Goal: Task Accomplishment & Management: Manage account settings

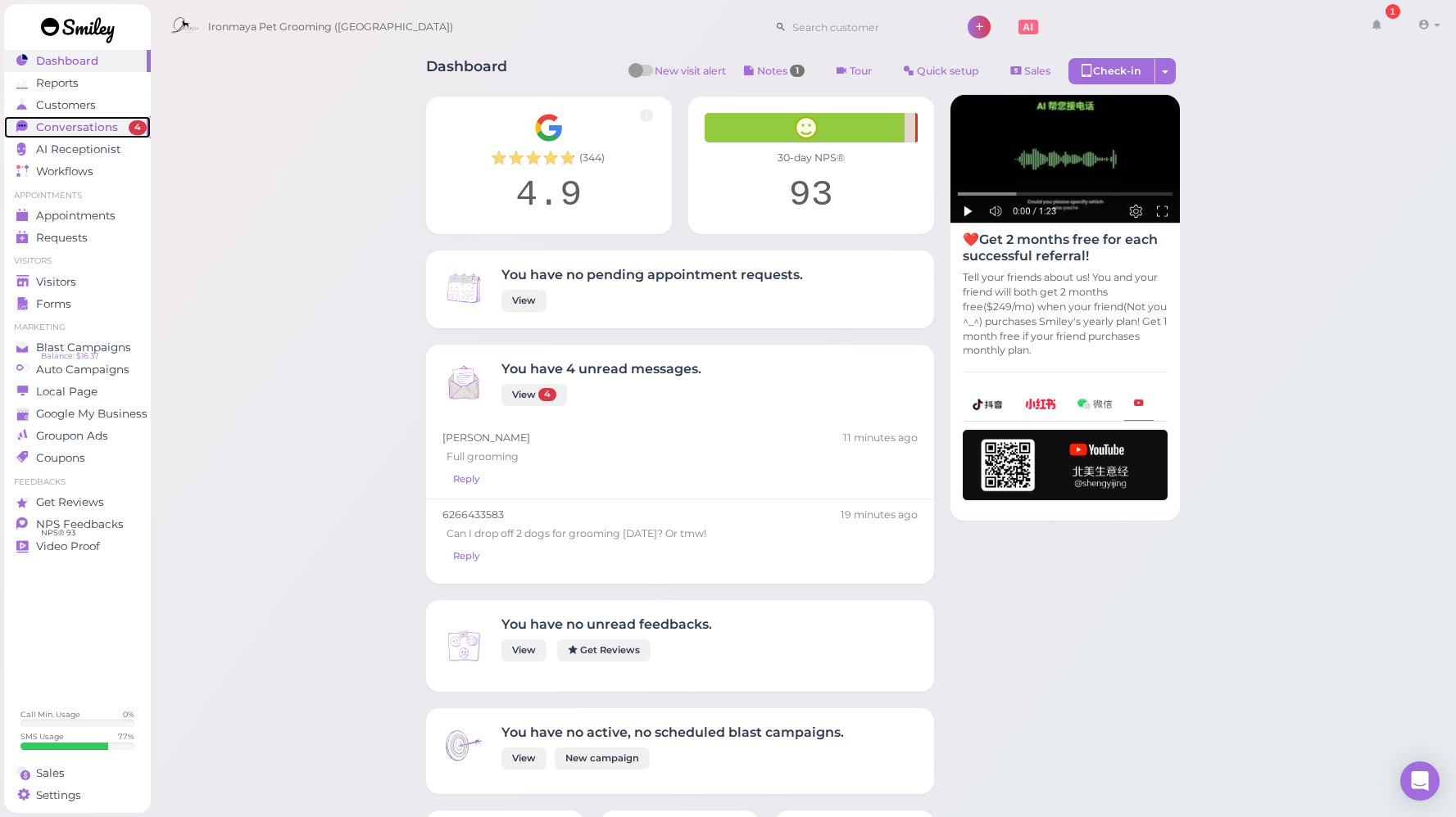
click at [67, 124] on span "Conversations" at bounding box center [76, 127] width 81 height 14
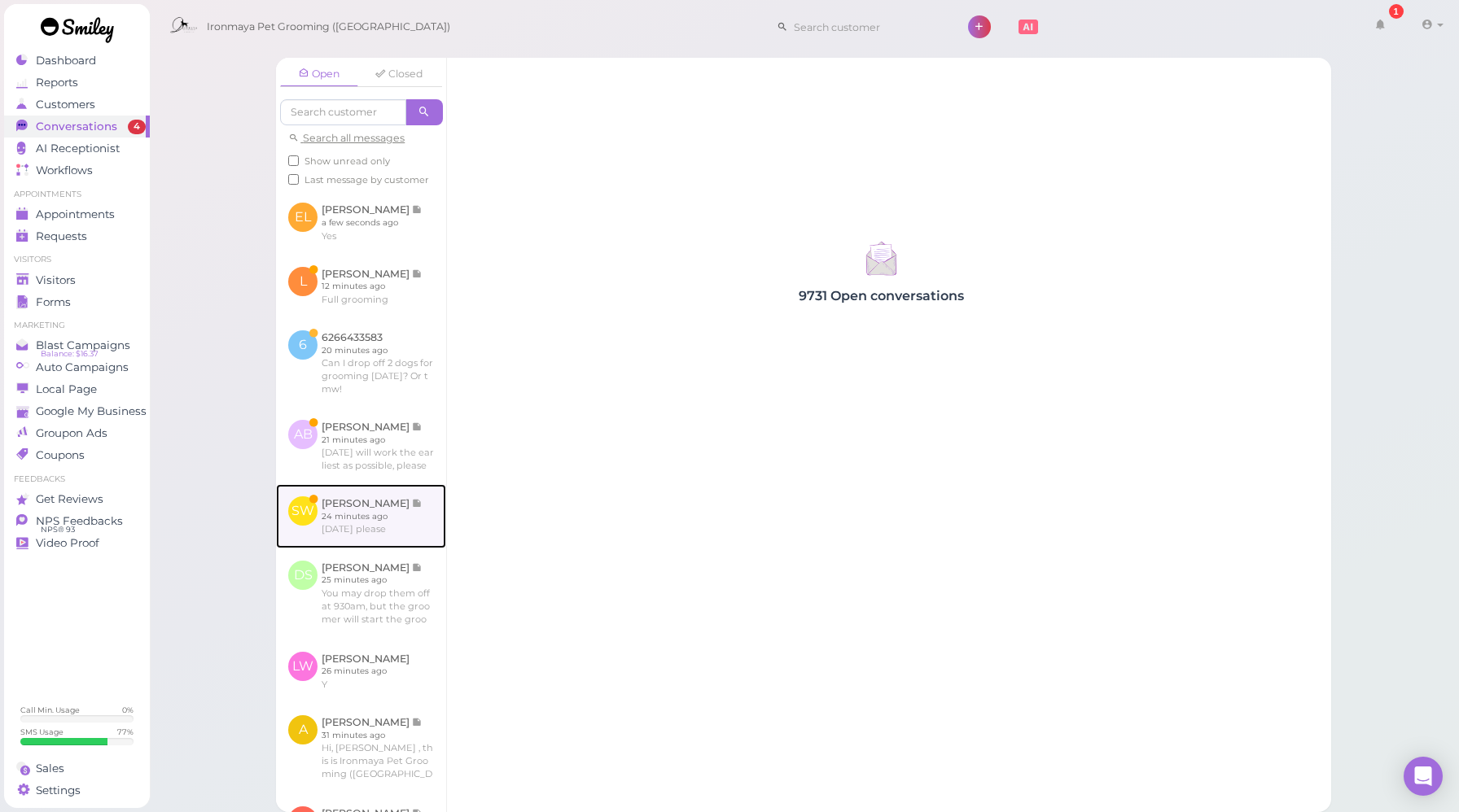
click at [382, 548] on link at bounding box center [361, 516] width 170 height 63
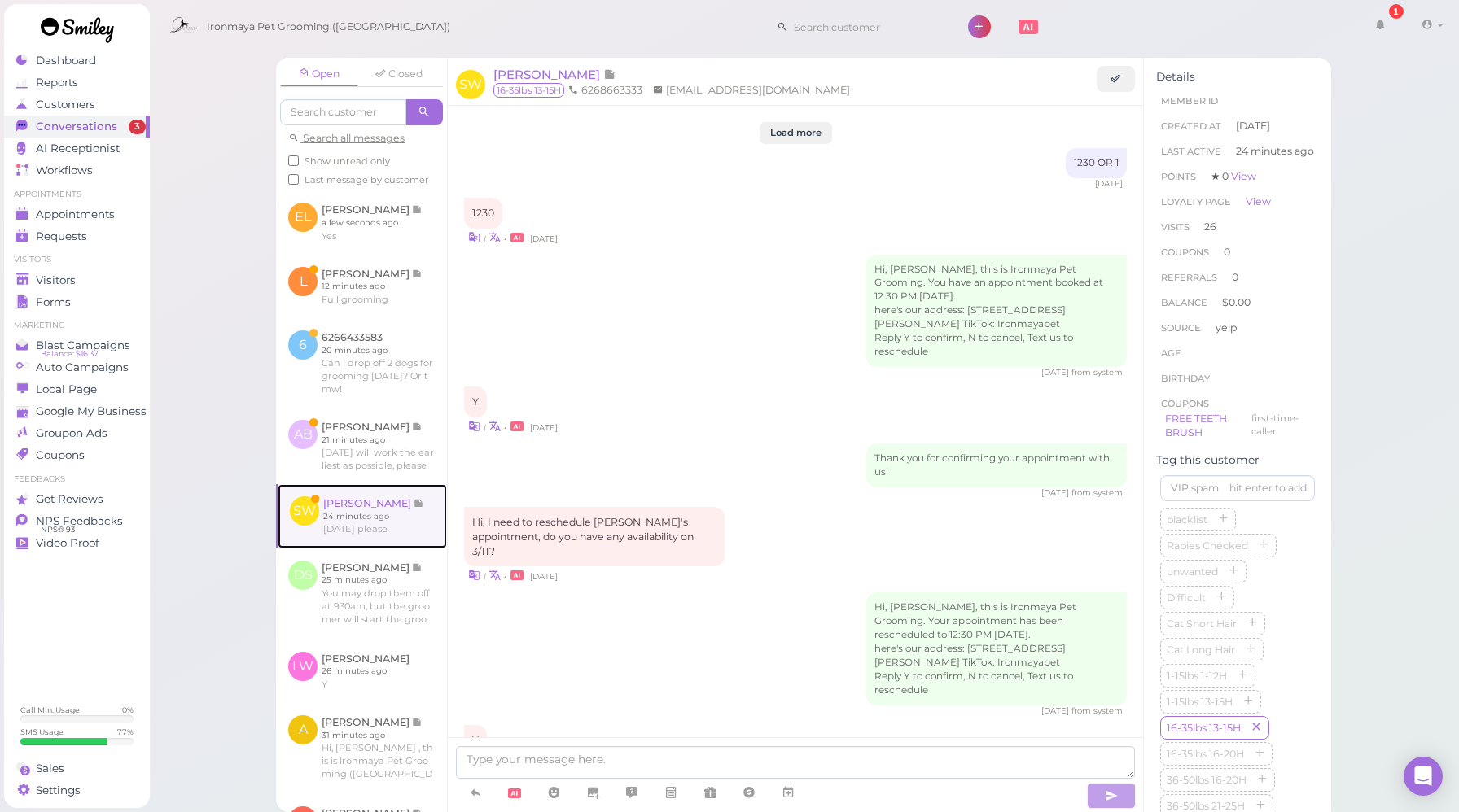
scroll to position [2025, 0]
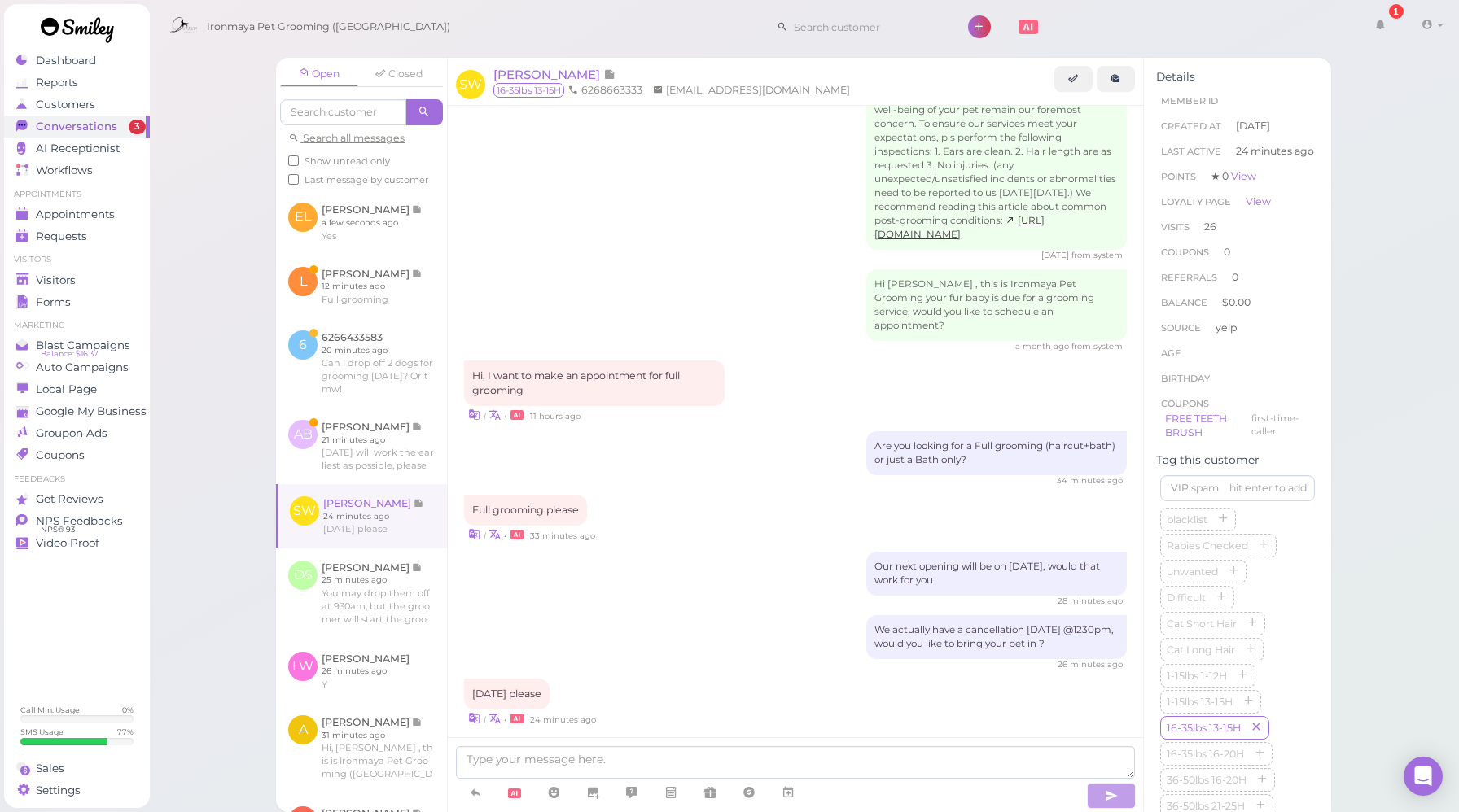
click at [777, 710] on div "| • 24 minutes ago" at bounding box center [796, 718] width 663 height 17
click at [792, 794] on icon at bounding box center [788, 792] width 13 height 16
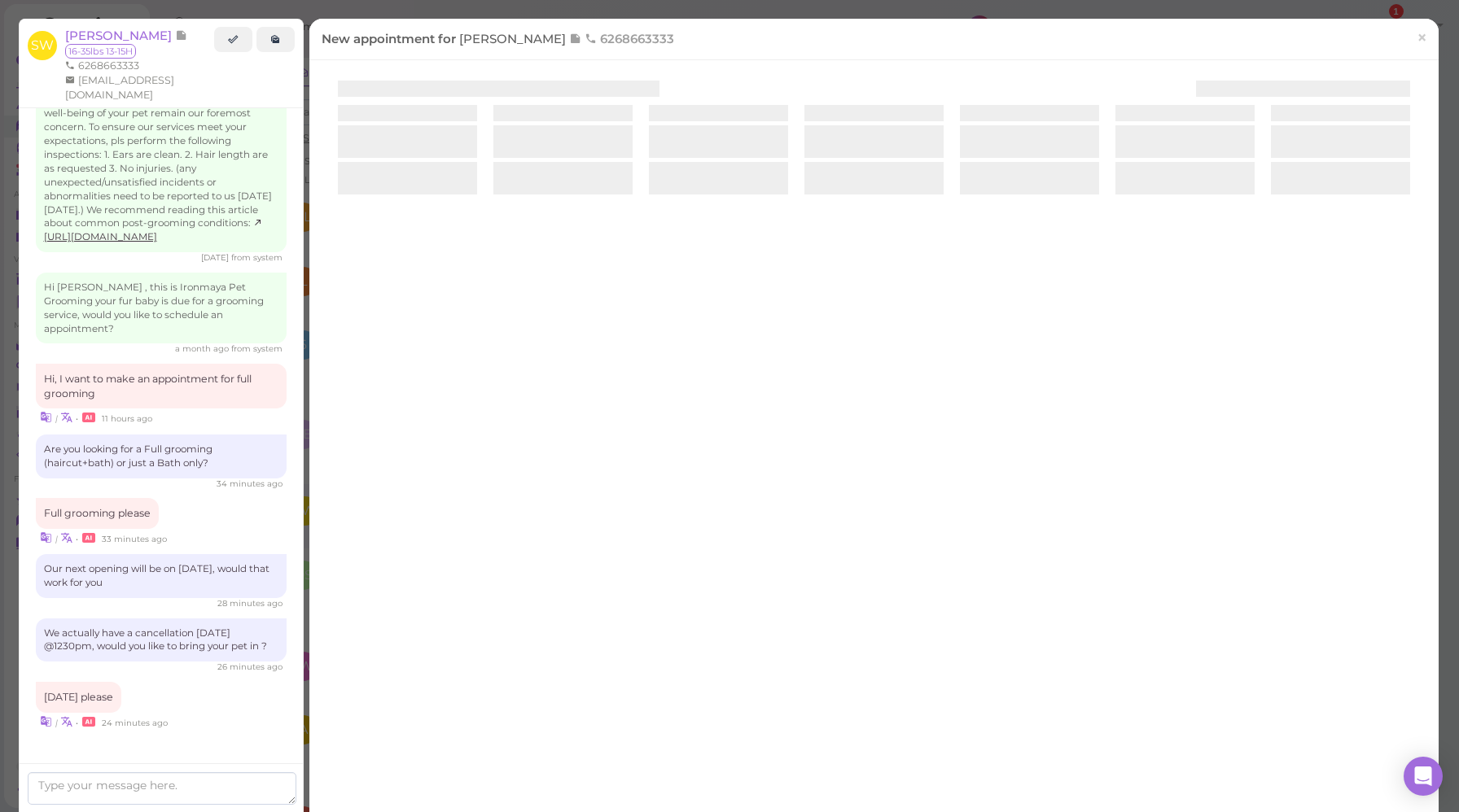
scroll to position [2095, 0]
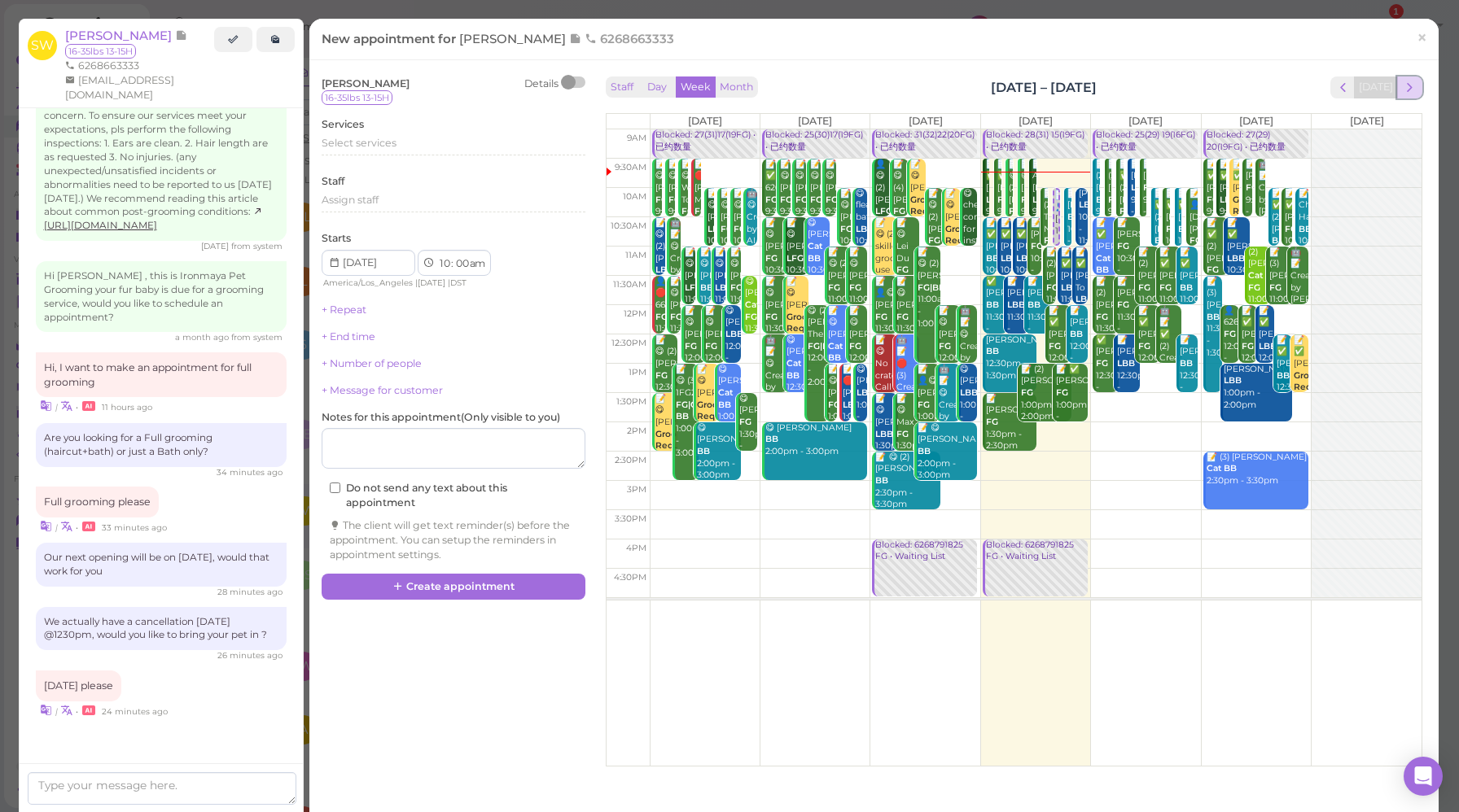
click at [1402, 83] on span "next" at bounding box center [1410, 87] width 16 height 16
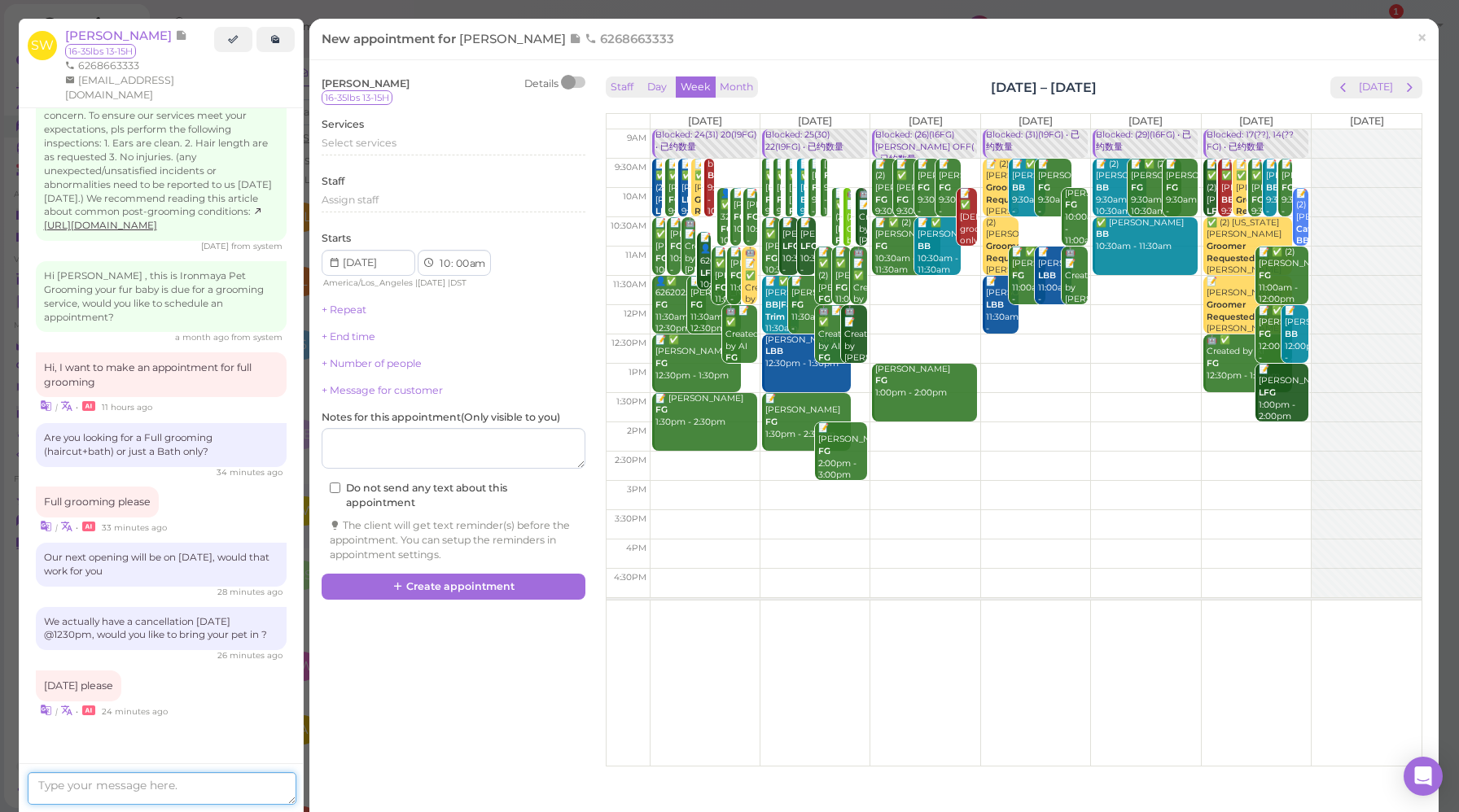
click at [230, 793] on textarea at bounding box center [162, 788] width 269 height 33
drag, startPoint x: 130, startPoint y: 785, endPoint x: 103, endPoint y: 785, distance: 27.0
click at [103, 785] on textarea "How about next" at bounding box center [162, 788] width 269 height 33
type textarea "How about 10am next Wednesday?"
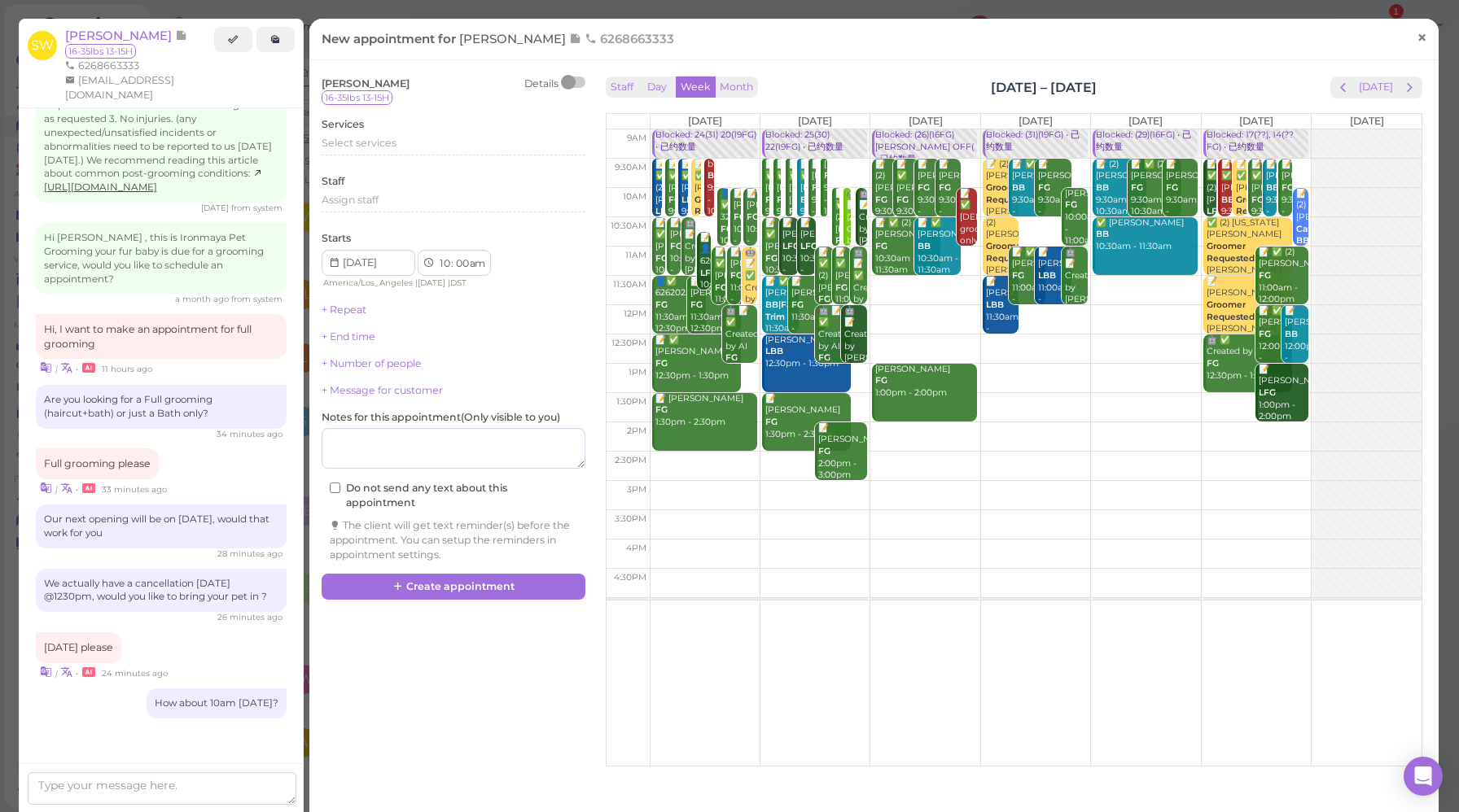
click at [1418, 42] on link "×" at bounding box center [1422, 38] width 30 height 38
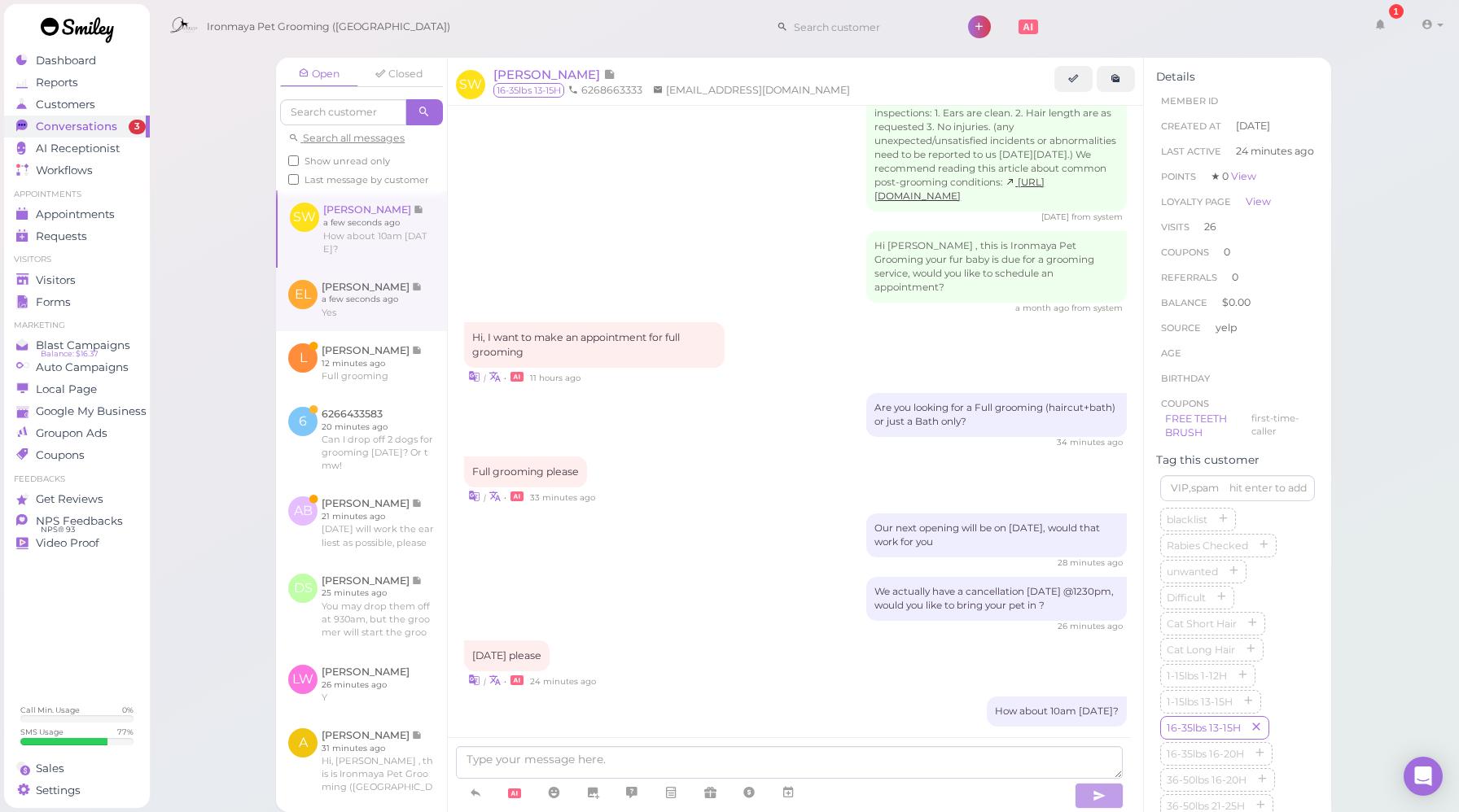
scroll to position [2066, 0]
click at [408, 328] on link at bounding box center [362, 300] width 171 height 63
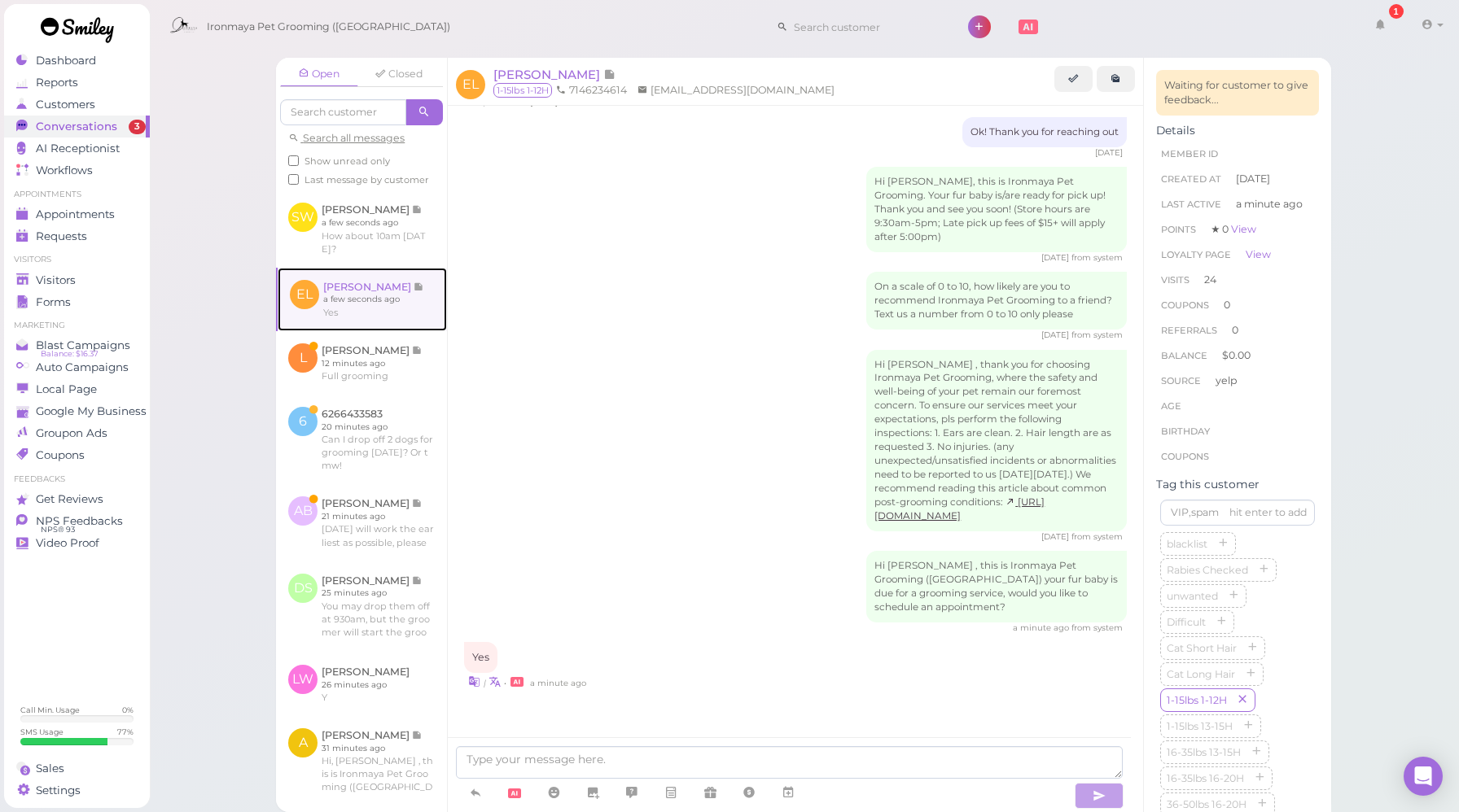
scroll to position [2003, 0]
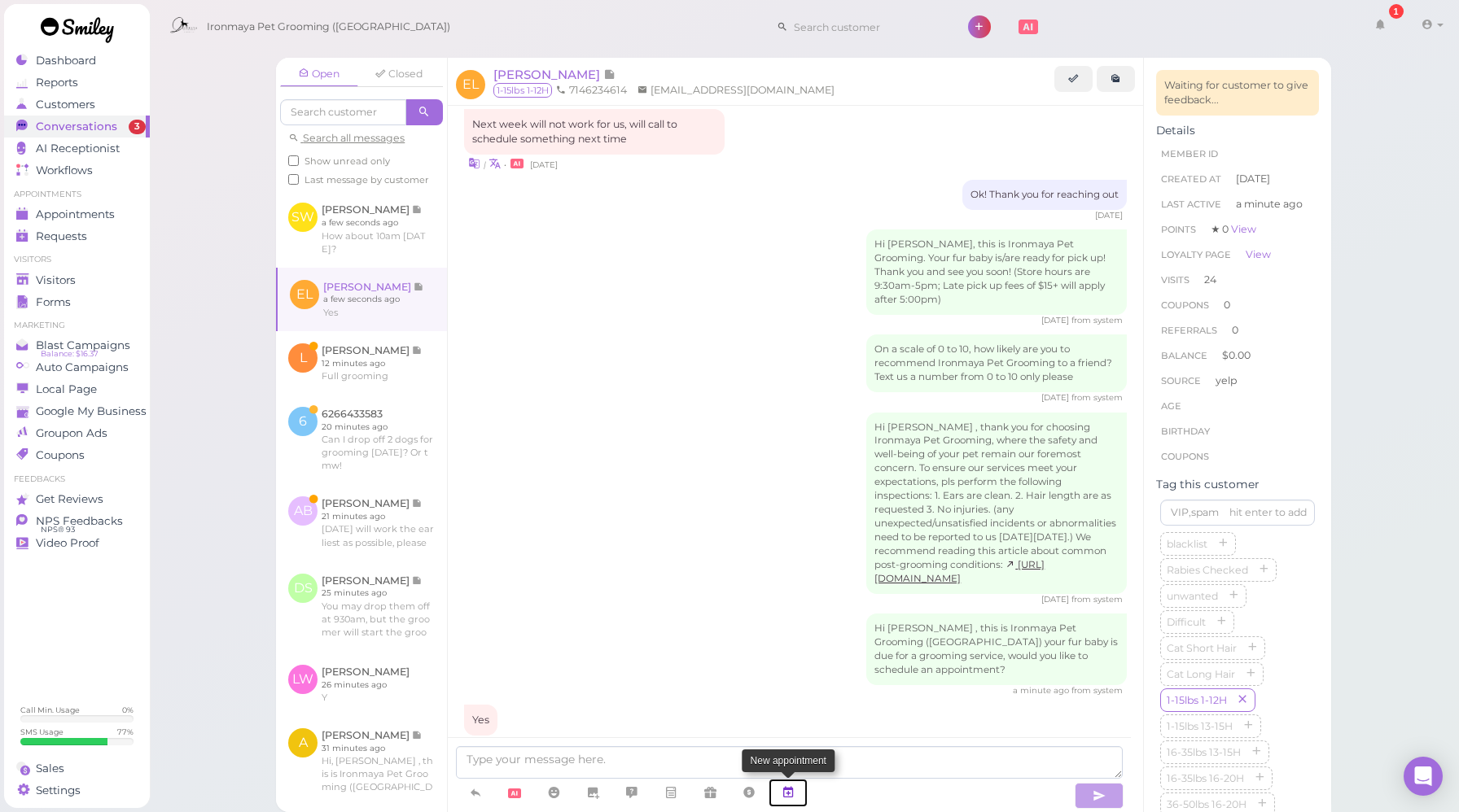
click at [794, 794] on icon at bounding box center [788, 792] width 13 height 16
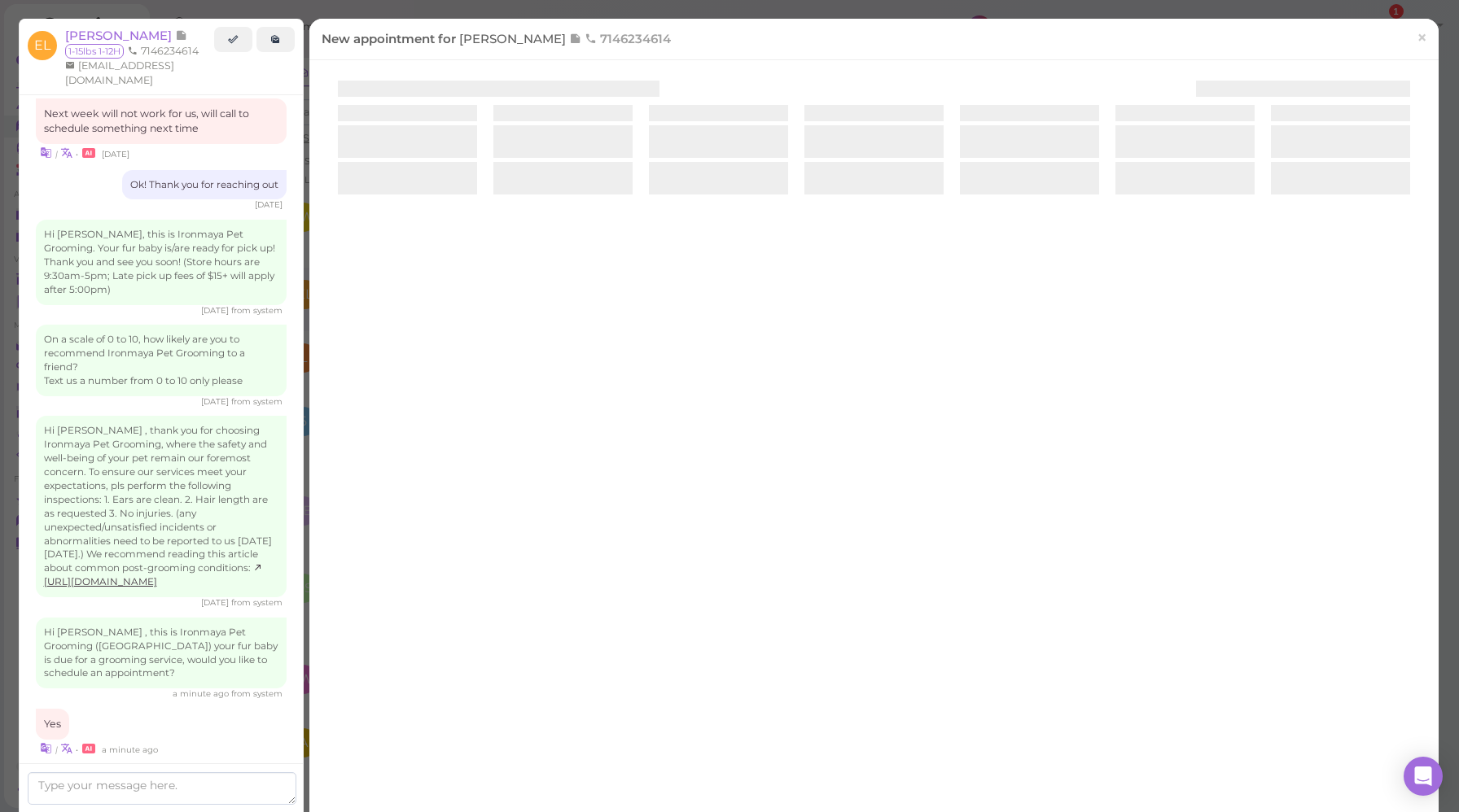
scroll to position [2114, 0]
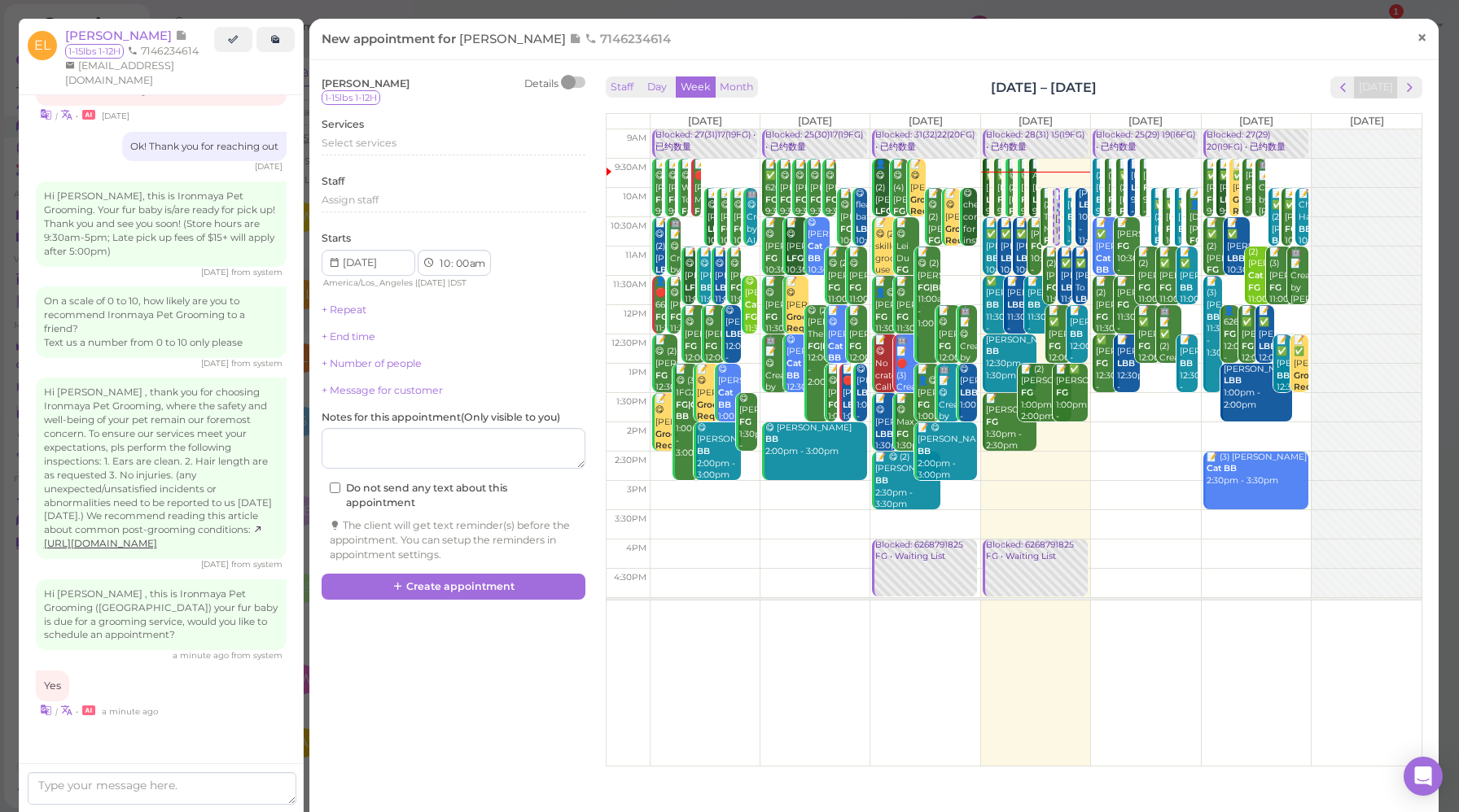
click at [1416, 41] on span "×" at bounding box center [1421, 37] width 10 height 22
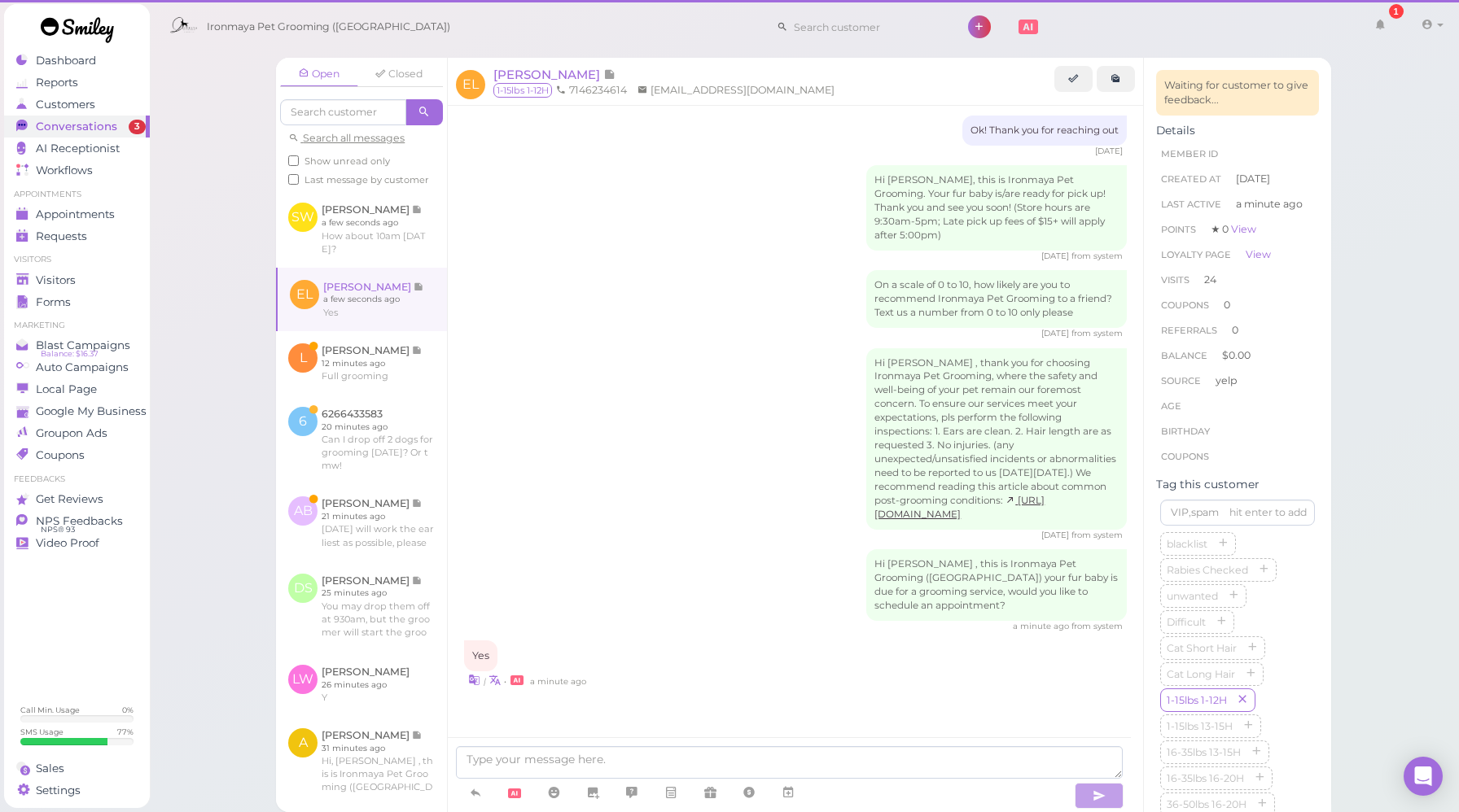
scroll to position [2003, 0]
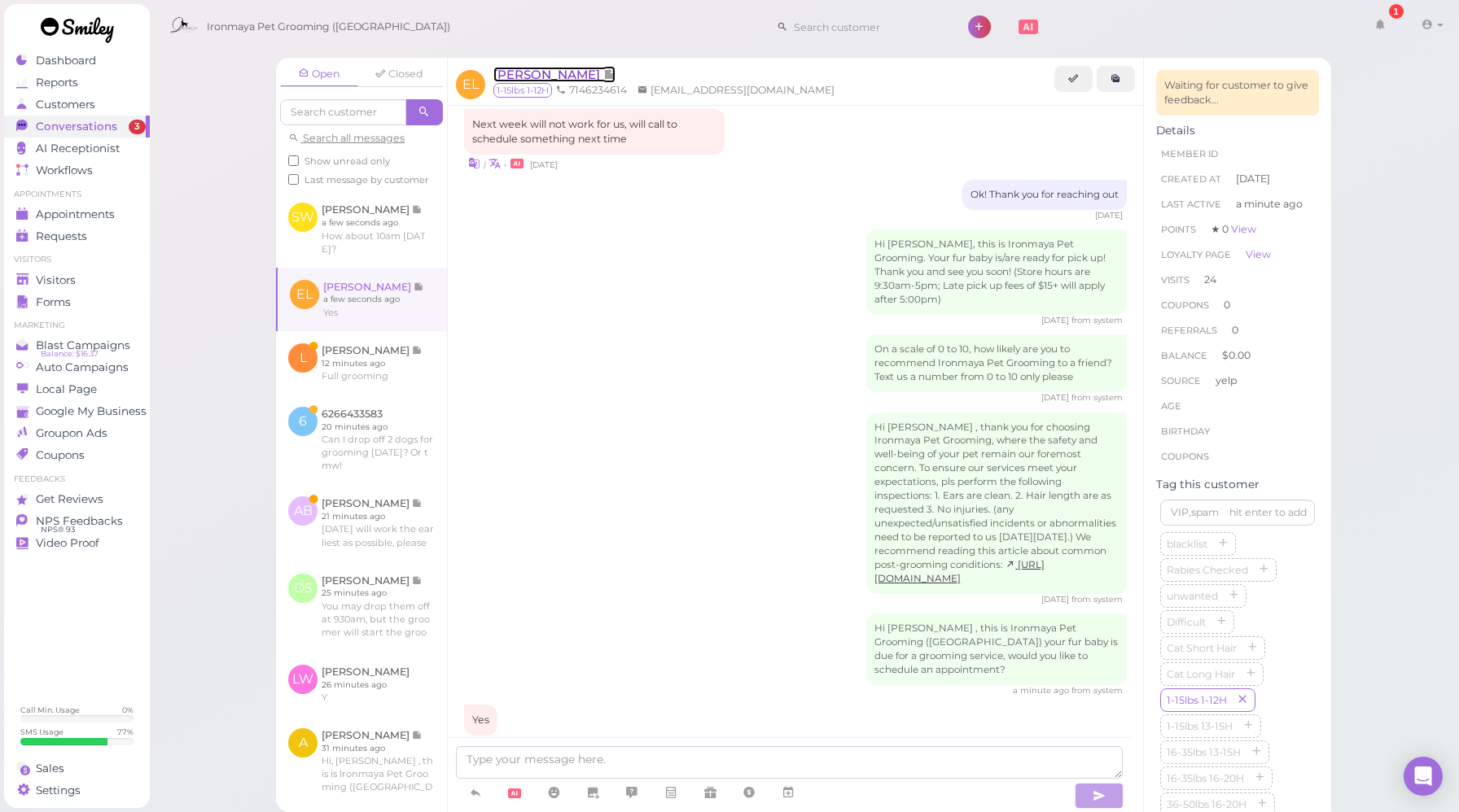
click at [517, 72] on span "[PERSON_NAME]" at bounding box center [548, 74] width 110 height 16
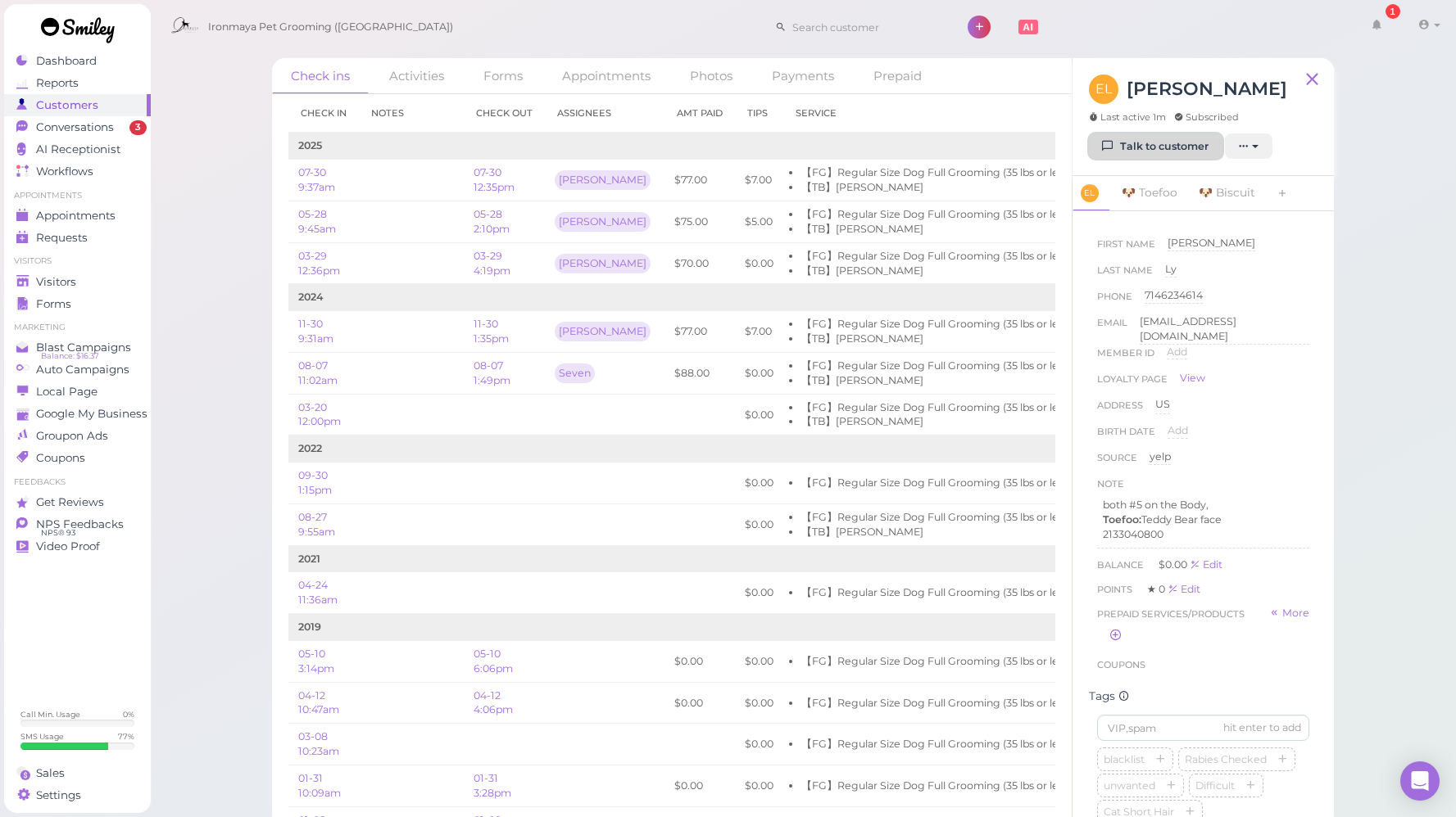
click at [1137, 140] on link "Talk to customer" at bounding box center [1155, 147] width 134 height 26
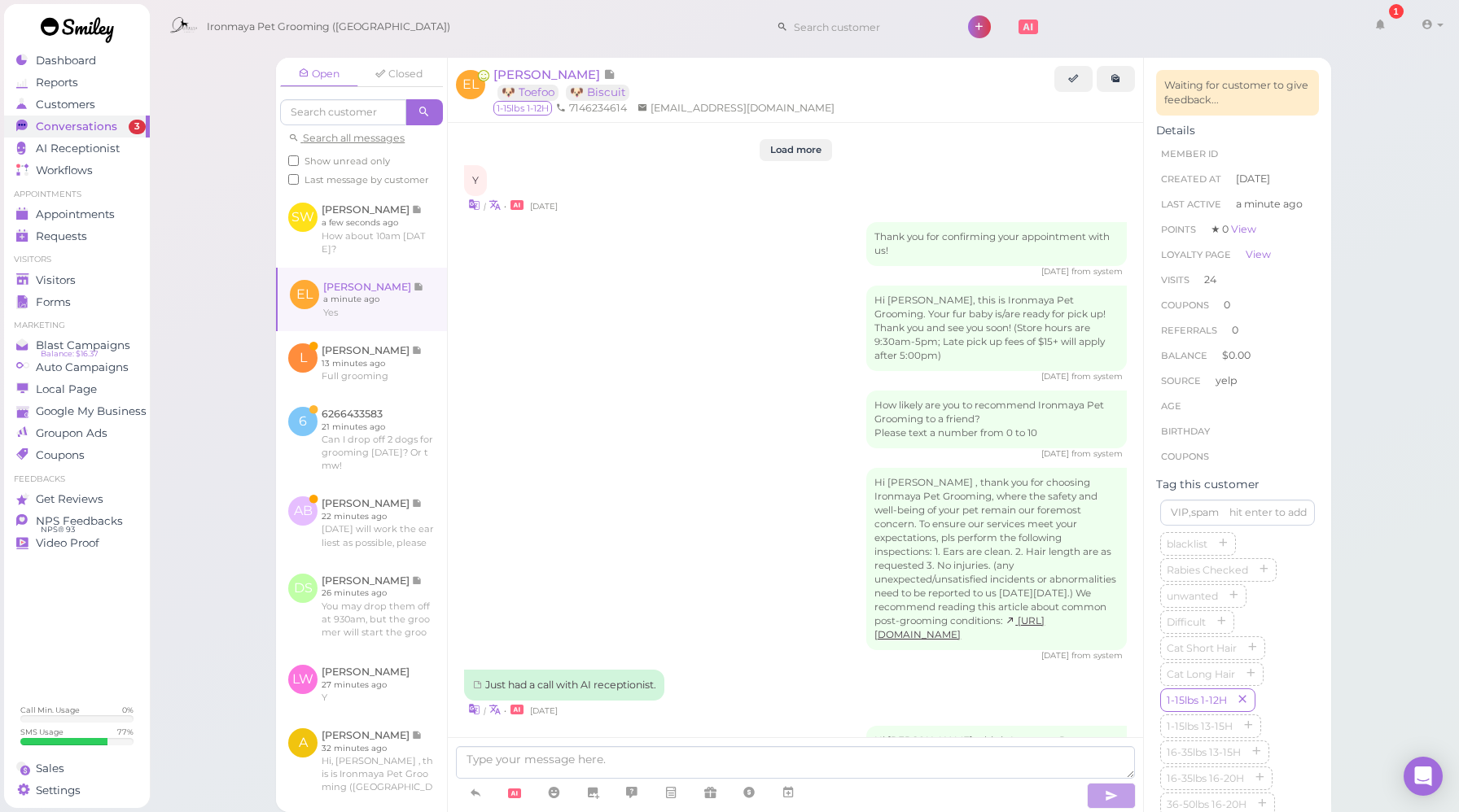
scroll to position [2003, 0]
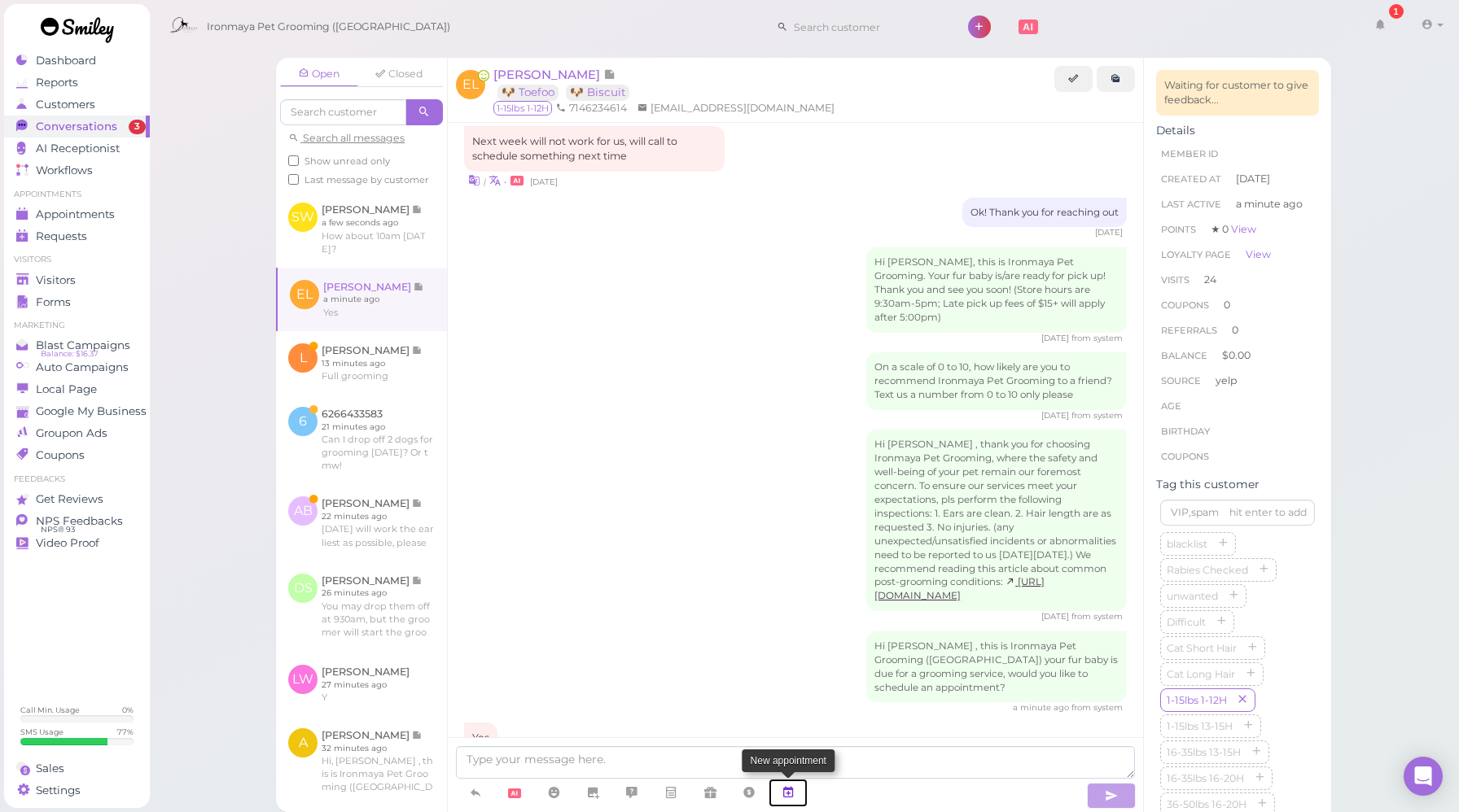
click at [799, 797] on link at bounding box center [788, 792] width 39 height 29
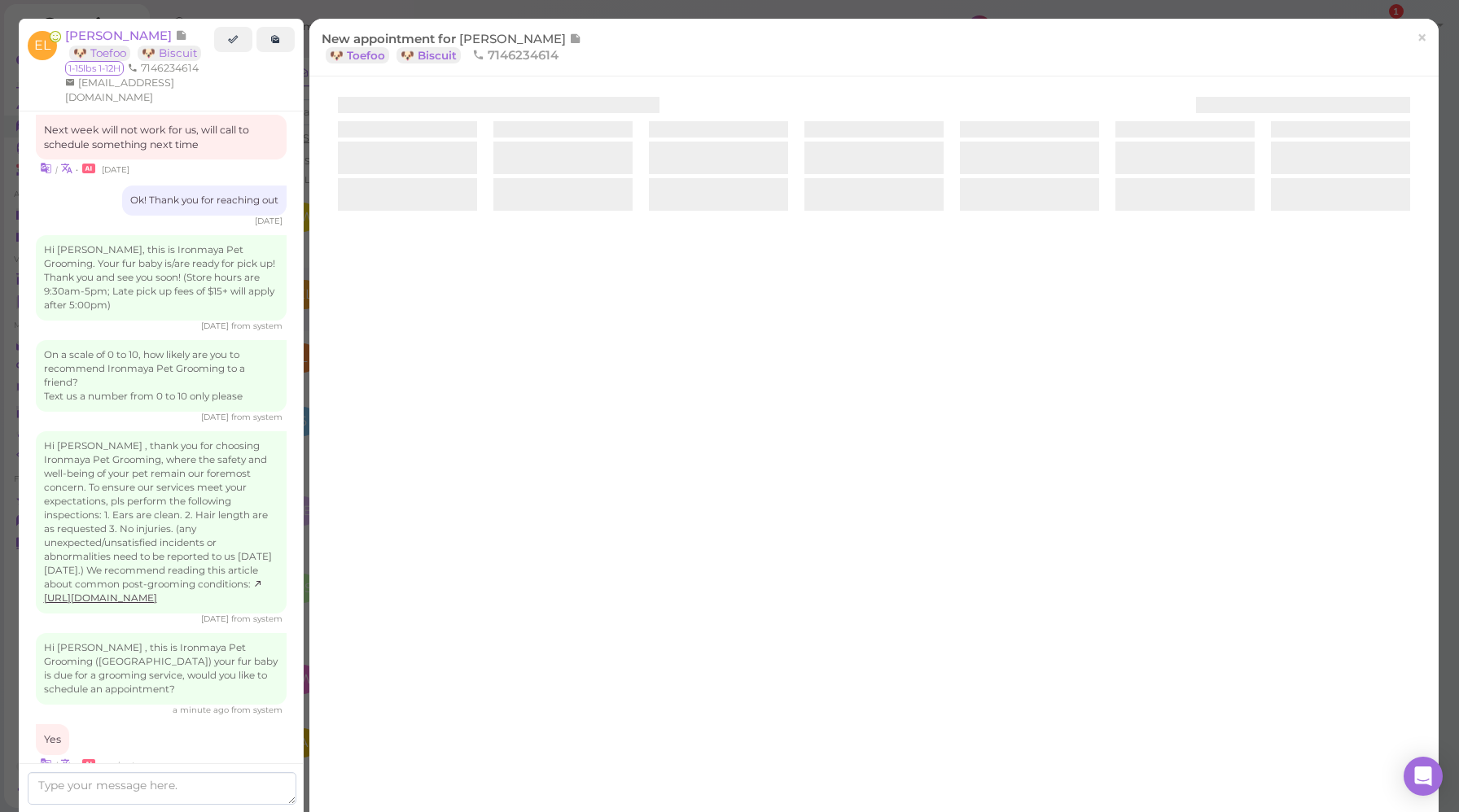
scroll to position [2114, 0]
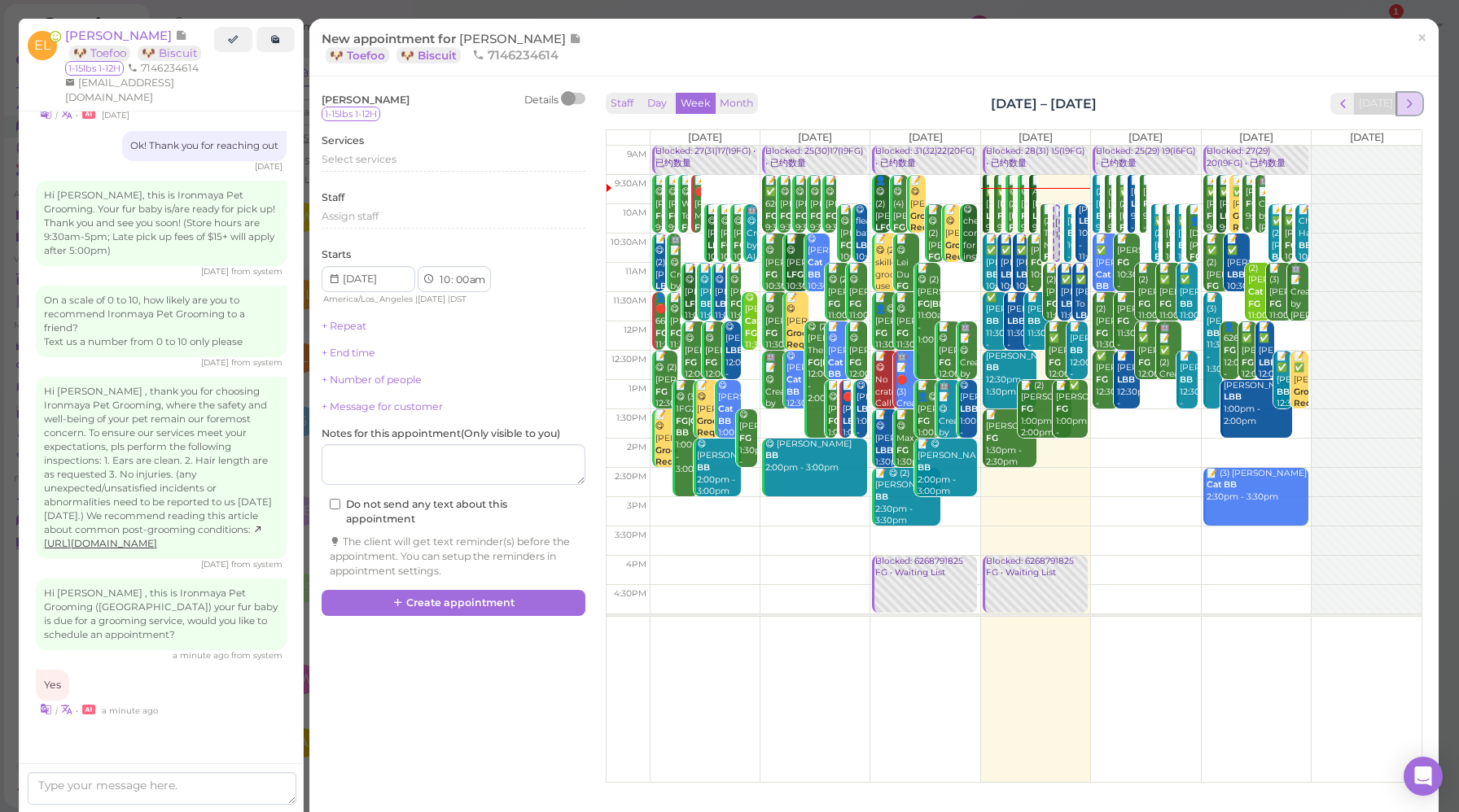
click at [1402, 112] on span "next" at bounding box center [1410, 103] width 16 height 16
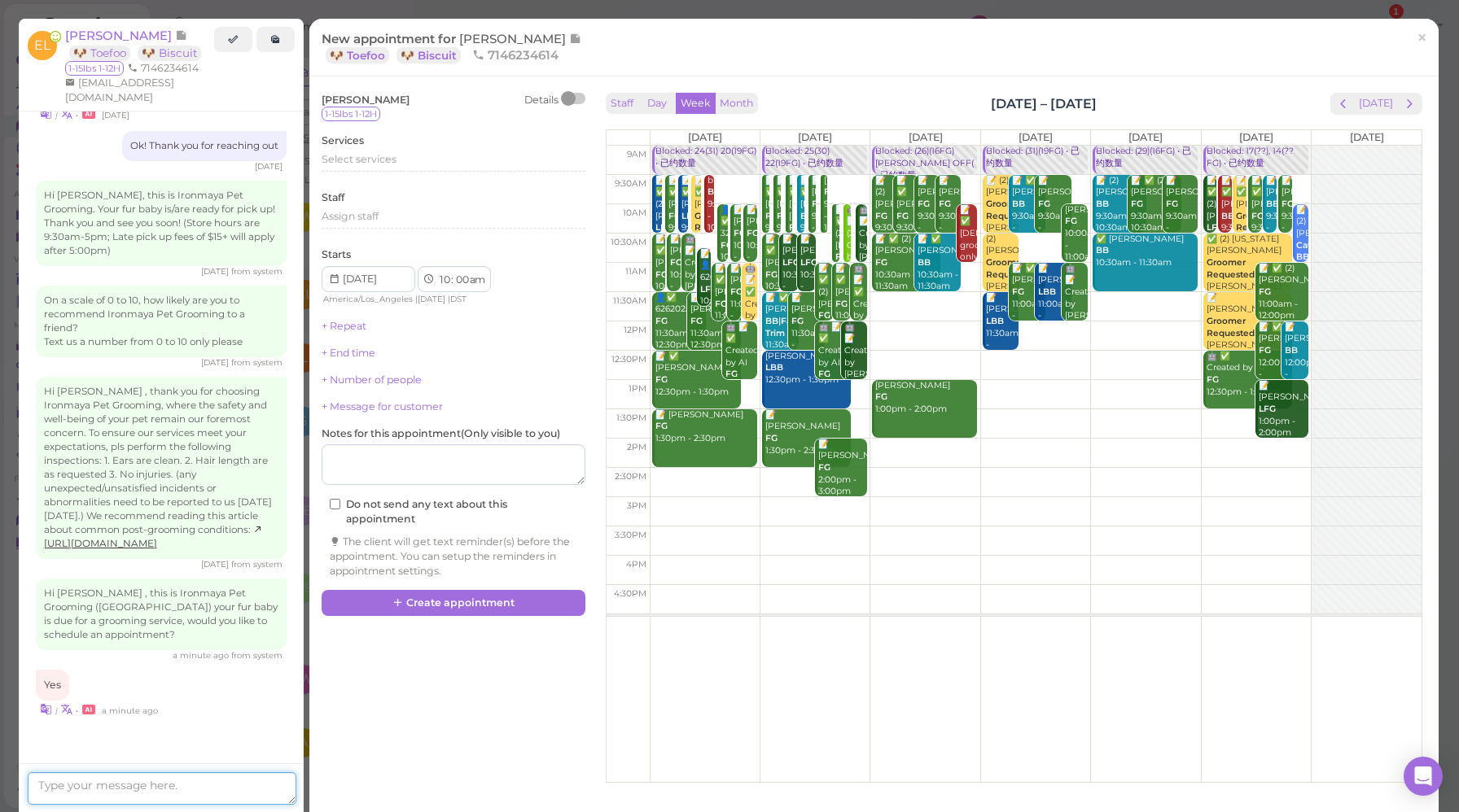
click at [68, 789] on textarea at bounding box center [162, 788] width 269 height 33
type textarea "w"
type textarea "We are available next week from Wednesday to Saturday."
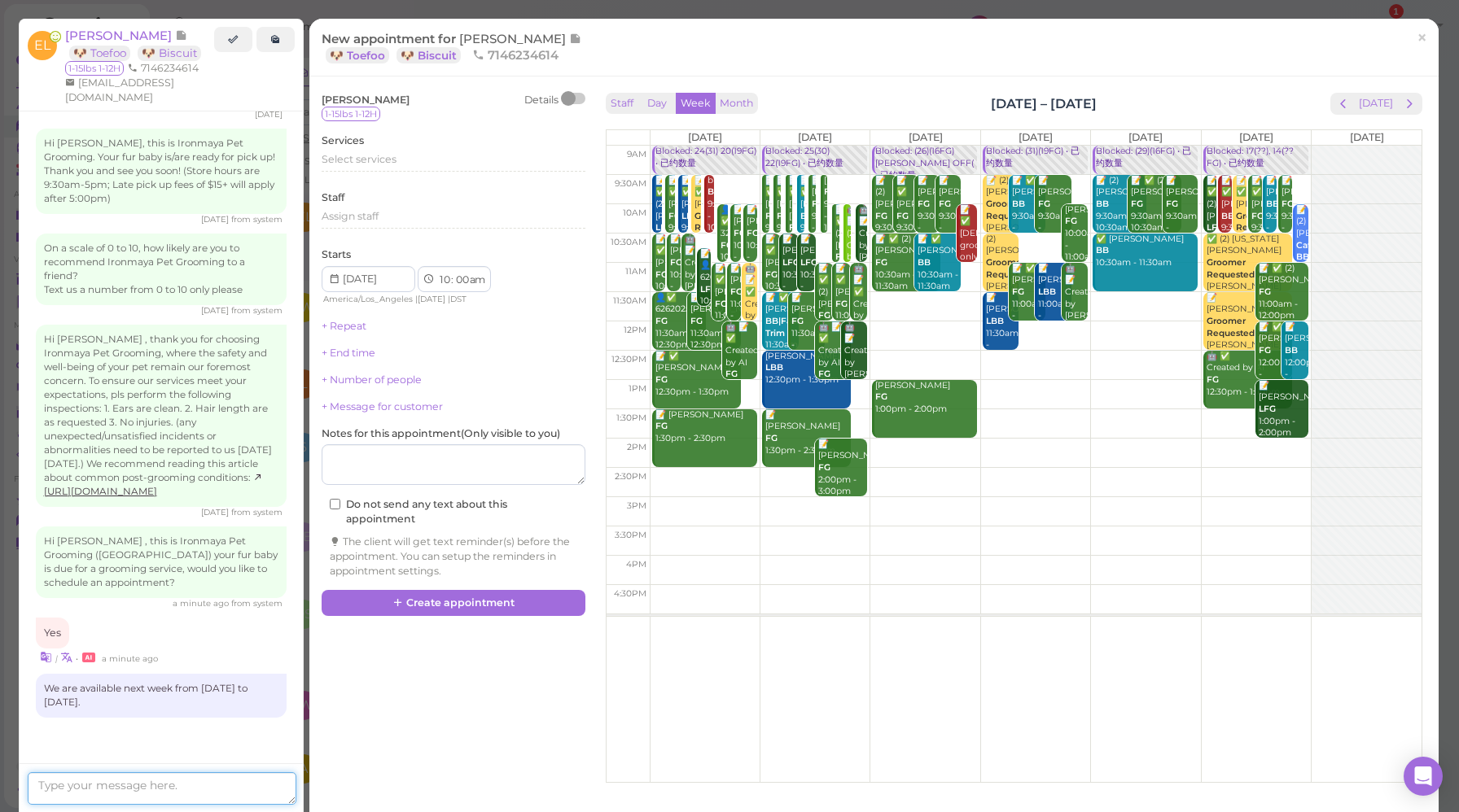
scroll to position [2211, 0]
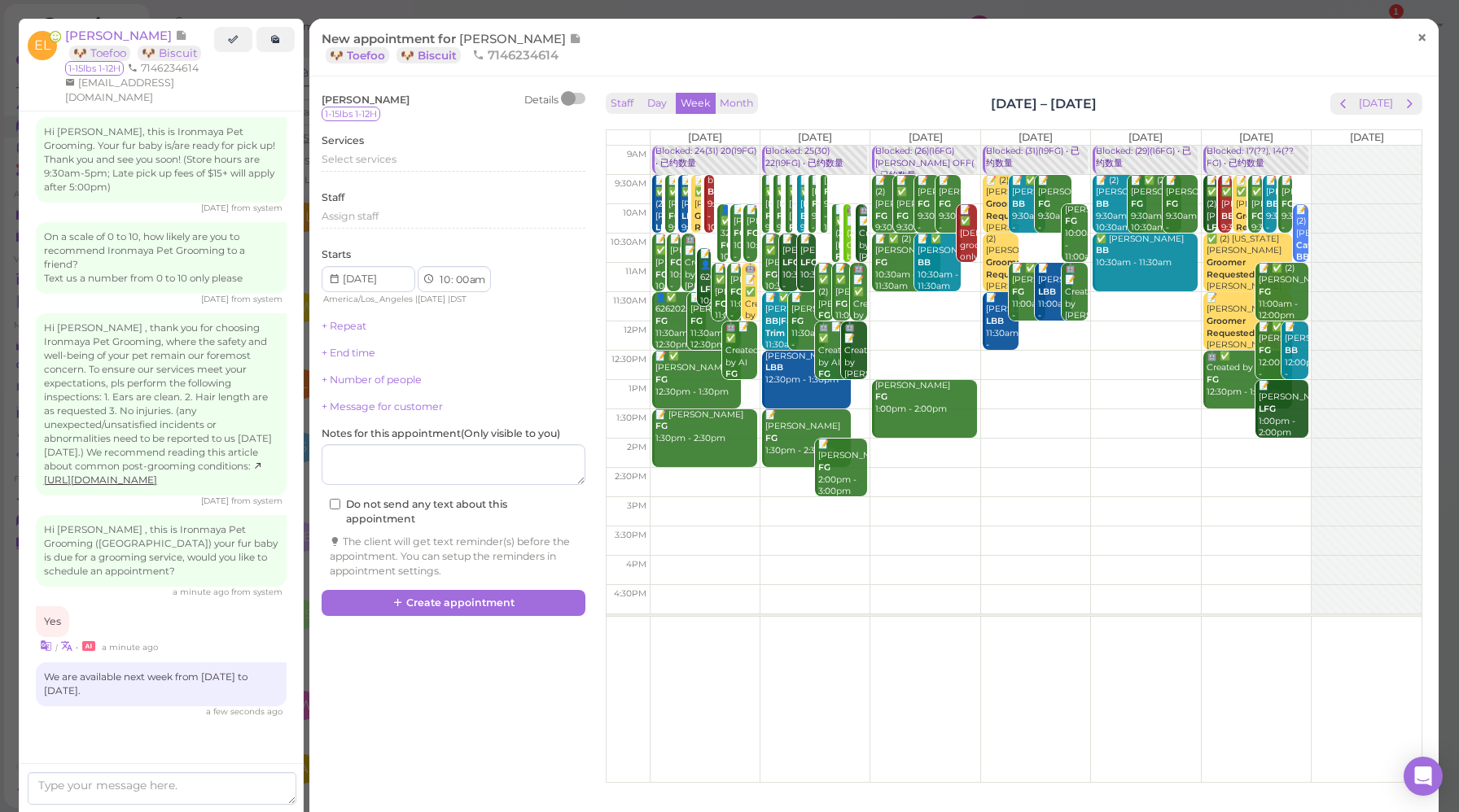
click at [1416, 43] on span "×" at bounding box center [1421, 37] width 10 height 22
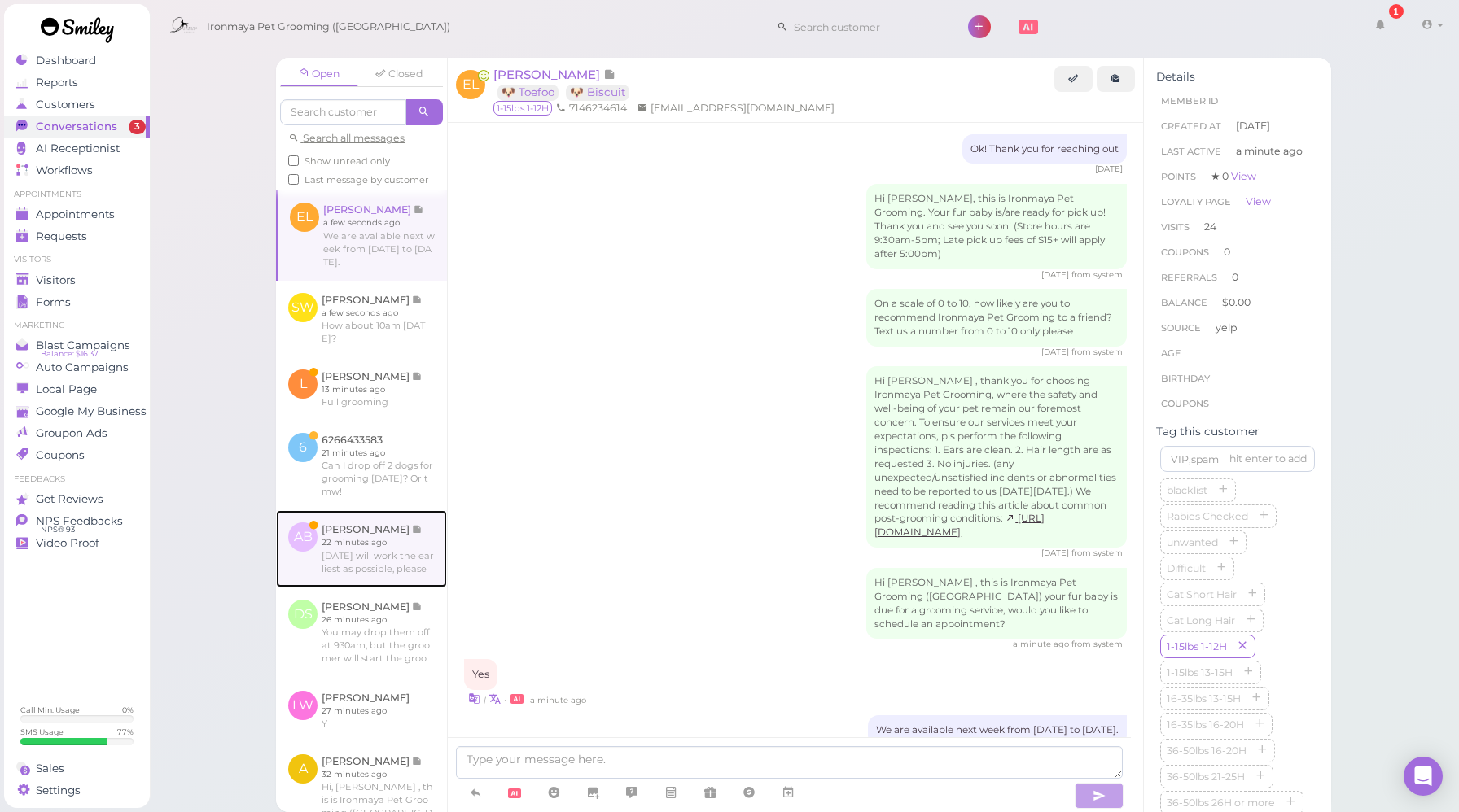
click at [374, 587] on link at bounding box center [362, 549] width 171 height 76
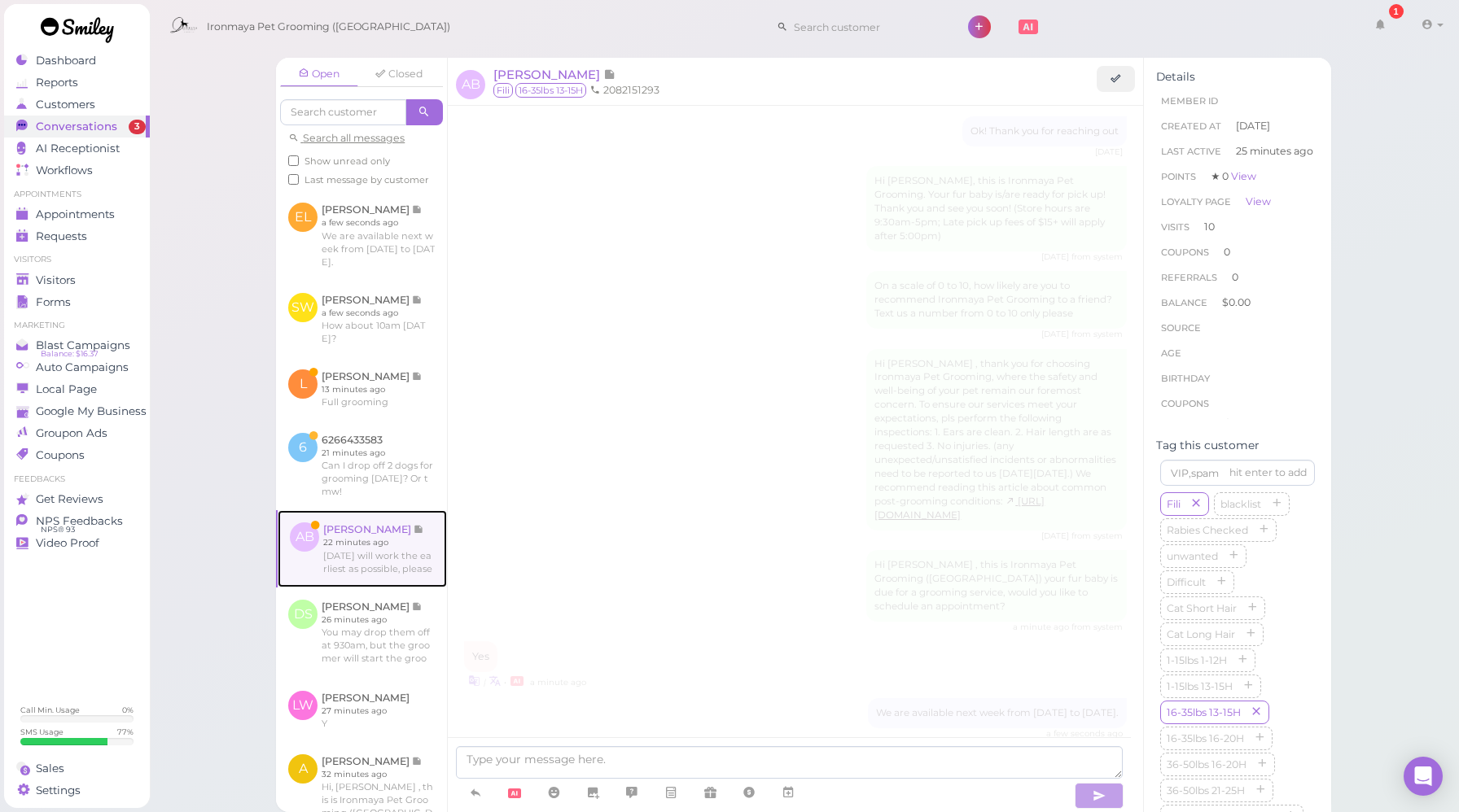
scroll to position [2191, 0]
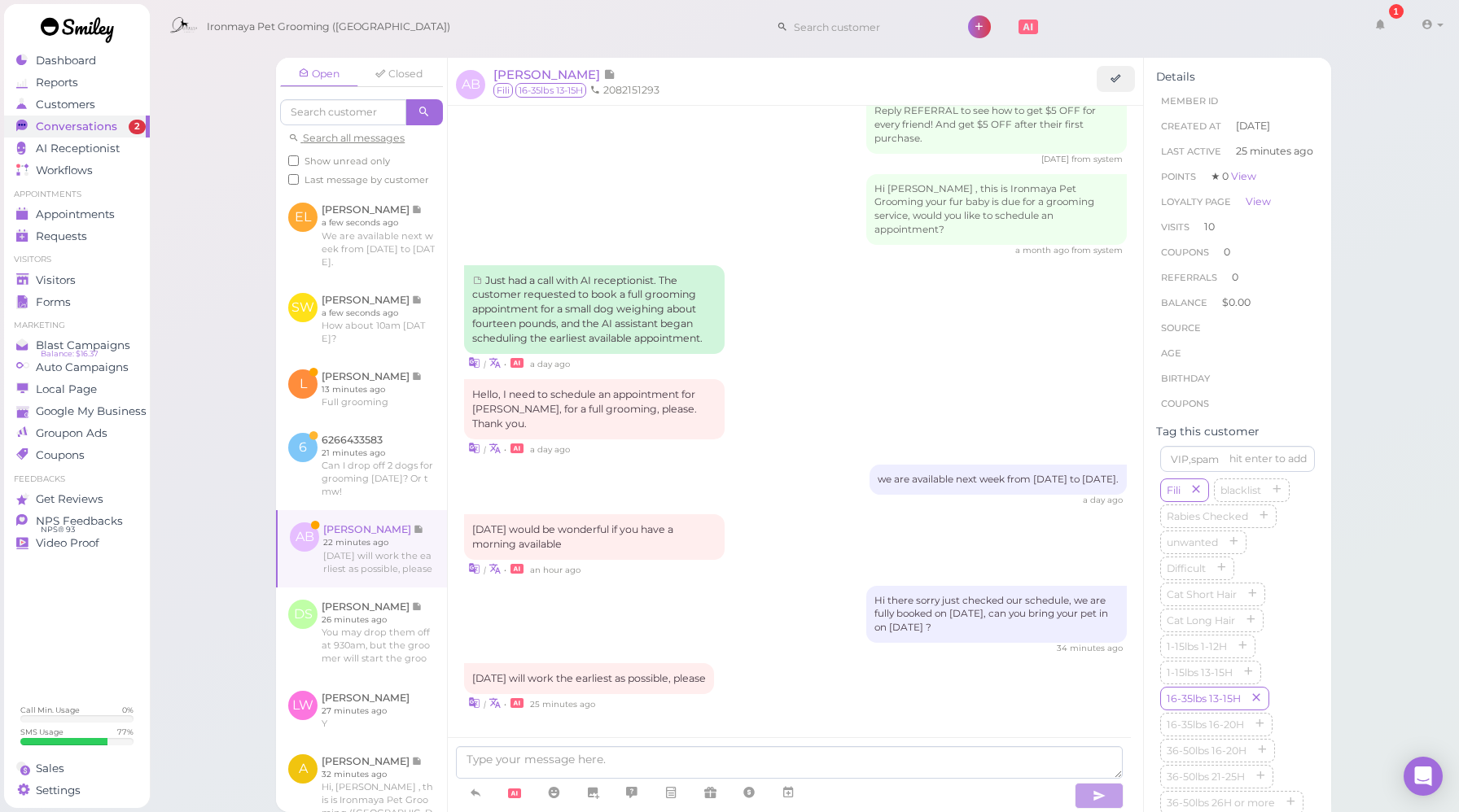
click at [757, 560] on div "| • an hour ago" at bounding box center [796, 568] width 663 height 17
click at [771, 560] on div "| • an hour ago" at bounding box center [796, 568] width 663 height 17
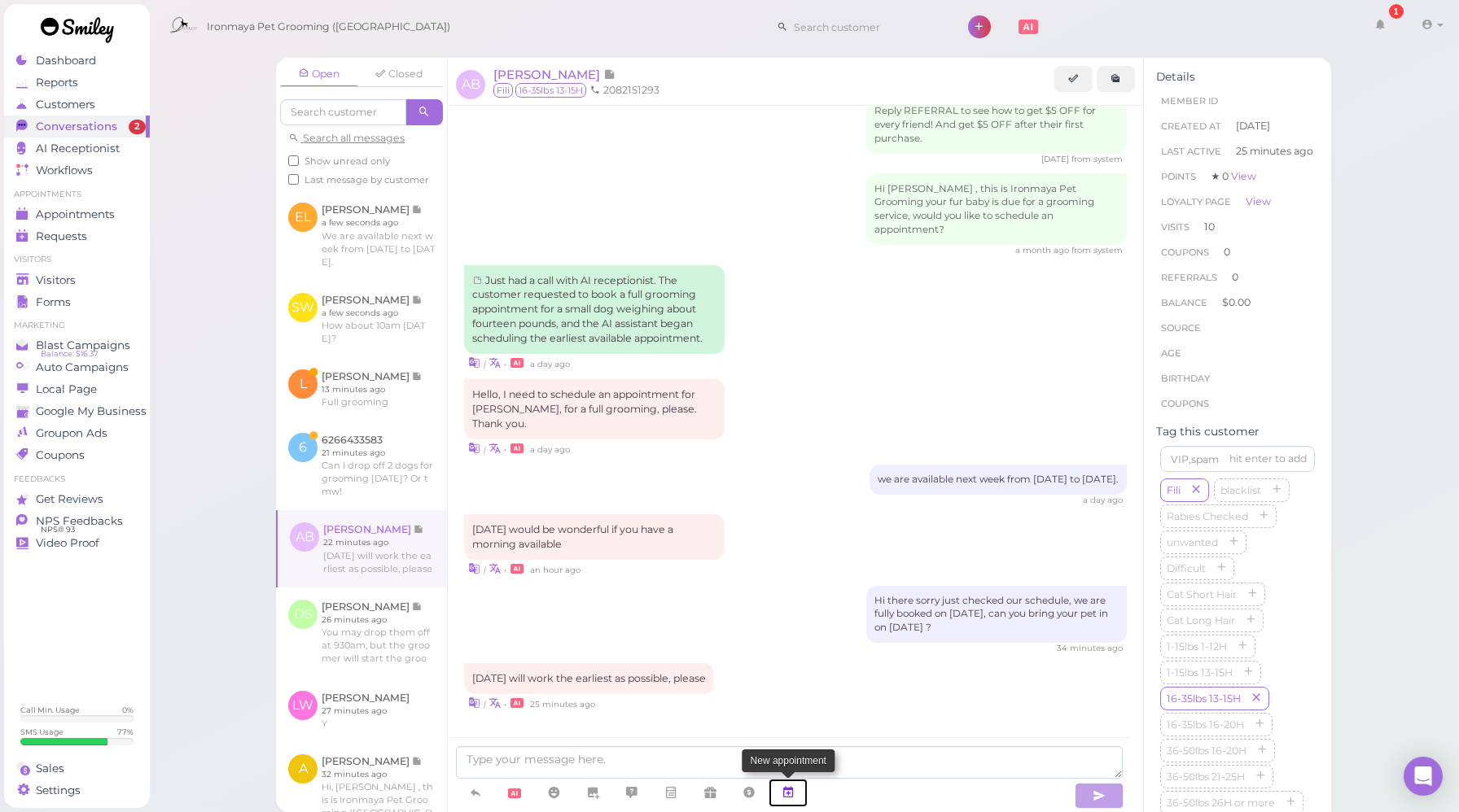
click at [789, 799] on icon at bounding box center [788, 792] width 13 height 16
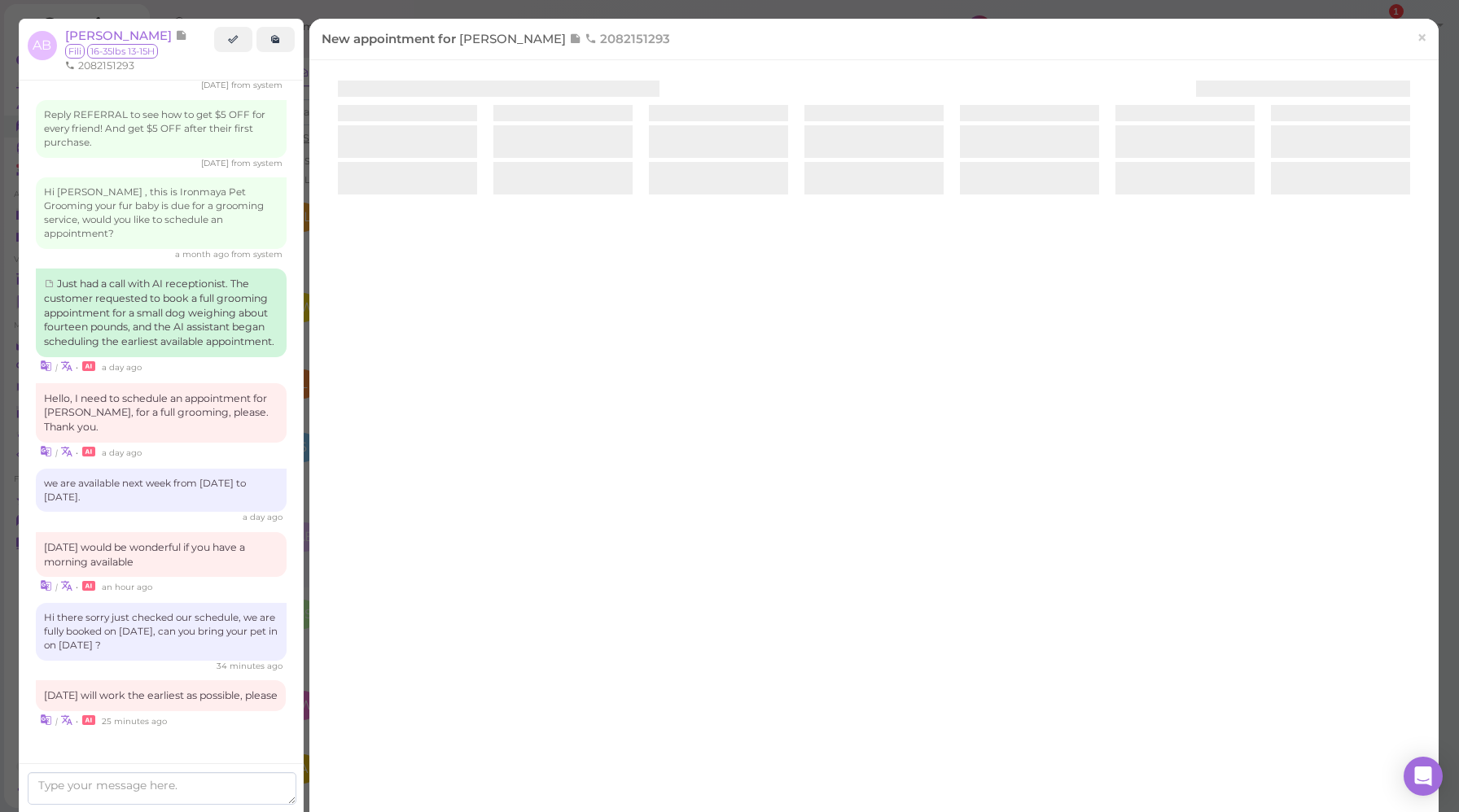
scroll to position [2320, 0]
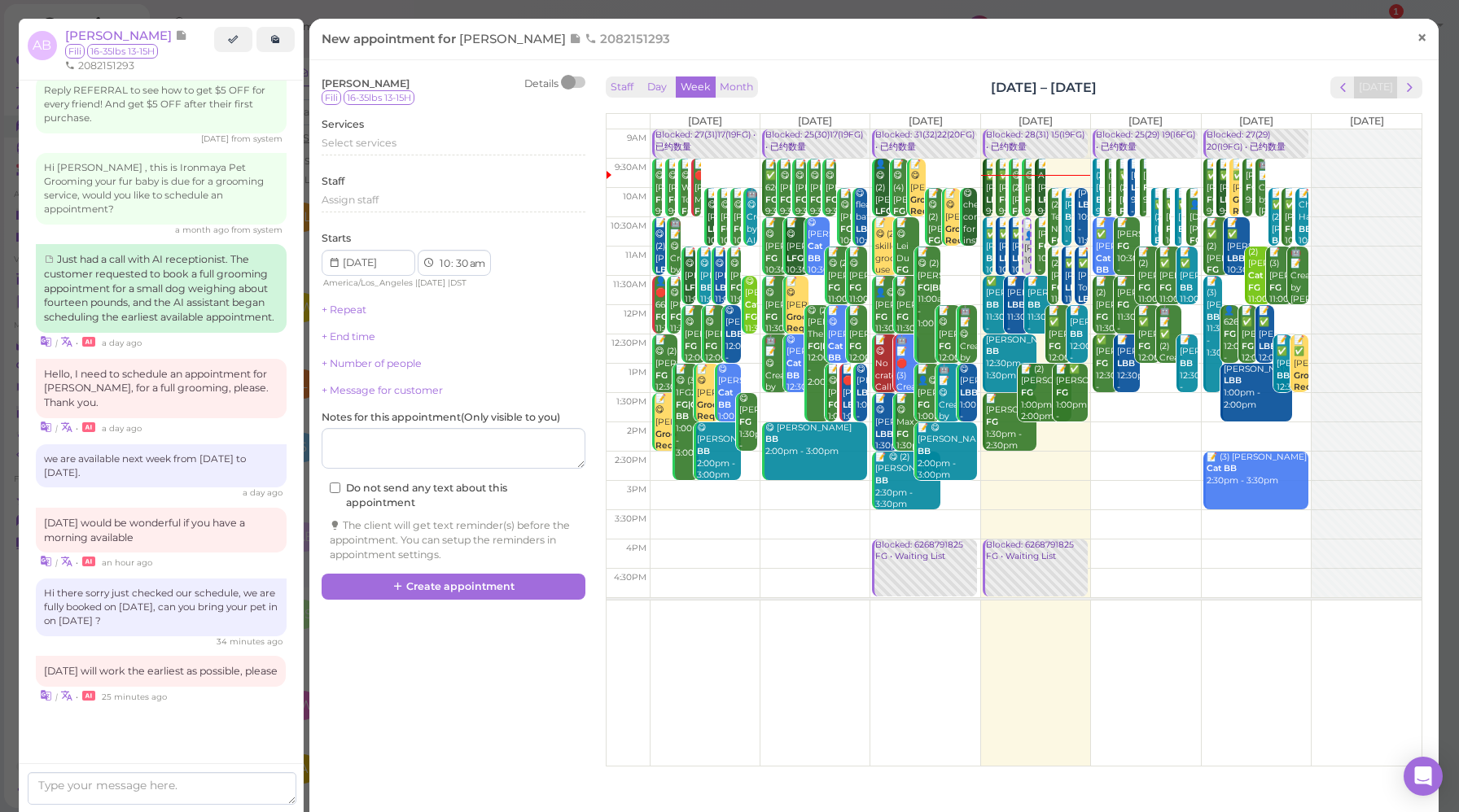
click at [1407, 40] on link "×" at bounding box center [1422, 38] width 30 height 38
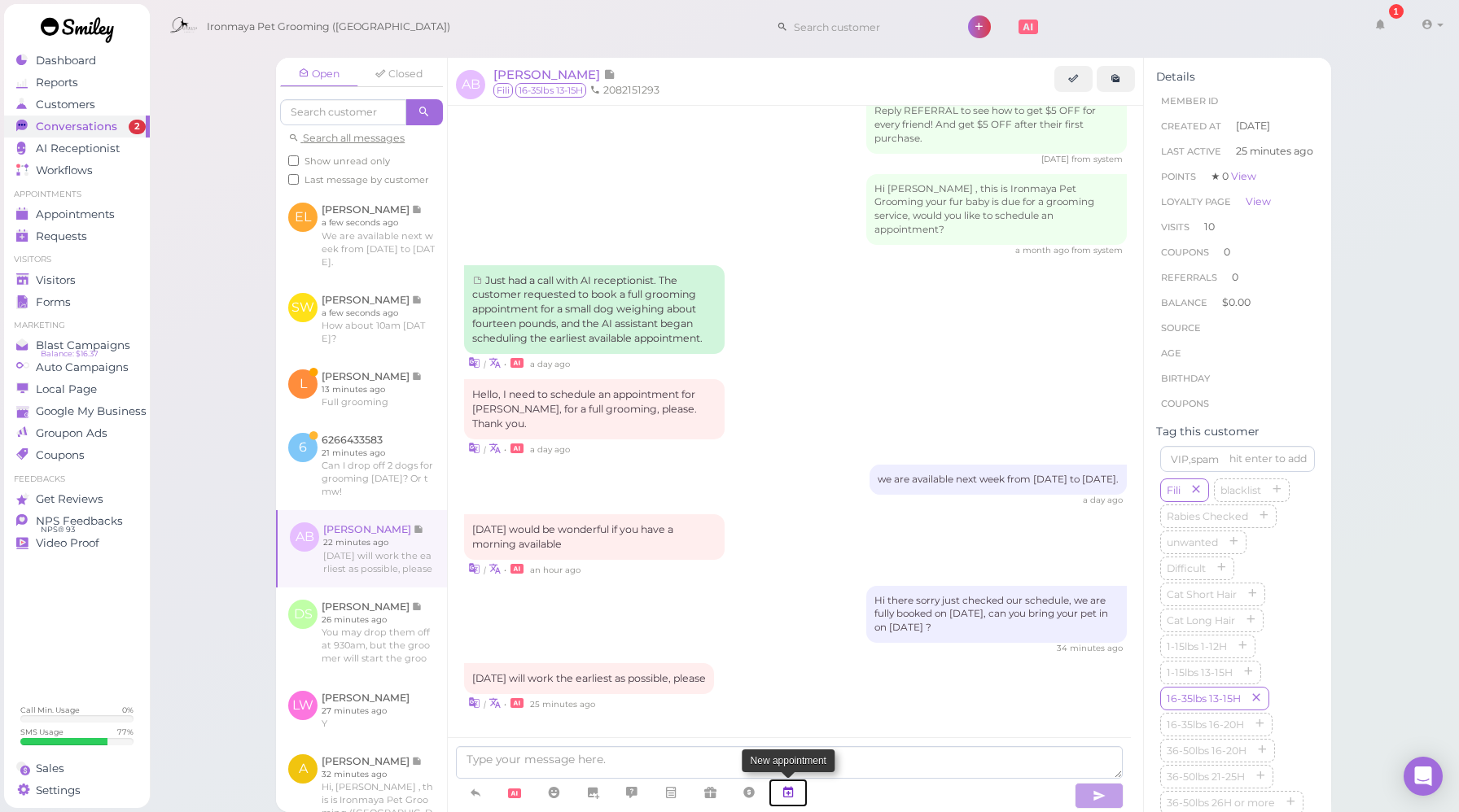
click at [794, 793] on icon at bounding box center [788, 792] width 13 height 16
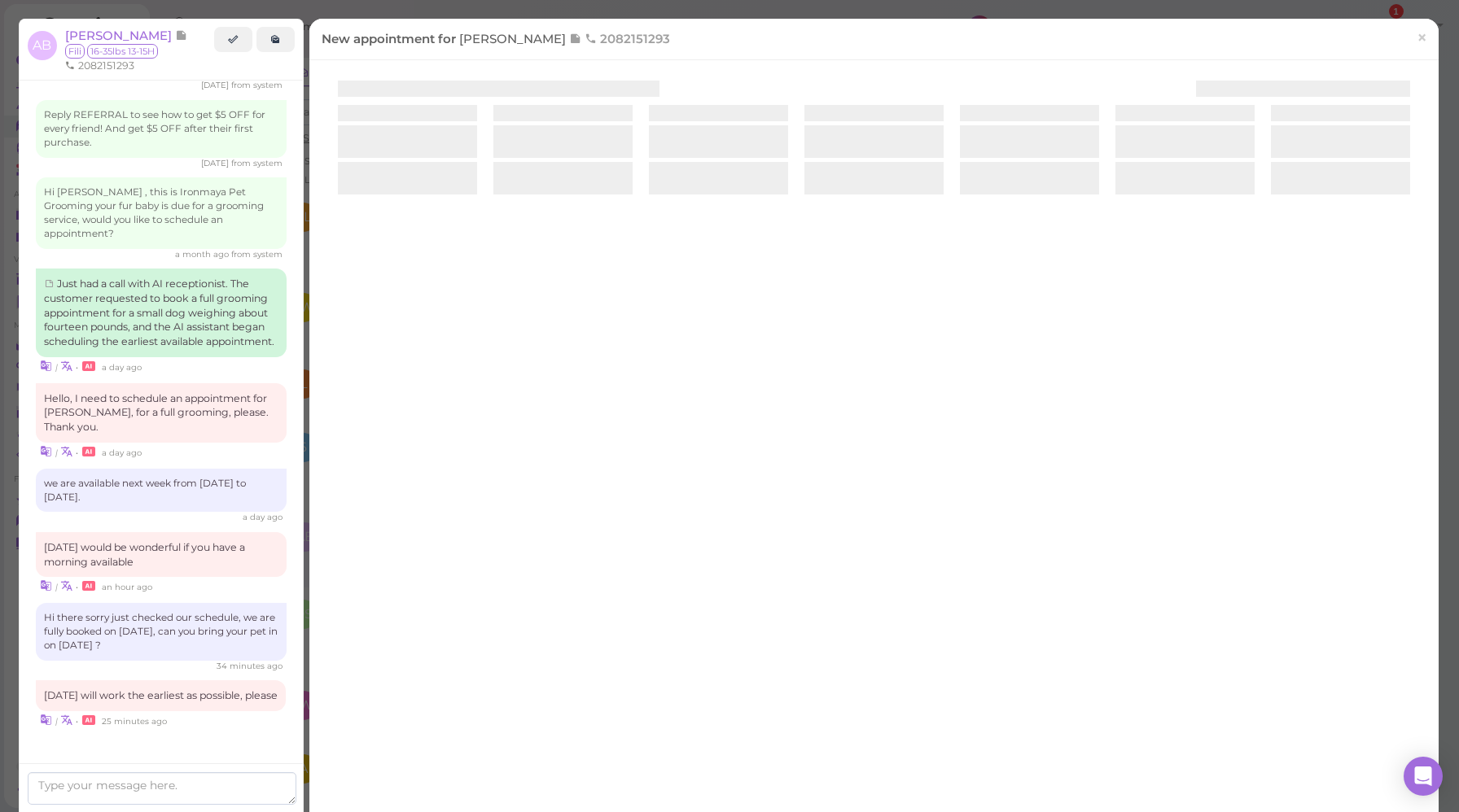
scroll to position [2320, 0]
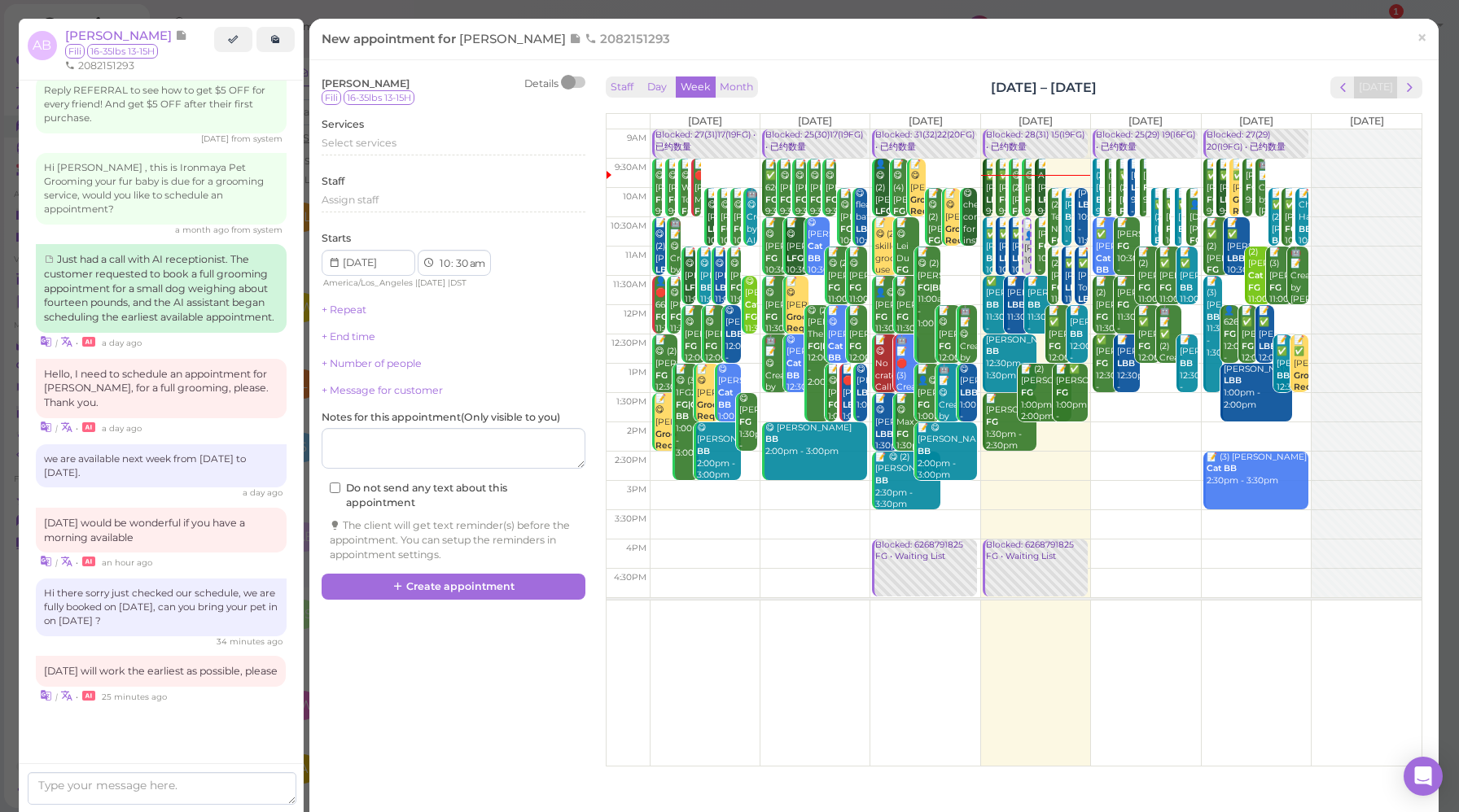
click at [915, 100] on div "Staff Day Week Month [DATE] – [DATE] [DATE] [DATE] [DATE] [DATE] [DATE] [DATE] …" at bounding box center [1013, 421] width 816 height 690
click at [861, 100] on div "Staff Day Week Month [DATE] – [DATE] [DATE] [DATE] [DATE] [DATE] [DATE] [DATE] …" at bounding box center [1013, 421] width 816 height 690
click at [1404, 90] on span "next" at bounding box center [1410, 87] width 16 height 16
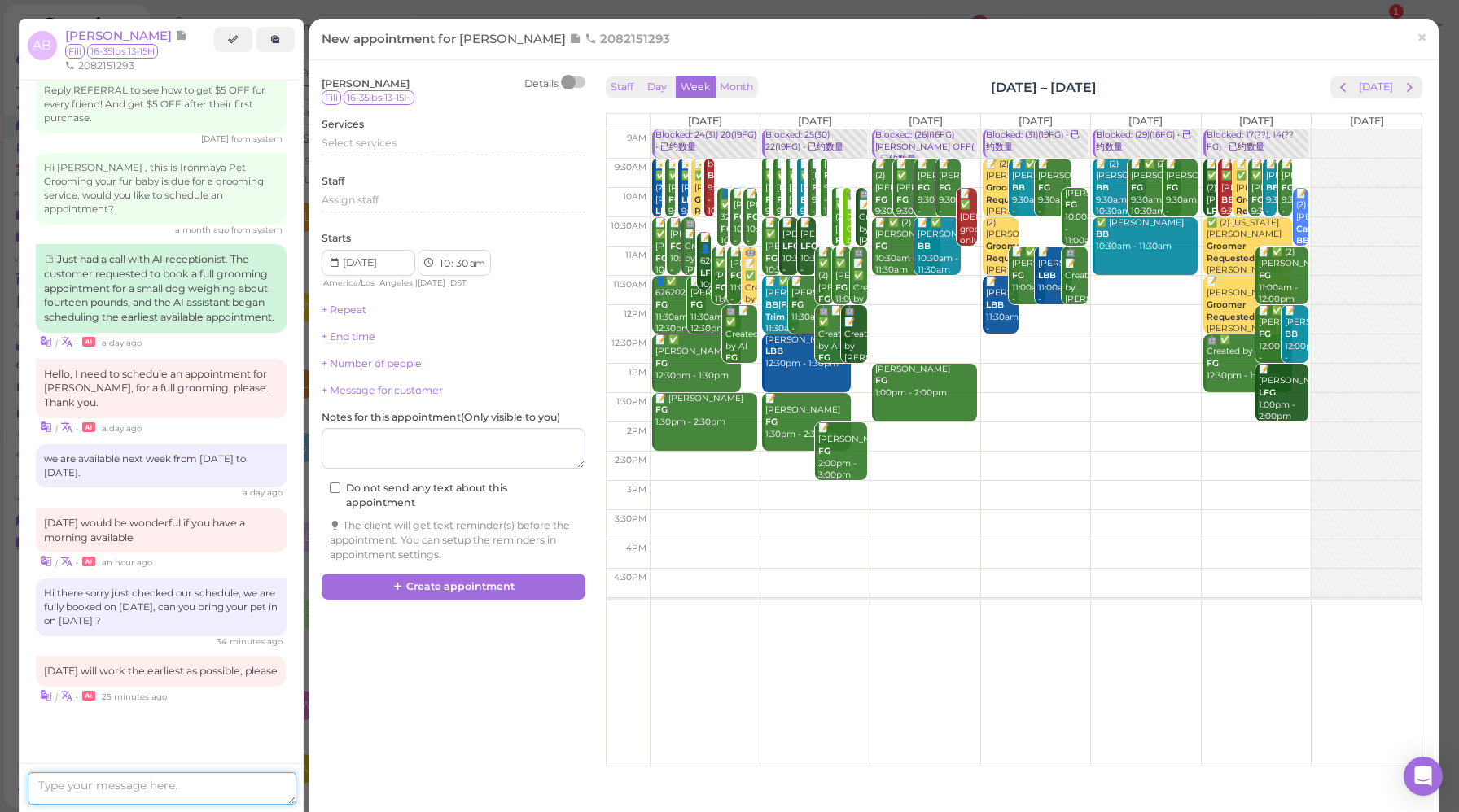
click at [187, 783] on textarea at bounding box center [162, 788] width 269 height 33
type textarea "How about 10am"
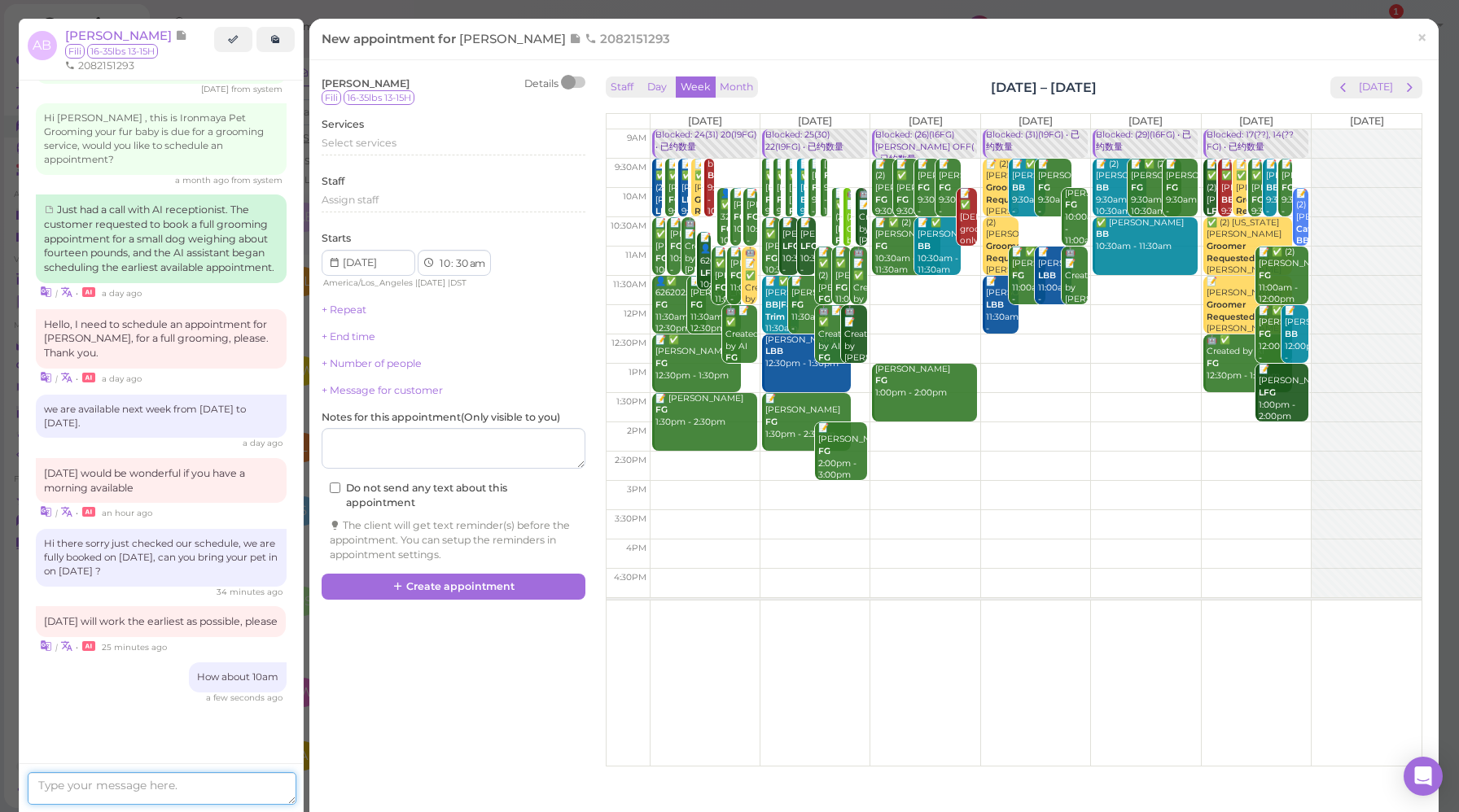
scroll to position [2370, 0]
click at [816, 48] on div "New appointment for Alicia Broussard 2082151293 ×" at bounding box center [873, 39] width 1129 height 42
click at [1414, 47] on link "×" at bounding box center [1422, 38] width 30 height 38
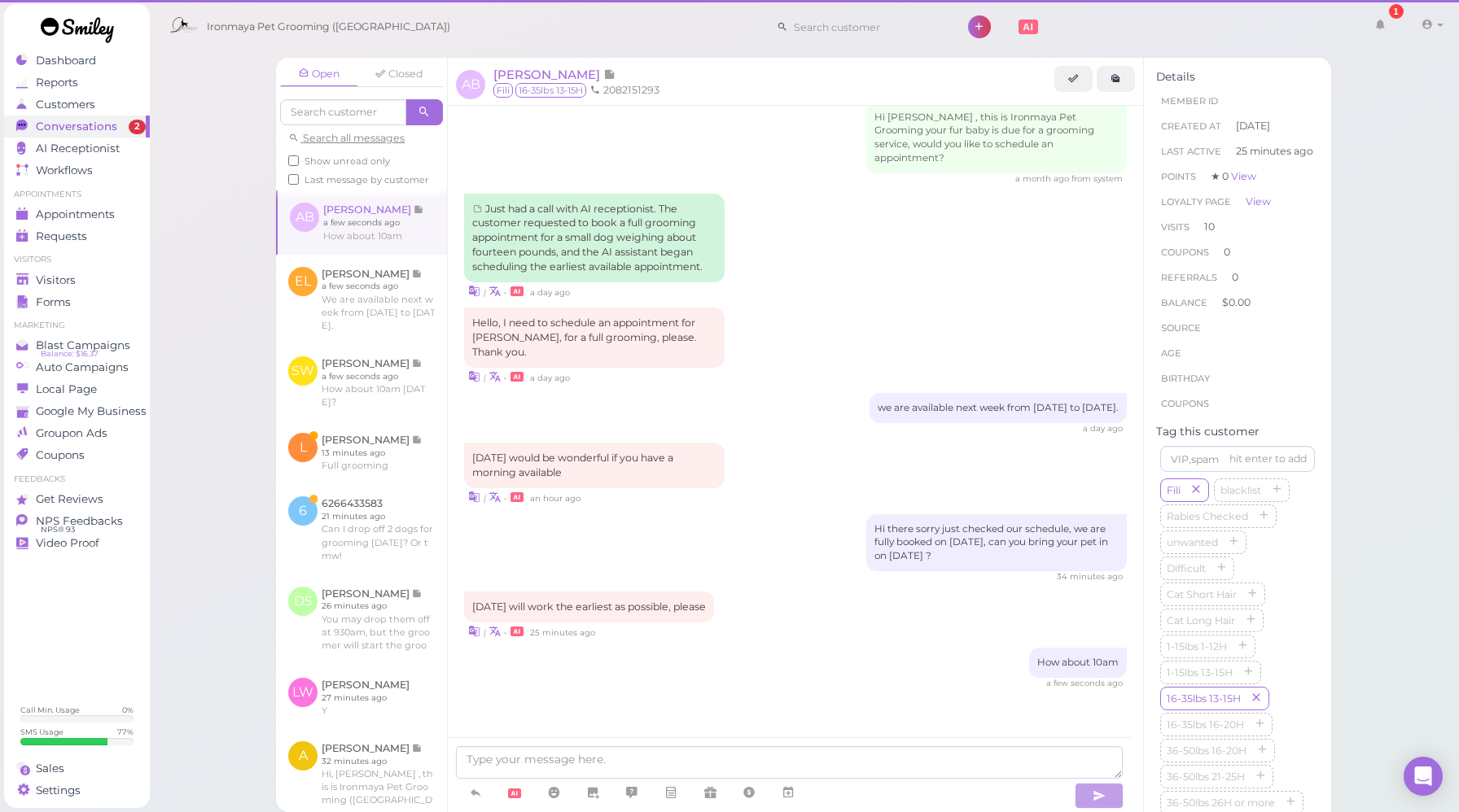
scroll to position [2230, 0]
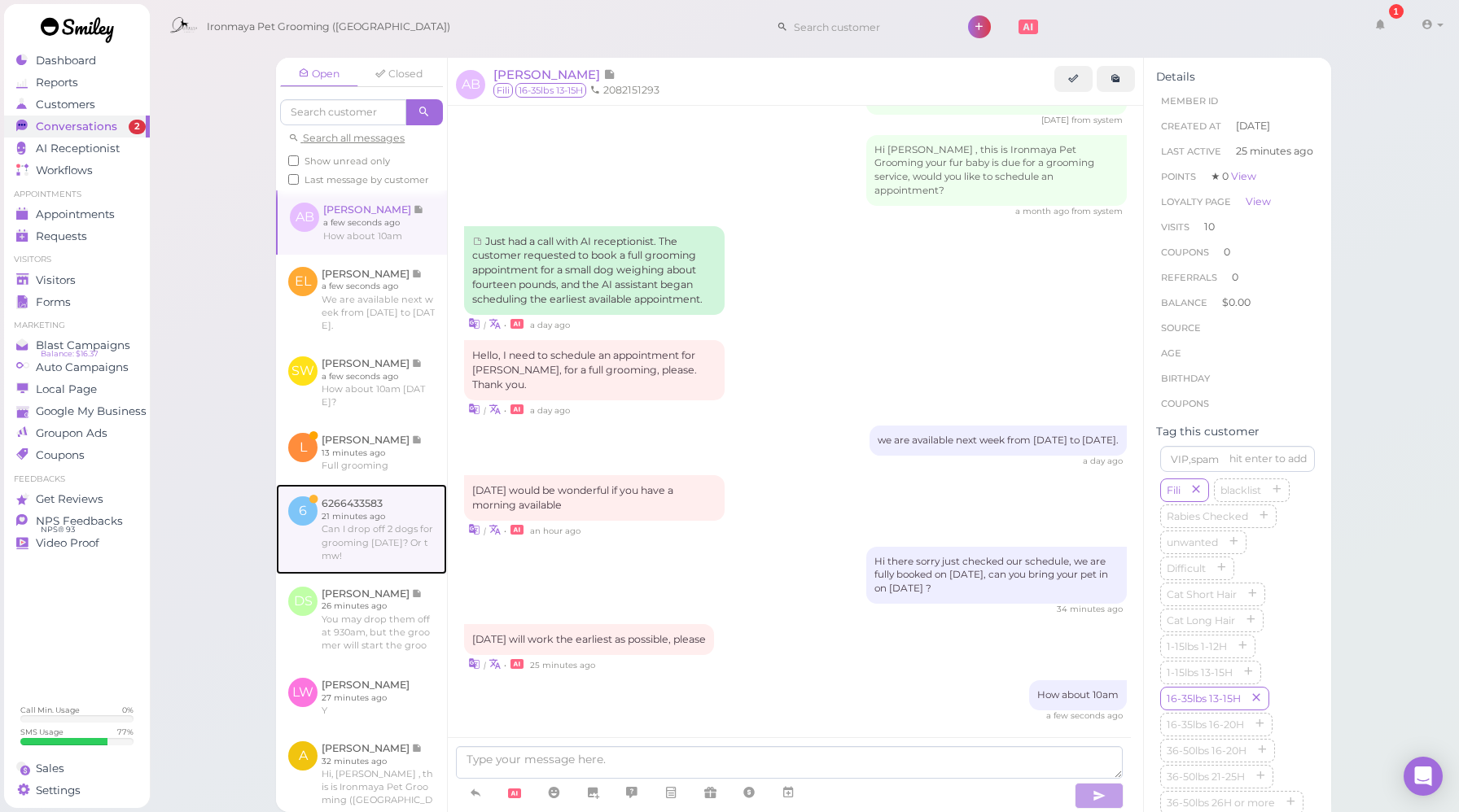
click at [389, 574] on link at bounding box center [362, 529] width 171 height 89
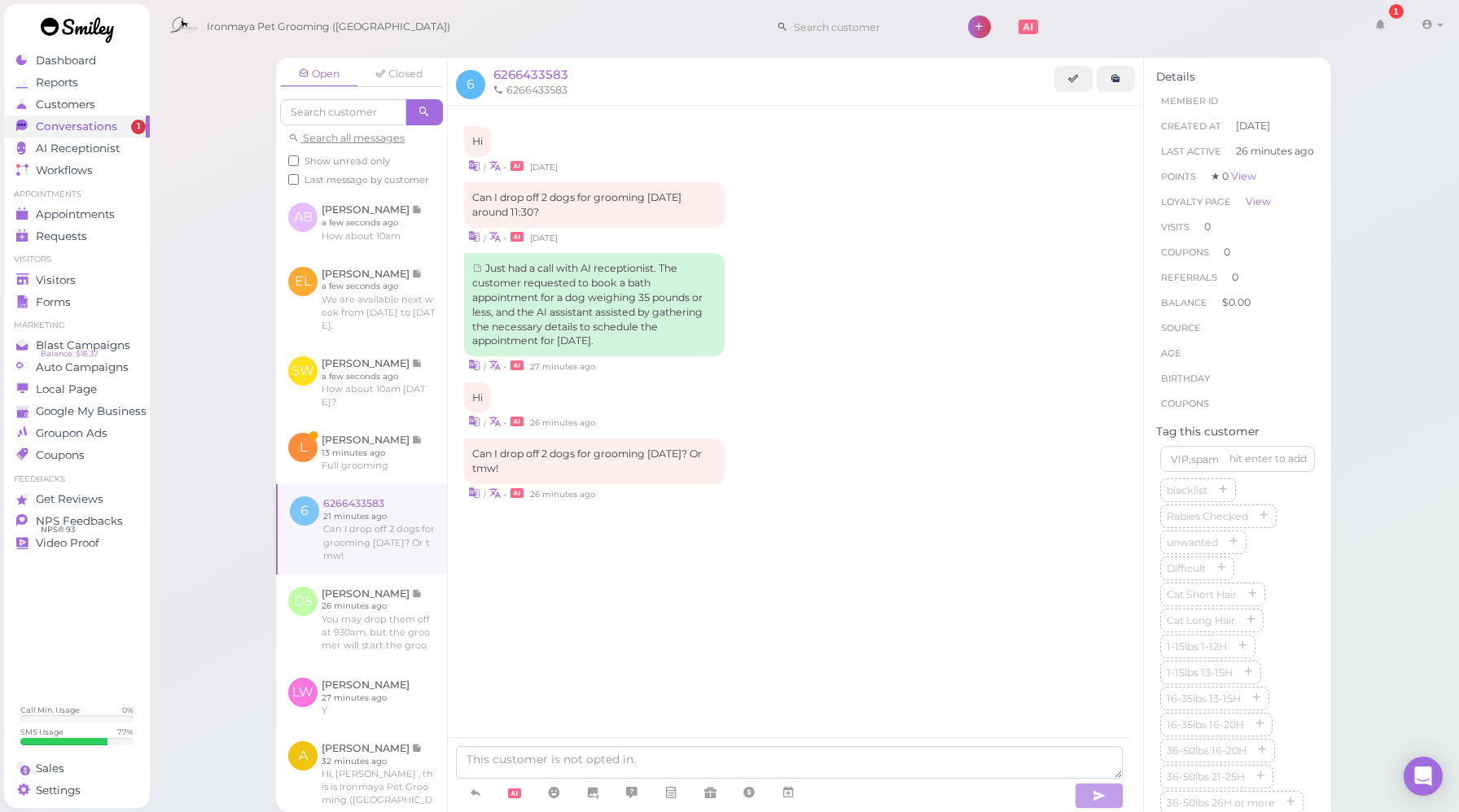
click at [642, 595] on div "Hi | • 2 years ago Can I drop off 2 dogs for grooming today around 11:30? | •" at bounding box center [795, 351] width 695 height 489
click at [616, 597] on div "Hi | • 2 years ago Can I drop off 2 dogs for grooming today around 11:30? | •" at bounding box center [795, 445] width 695 height 677
click at [783, 790] on icon at bounding box center [788, 792] width 13 height 16
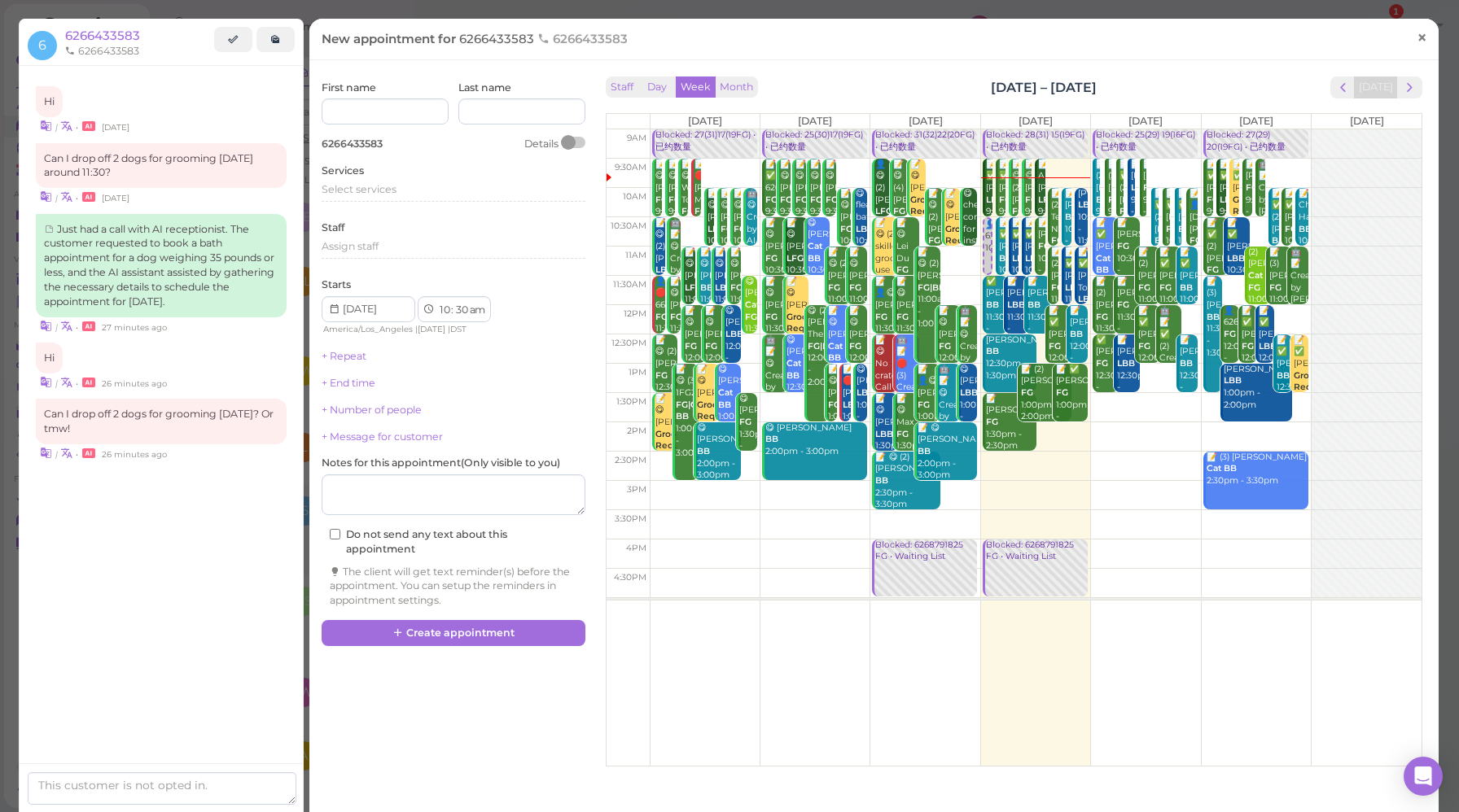
click at [1416, 42] on span "×" at bounding box center [1421, 37] width 10 height 22
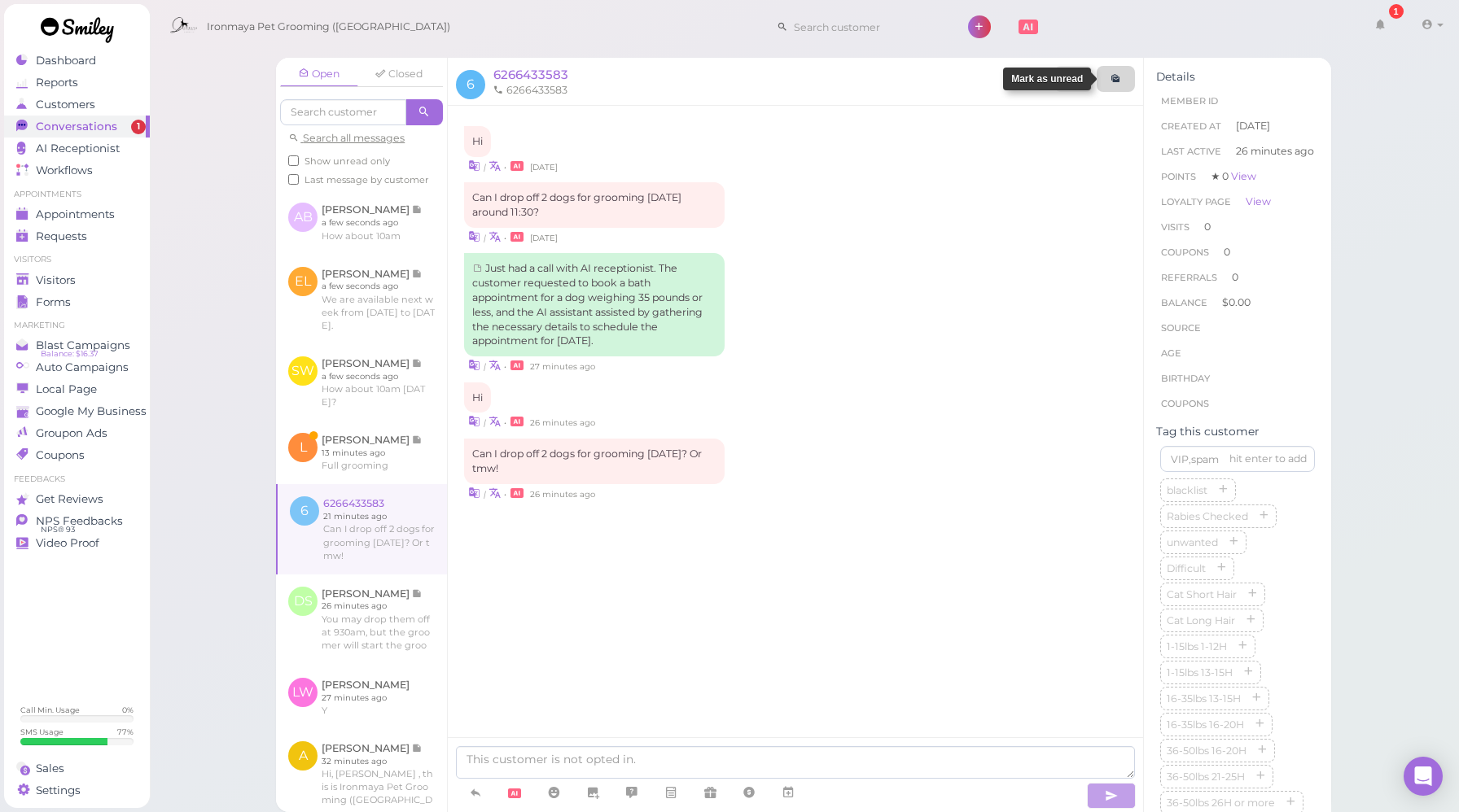
click at [1122, 81] on link at bounding box center [1115, 79] width 38 height 26
click at [872, 251] on div "Hi | • 2 years ago Can I drop off 2 dogs for grooming today around 11:30? | •" at bounding box center [795, 346] width 695 height 481
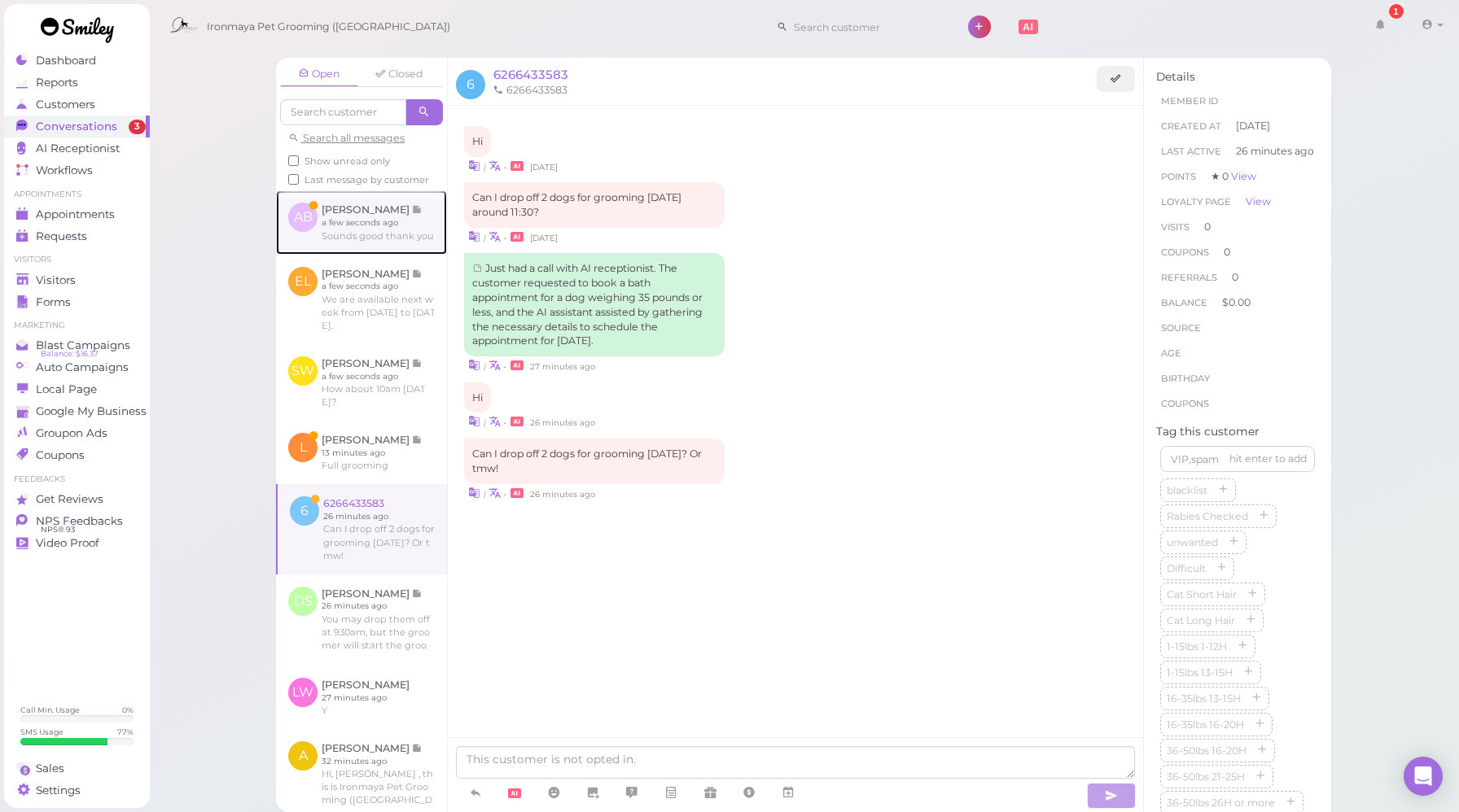
click at [379, 254] on link at bounding box center [362, 222] width 171 height 63
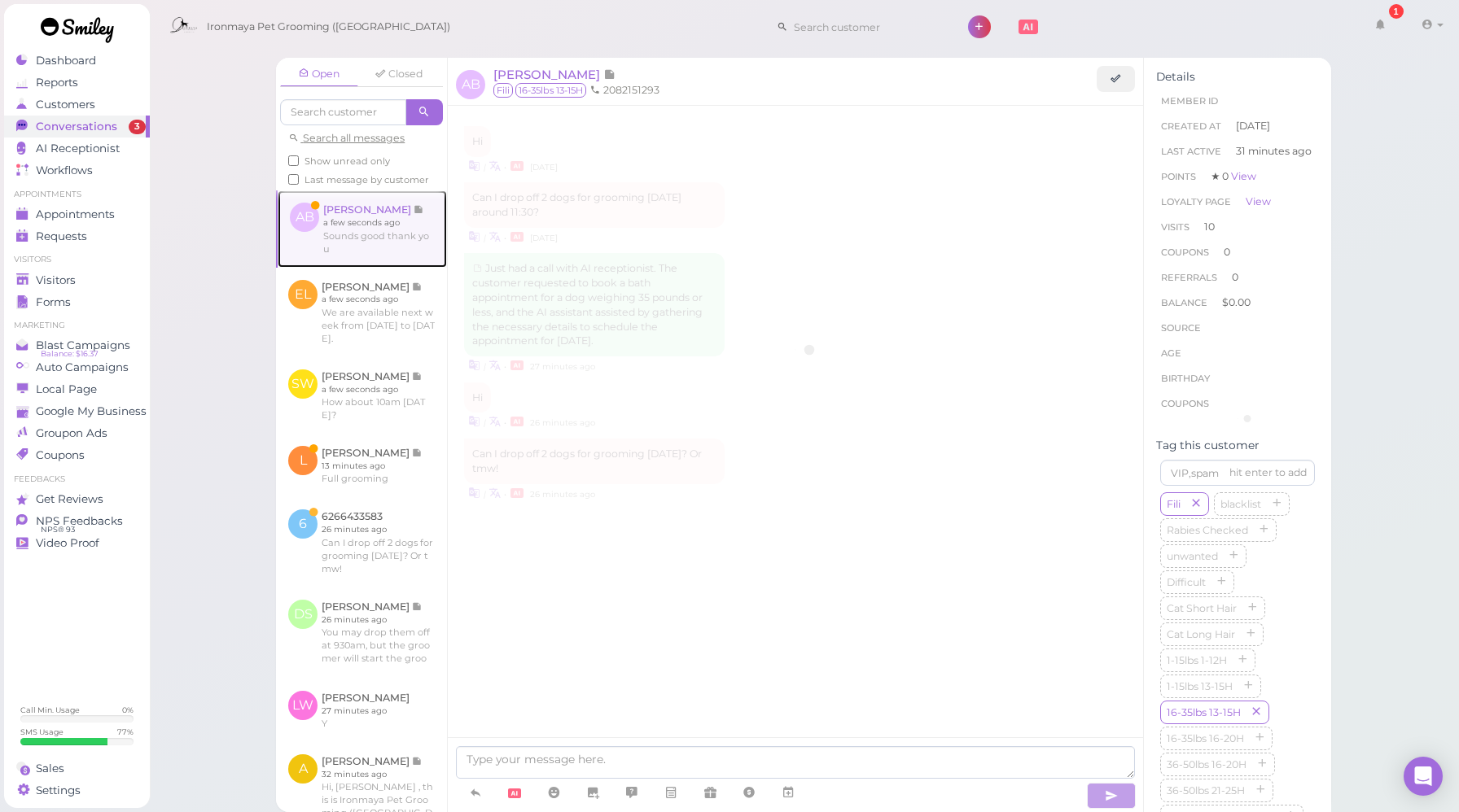
scroll to position [2109, 0]
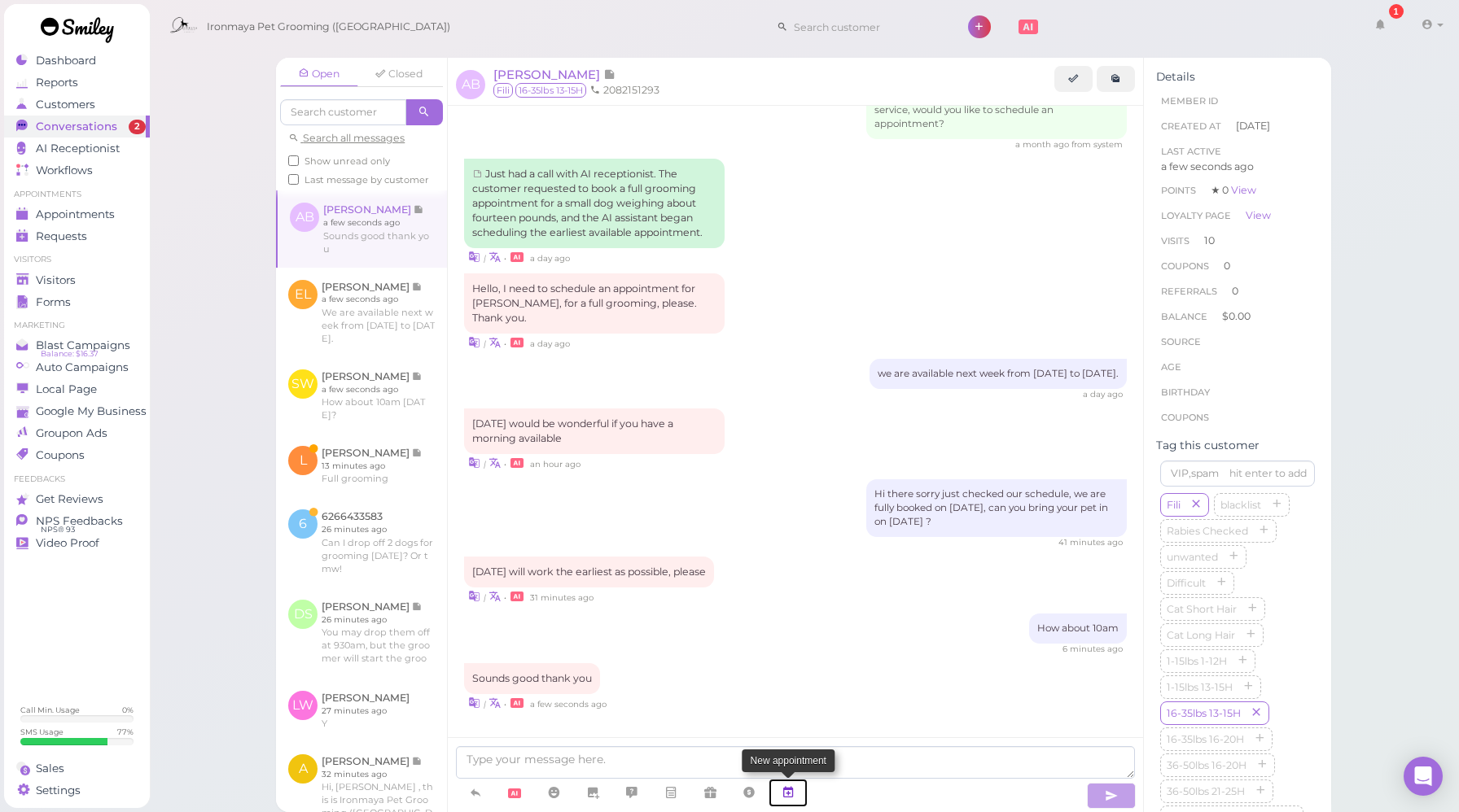
click at [789, 790] on icon at bounding box center [788, 792] width 13 height 16
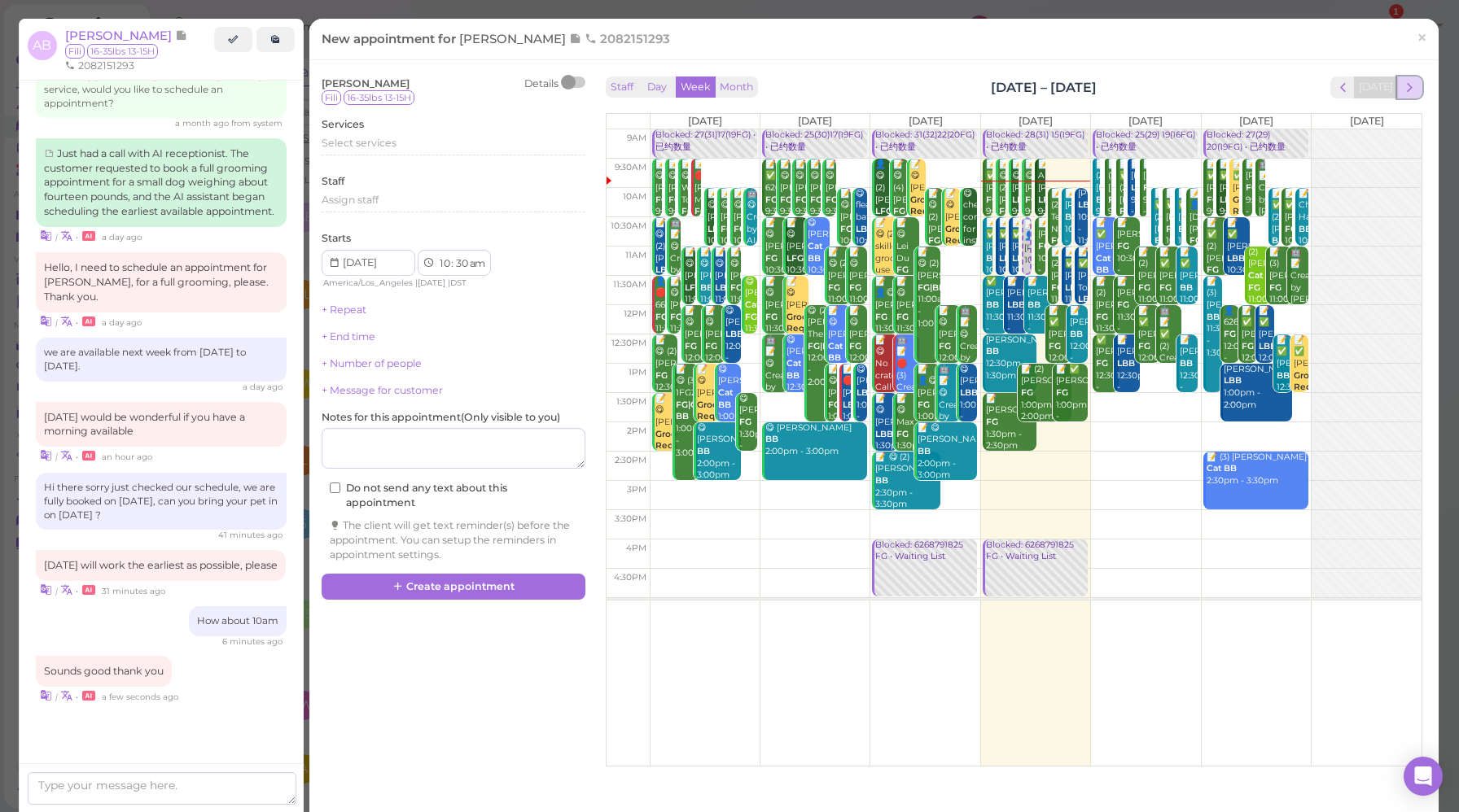
click at [1402, 87] on span "next" at bounding box center [1410, 87] width 16 height 16
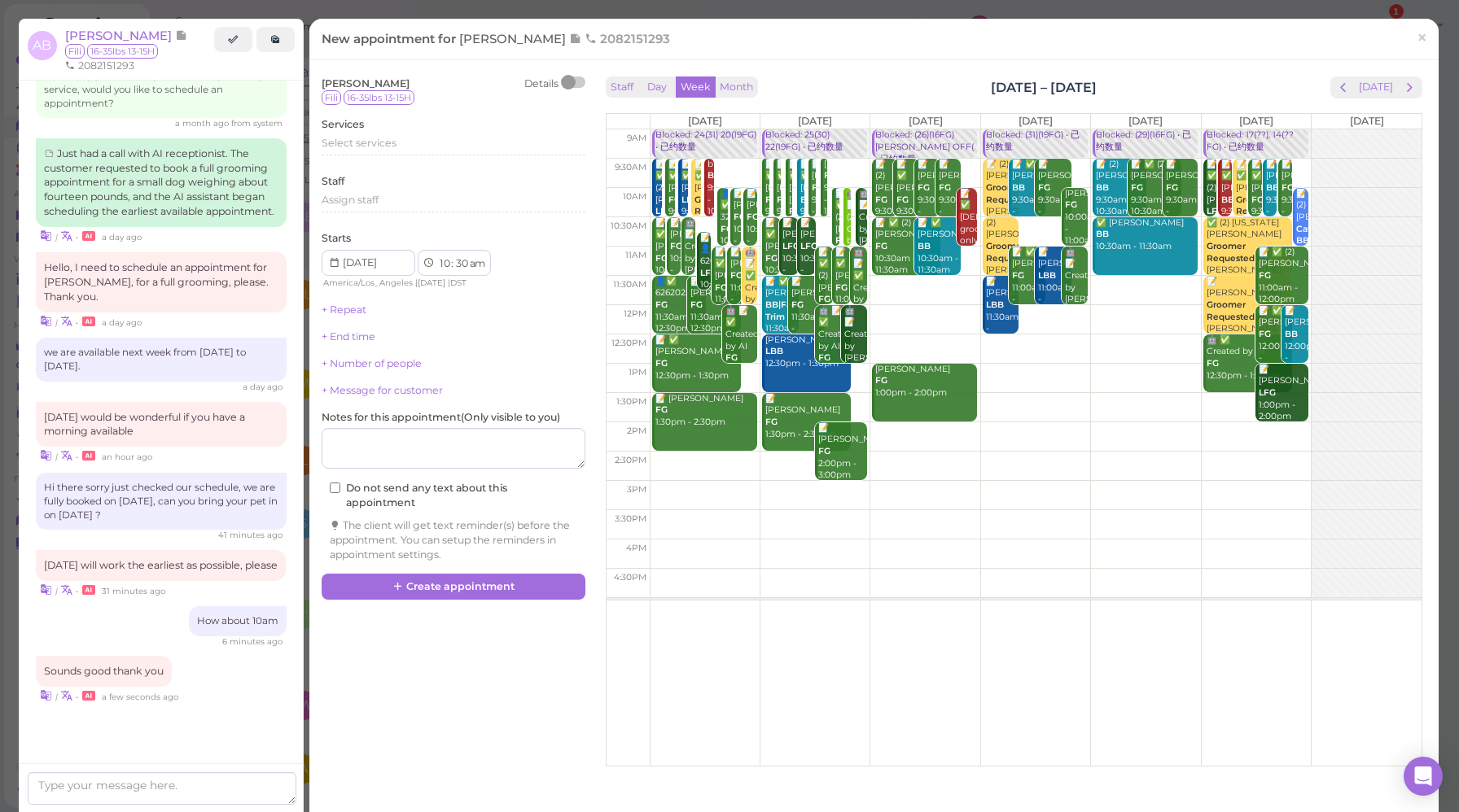
click at [972, 191] on td at bounding box center [1035, 202] width 771 height 29
type input "2025-09-24"
select select "00"
click at [362, 140] on span "Select services" at bounding box center [359, 142] width 74 height 12
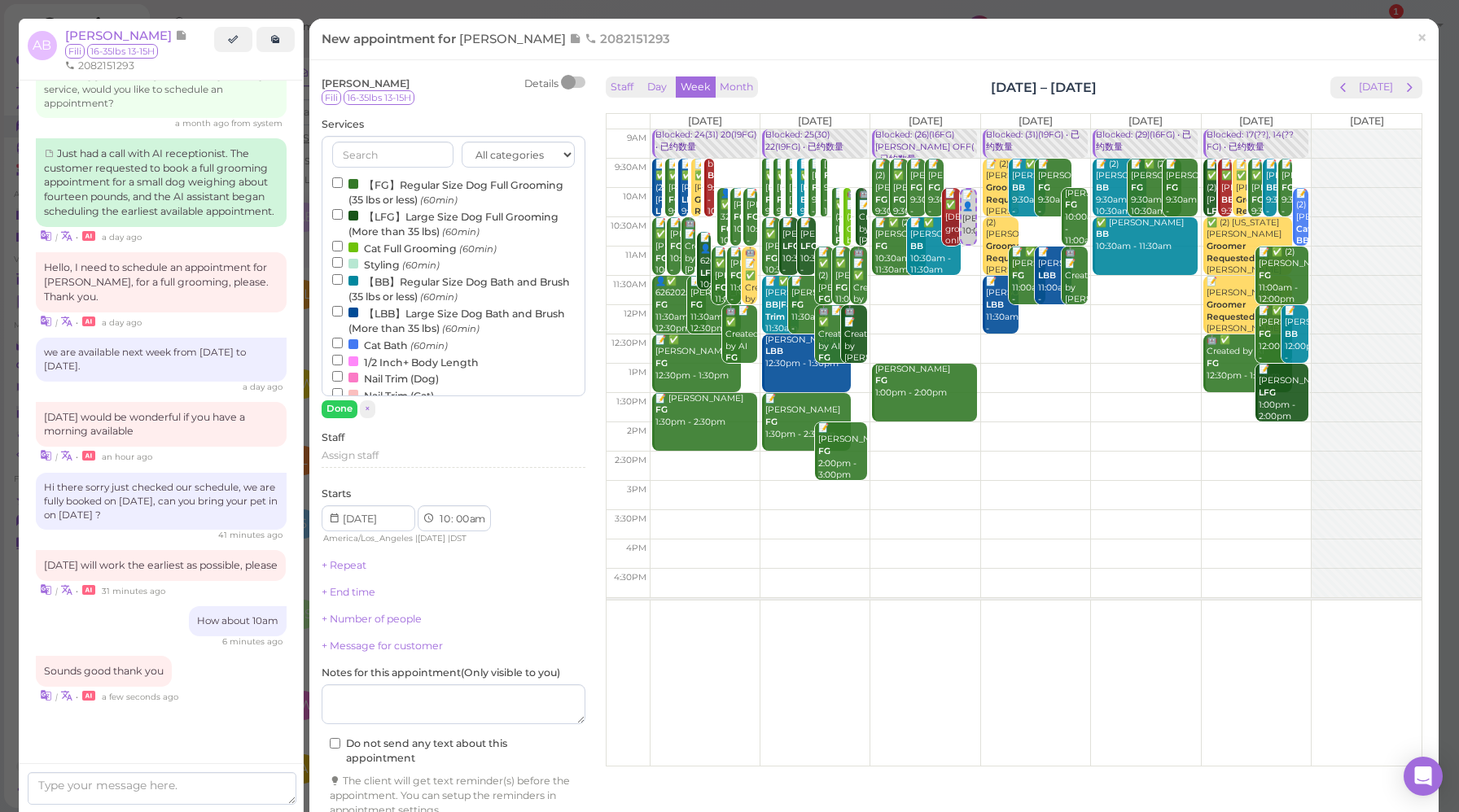
click at [395, 198] on label "【FG】Regular Size Dog Full Grooming (35 lbs or less) (60min)" at bounding box center [453, 192] width 243 height 32
click at [342, 188] on input "【FG】Regular Size Dog Full Grooming (35 lbs or less) (60min)" at bounding box center [337, 182] width 10 height 10
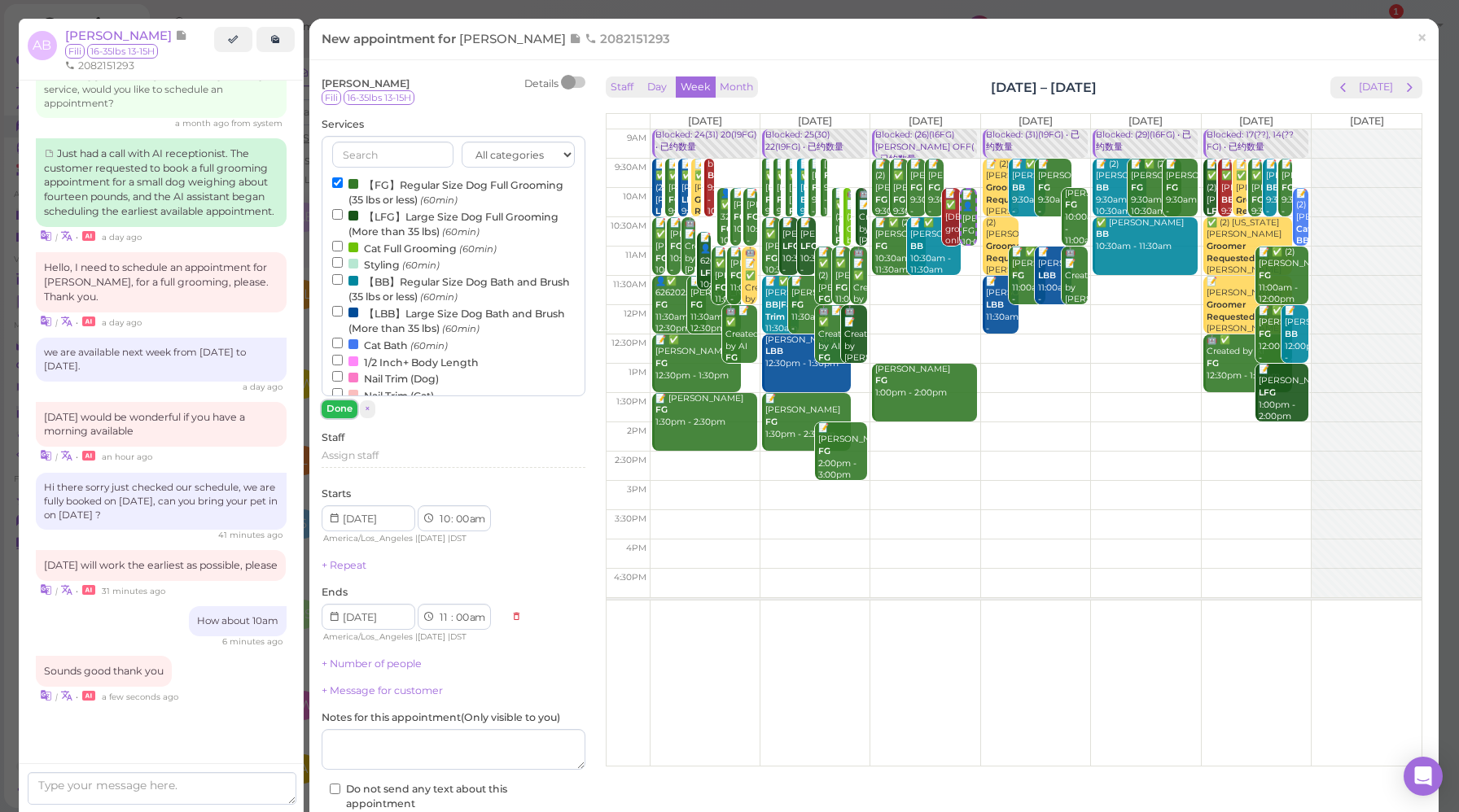
click at [343, 415] on button "Done" at bounding box center [340, 408] width 35 height 17
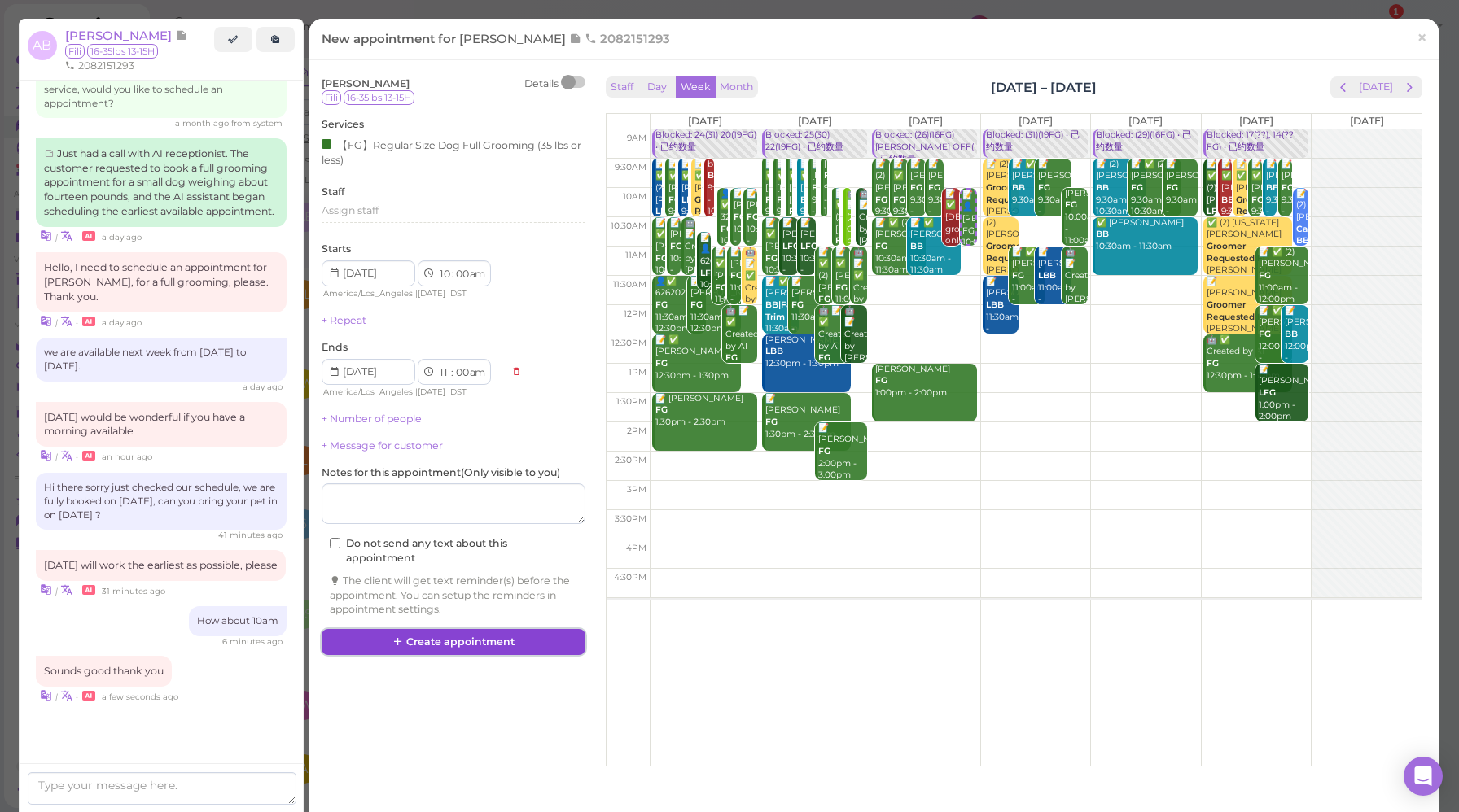
click at [466, 649] on button "Create appointment" at bounding box center [453, 642] width 263 height 26
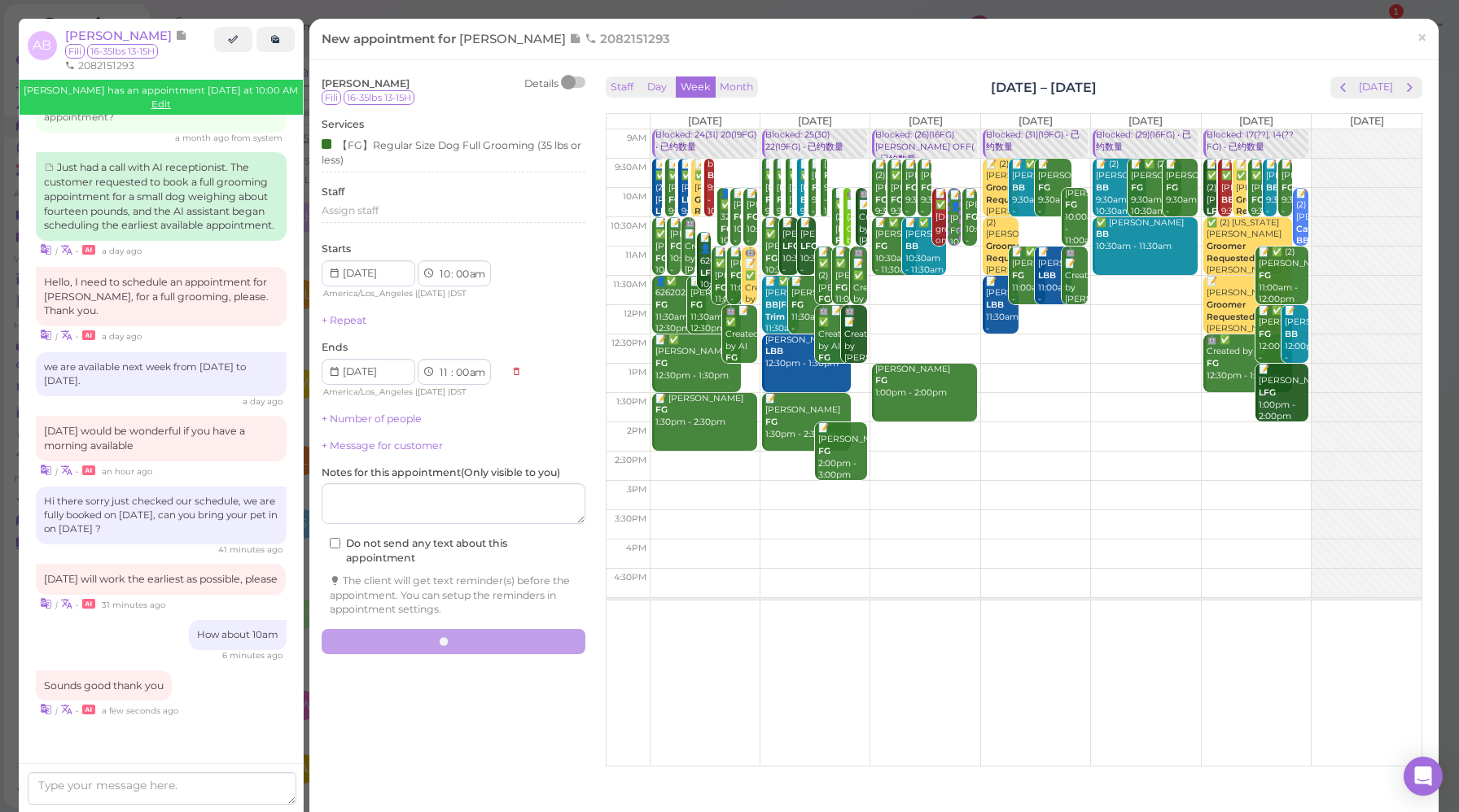
scroll to position [2269, 0]
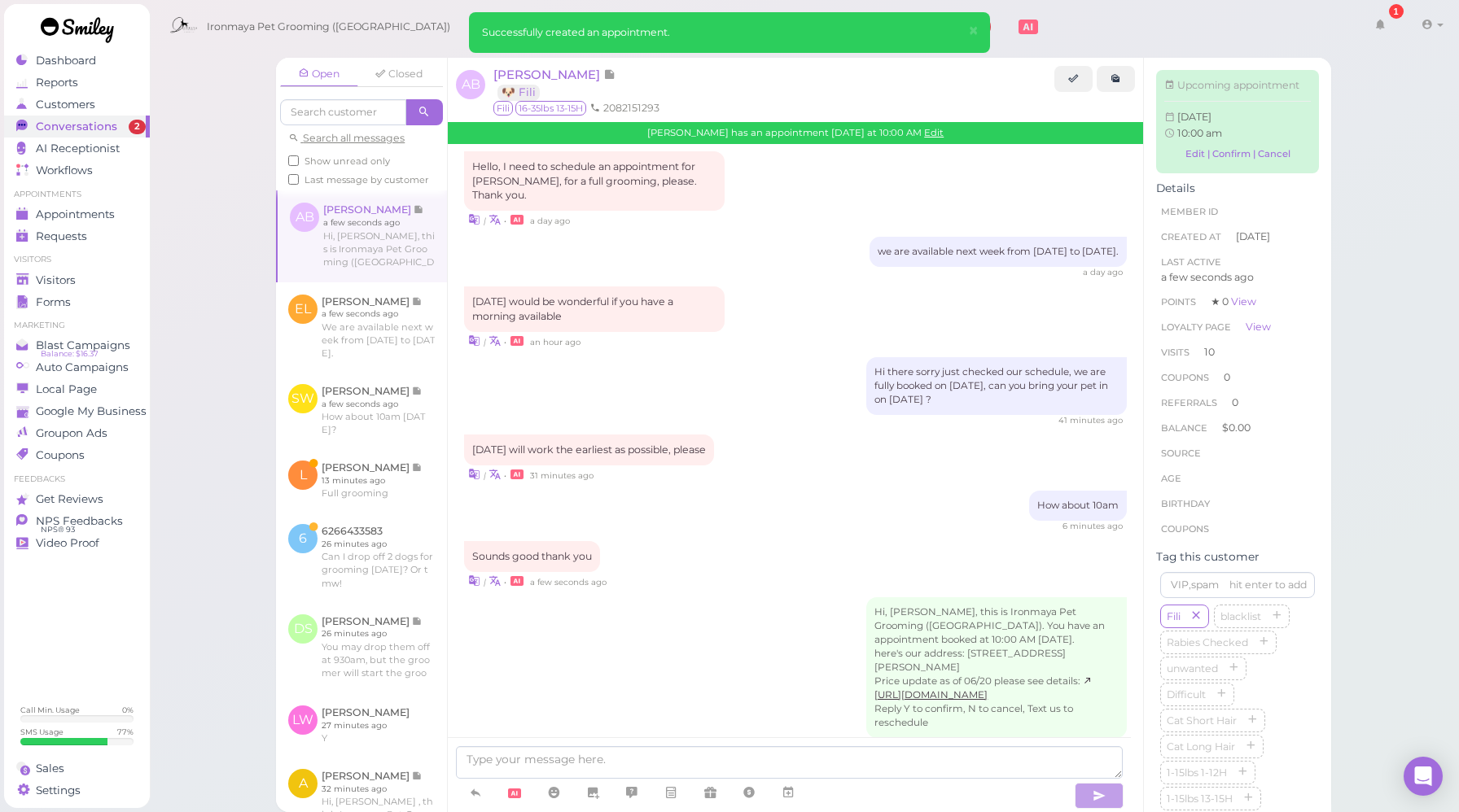
click at [751, 332] on div "| • an hour ago" at bounding box center [796, 340] width 663 height 17
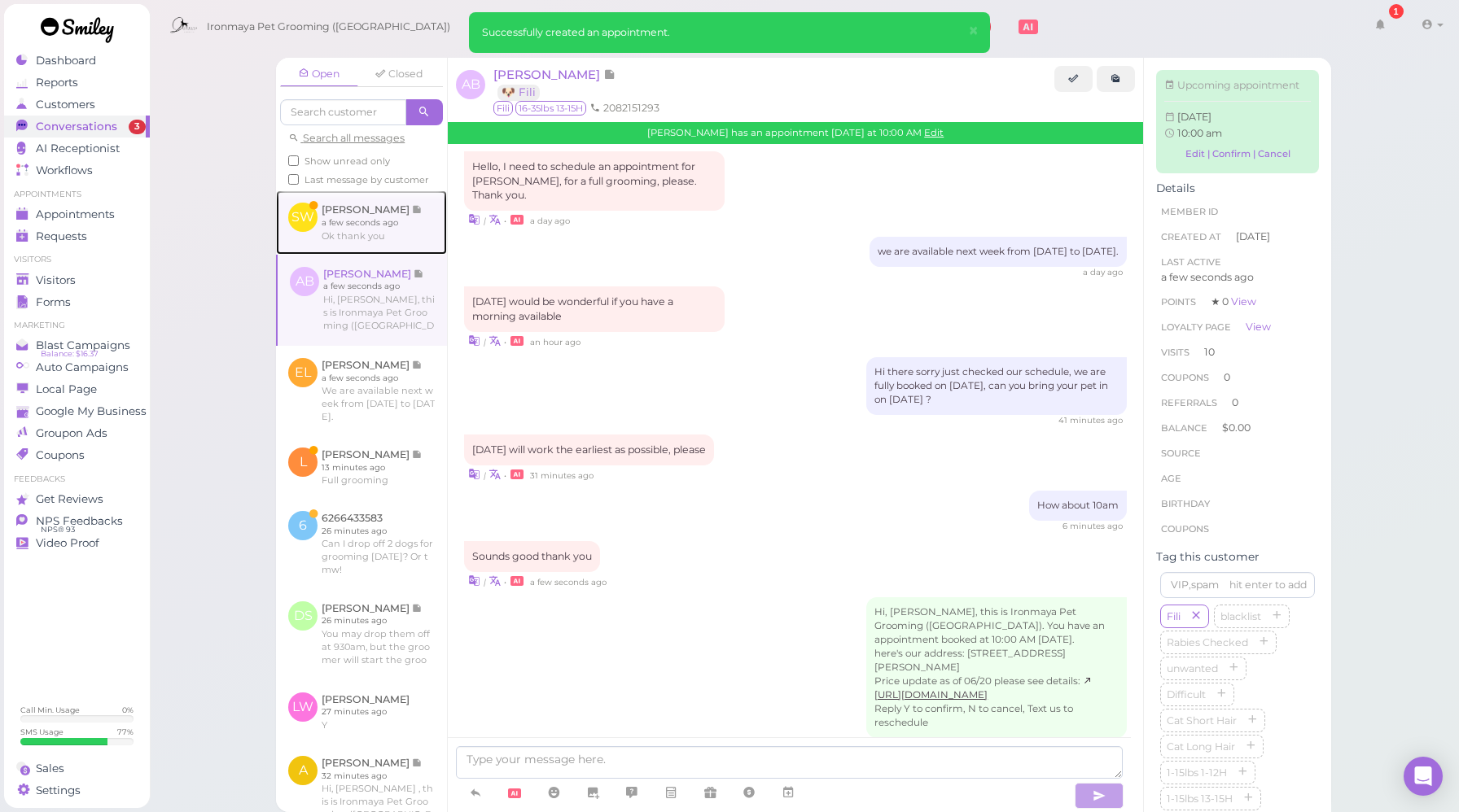
click at [410, 254] on link at bounding box center [362, 222] width 171 height 63
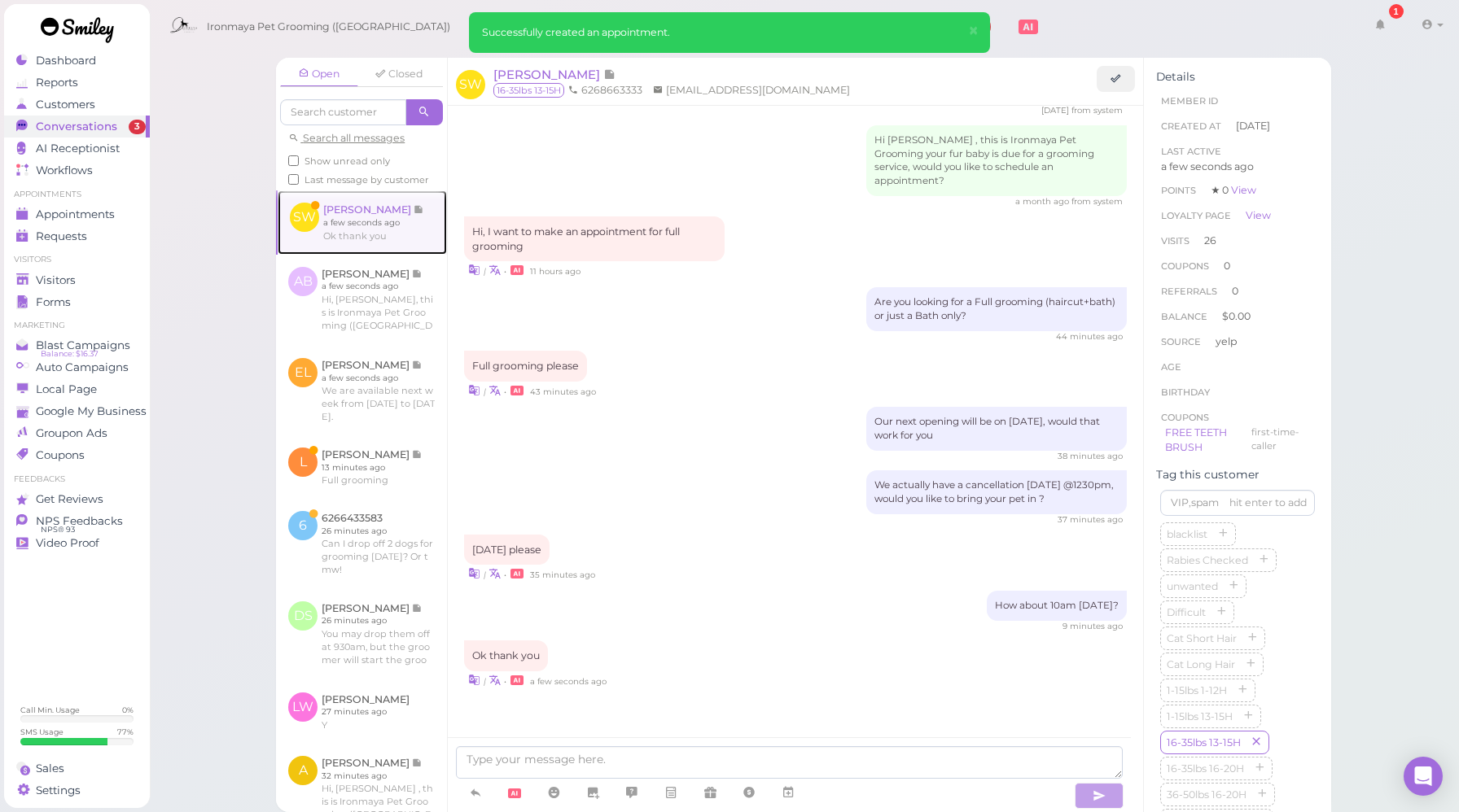
scroll to position [2025, 0]
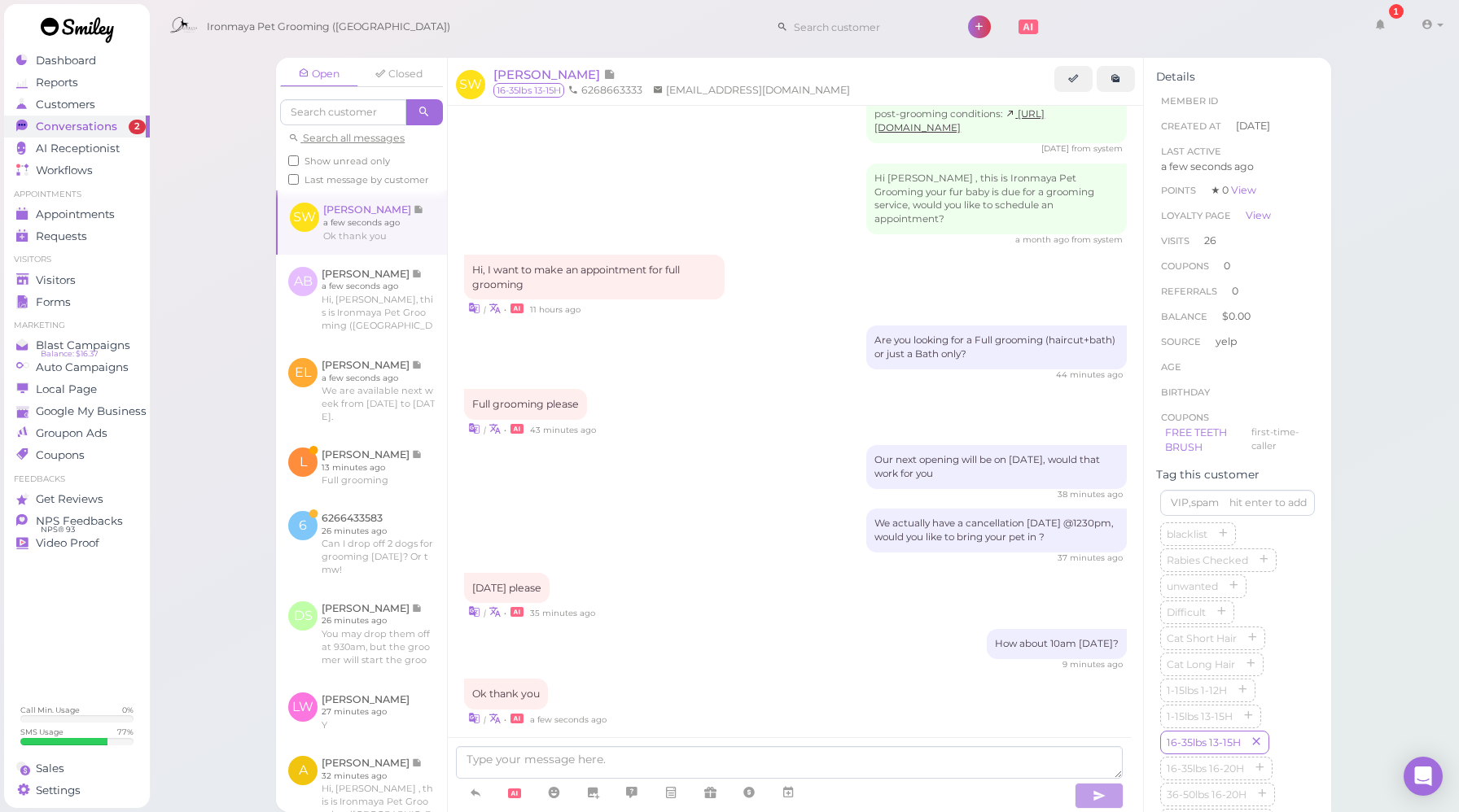
click at [790, 629] on div "How about 10am next Wednesday? 9 minutes ago" at bounding box center [796, 649] width 663 height 42
click at [784, 794] on icon at bounding box center [788, 792] width 13 height 16
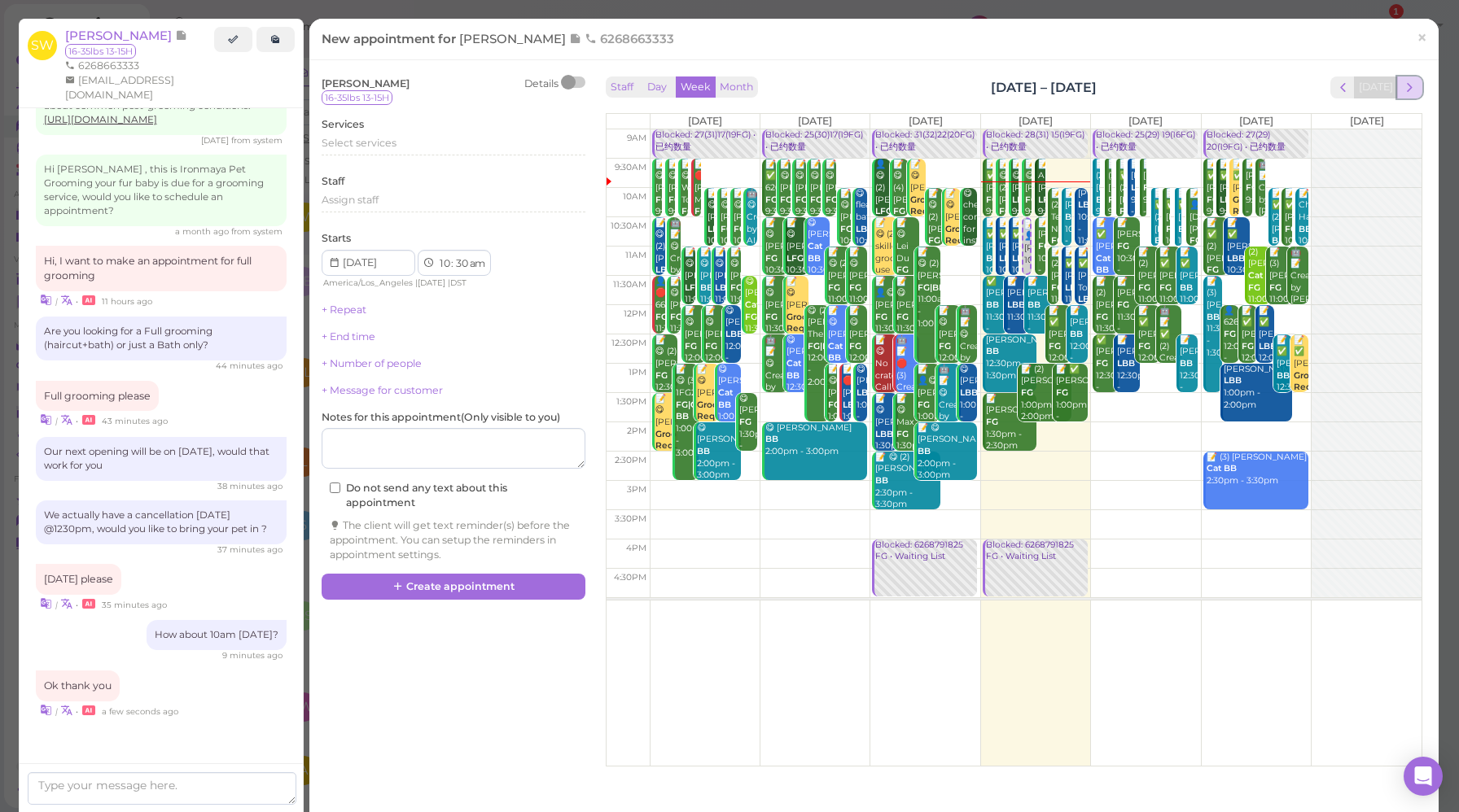
click at [1402, 90] on span "next" at bounding box center [1410, 87] width 16 height 16
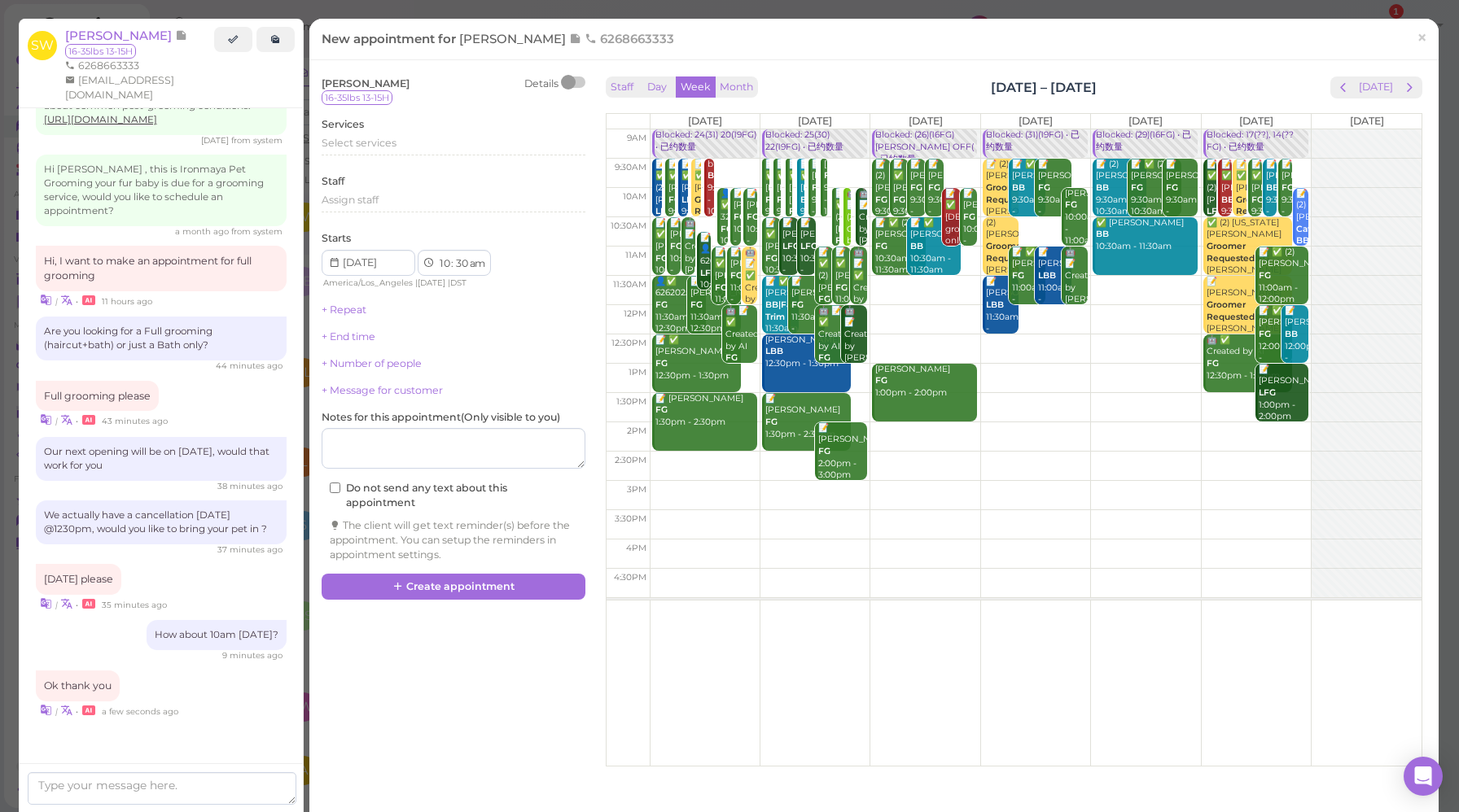
click at [971, 191] on td at bounding box center [1035, 202] width 771 height 29
type input "2025-09-24"
select select "00"
click at [370, 144] on span "Select services" at bounding box center [359, 142] width 74 height 12
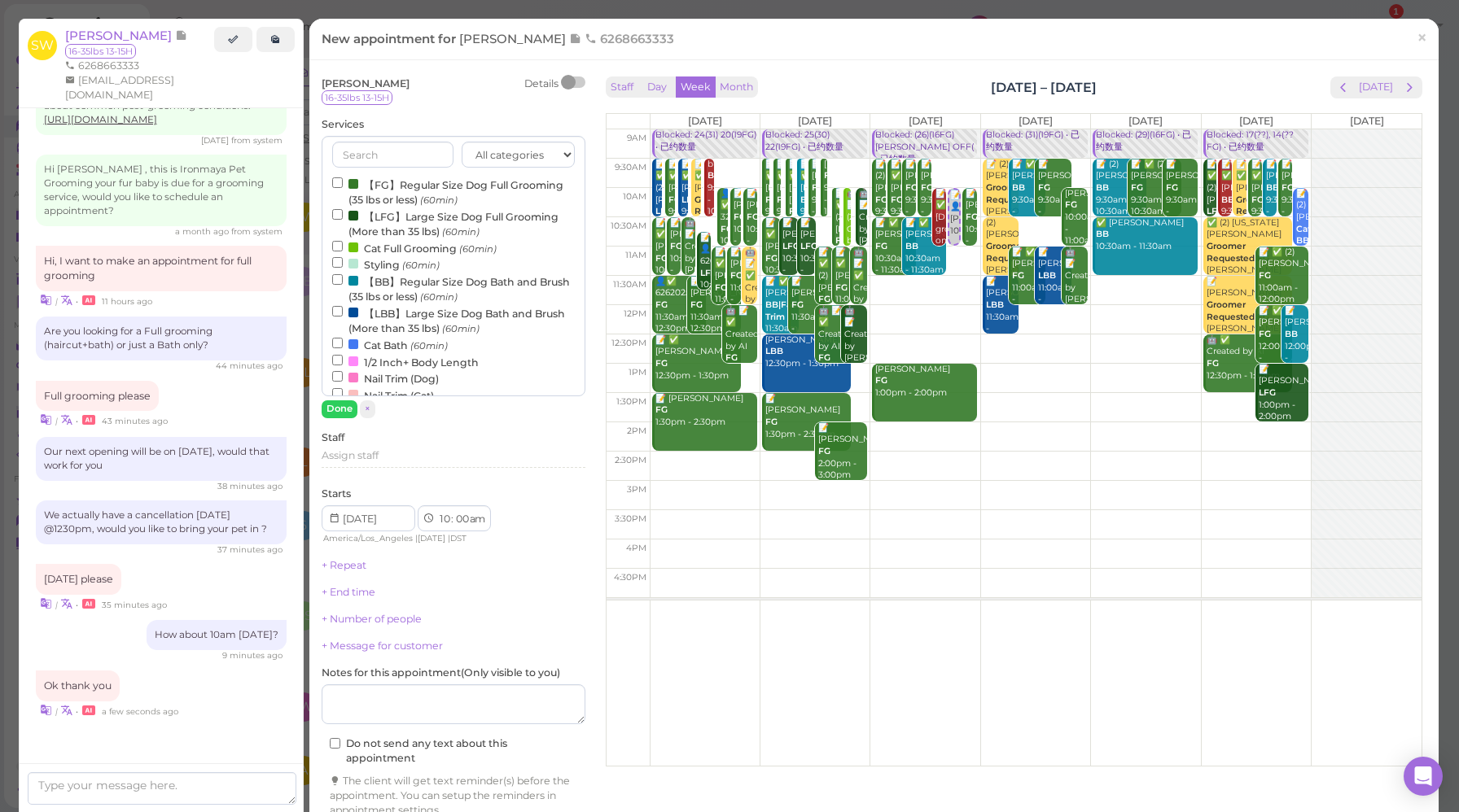
click at [426, 184] on label "【FG】Regular Size Dog Full Grooming (35 lbs or less) (60min)" at bounding box center [453, 192] width 243 height 32
click at [342, 184] on input "【FG】Regular Size Dog Full Grooming (35 lbs or less) (60min)" at bounding box center [337, 182] width 10 height 10
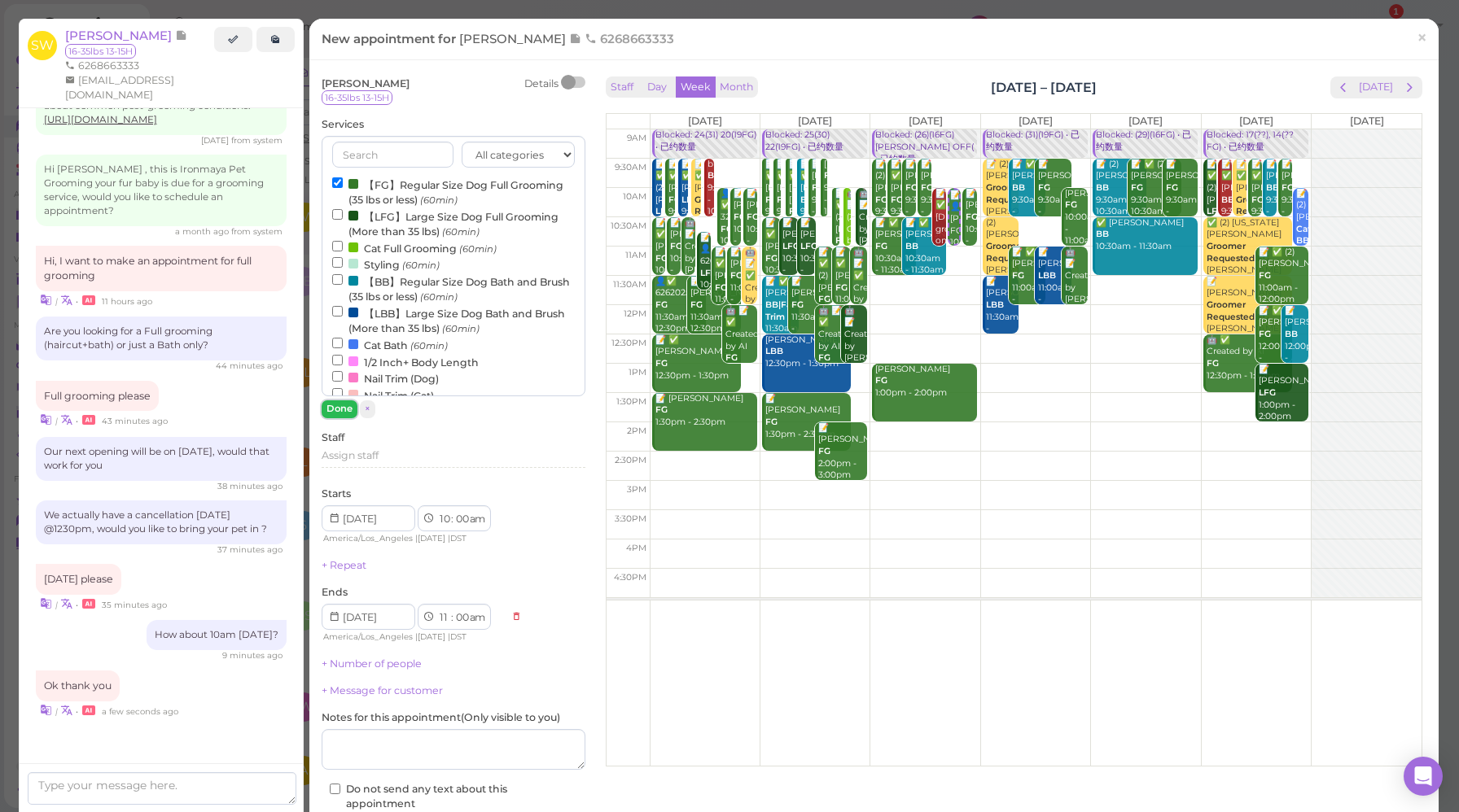
click at [335, 407] on button "Done" at bounding box center [340, 408] width 35 height 17
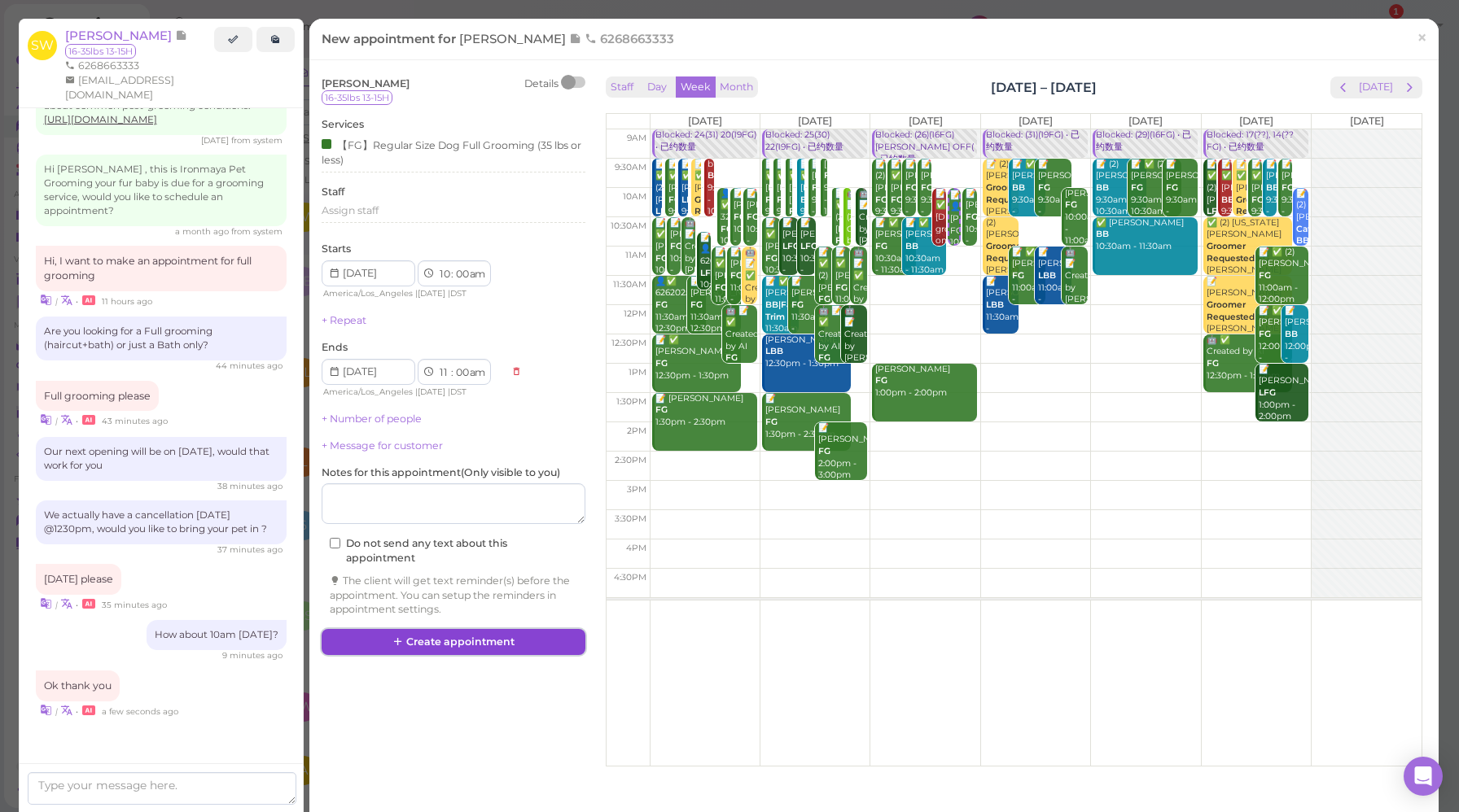
click at [476, 644] on button "Create appointment" at bounding box center [453, 642] width 263 height 26
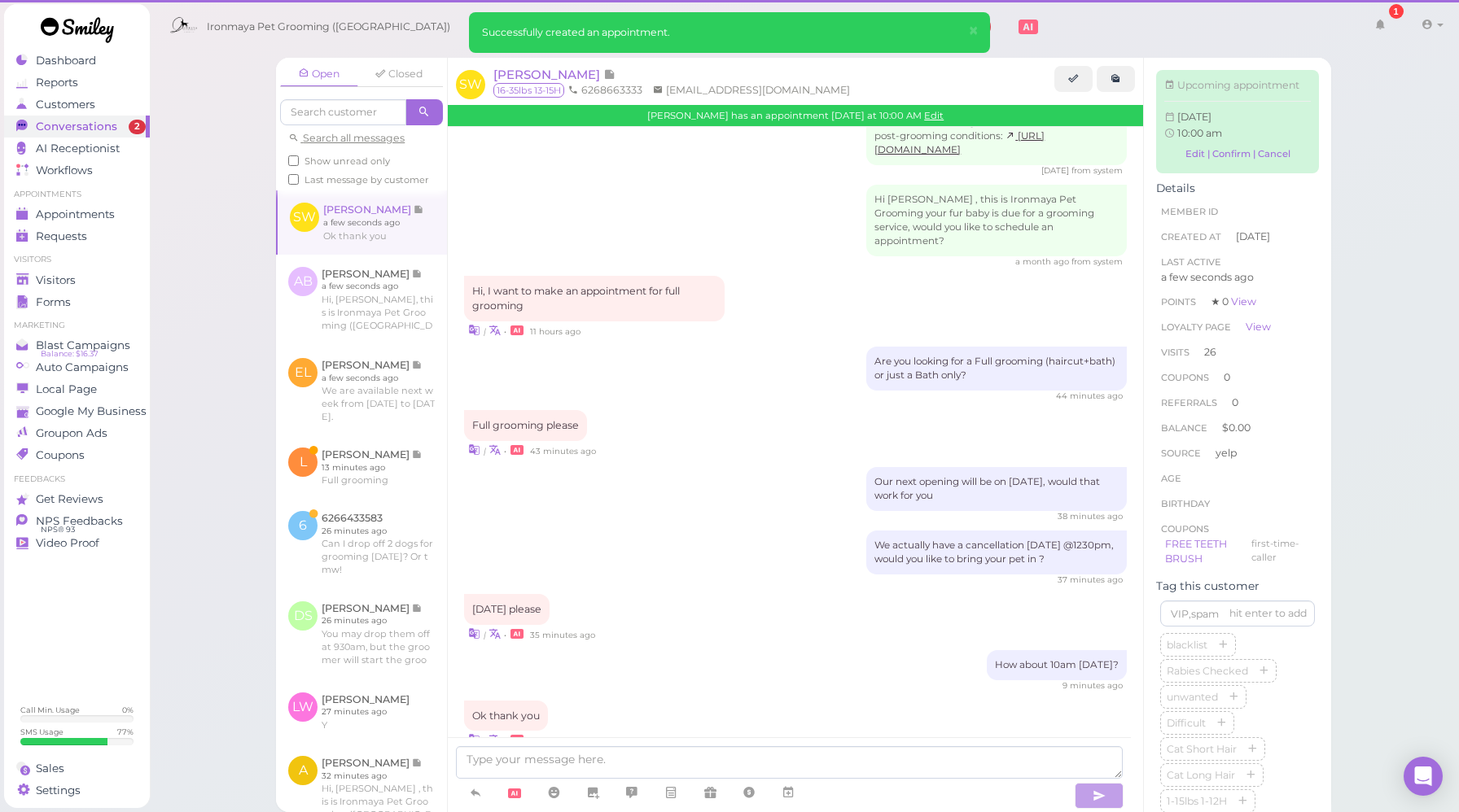
scroll to position [2185, 0]
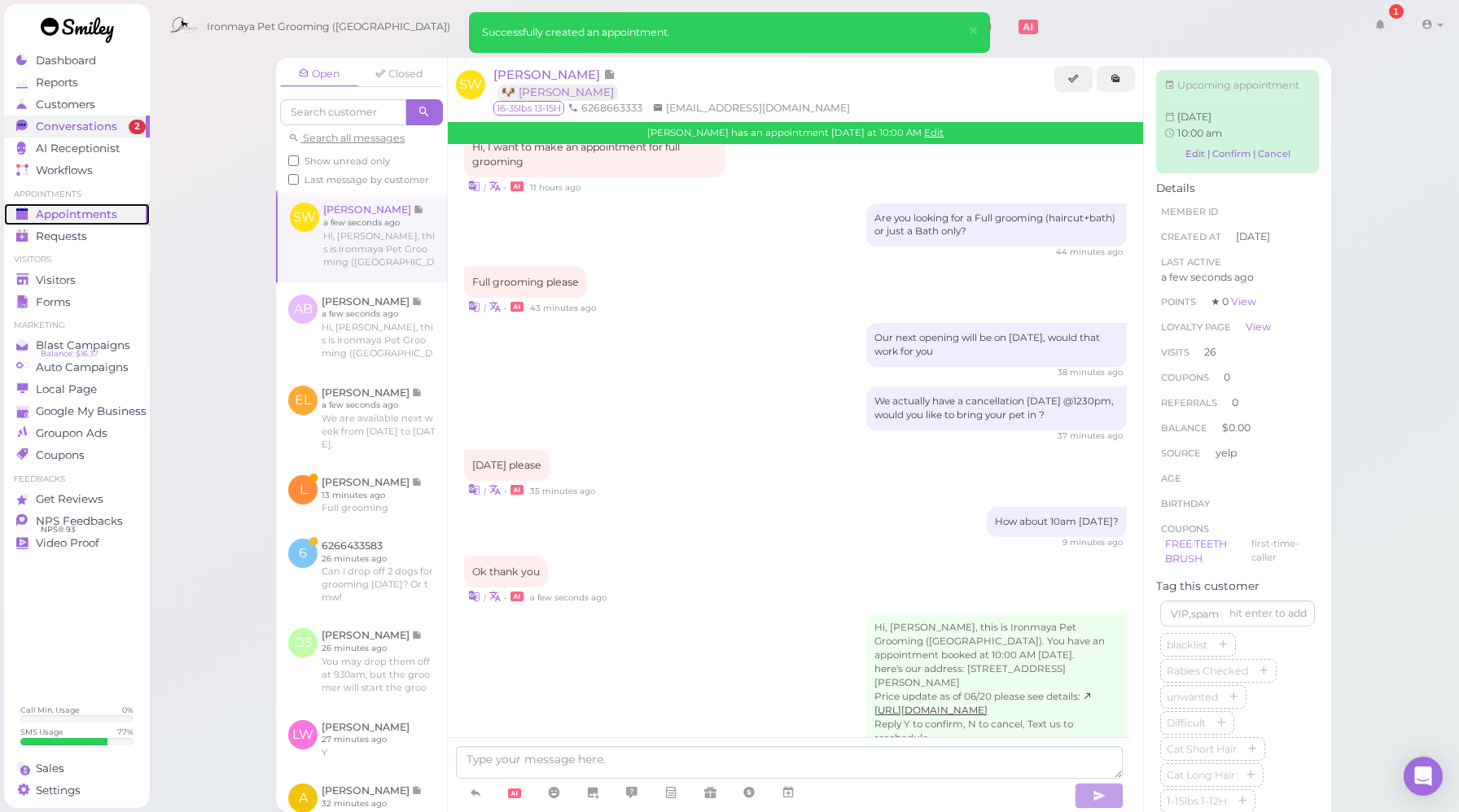
click at [87, 207] on span "Appointments" at bounding box center [75, 214] width 81 height 14
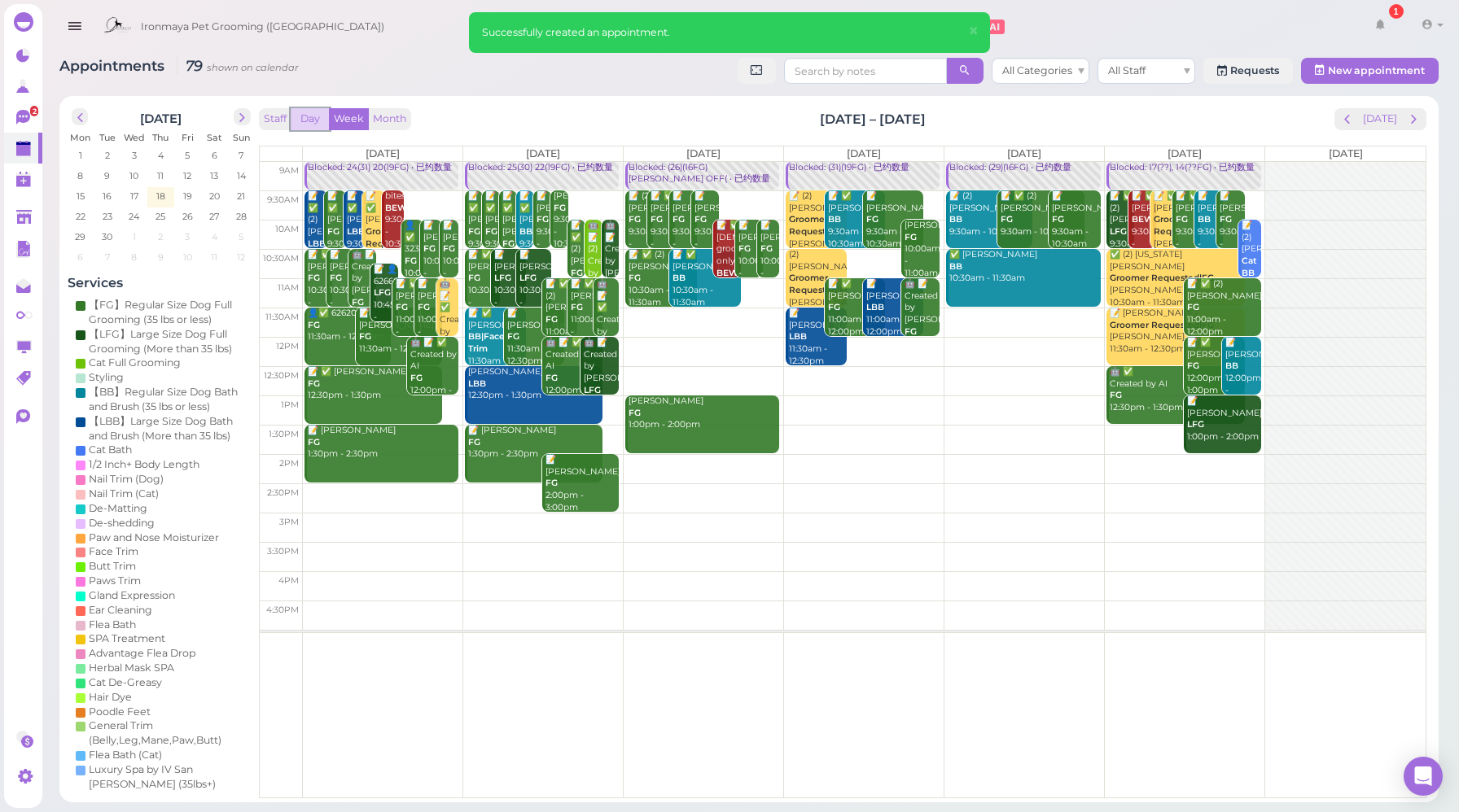
click at [310, 117] on button "Day" at bounding box center [310, 119] width 39 height 22
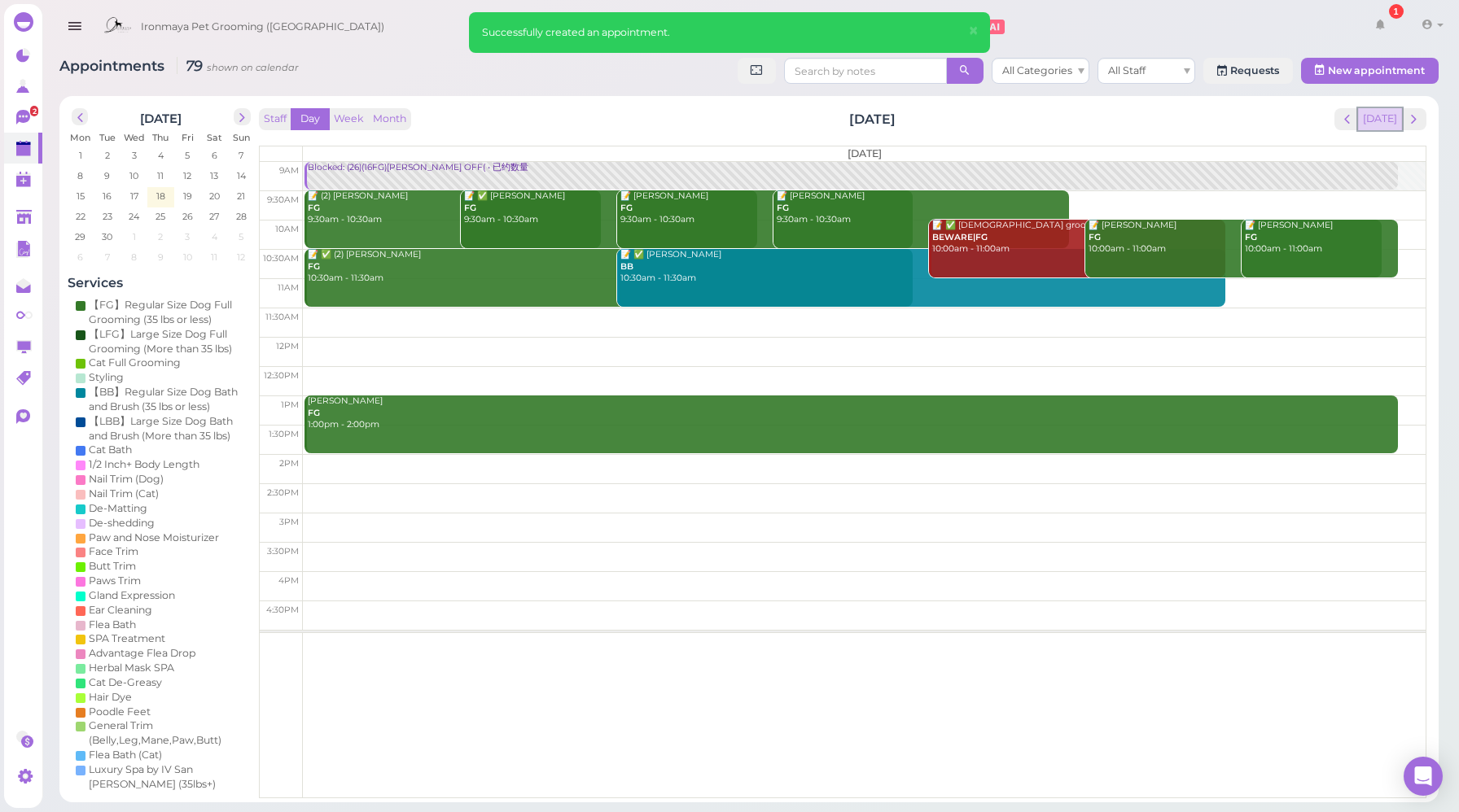
click at [1389, 120] on button "[DATE]" at bounding box center [1379, 119] width 44 height 22
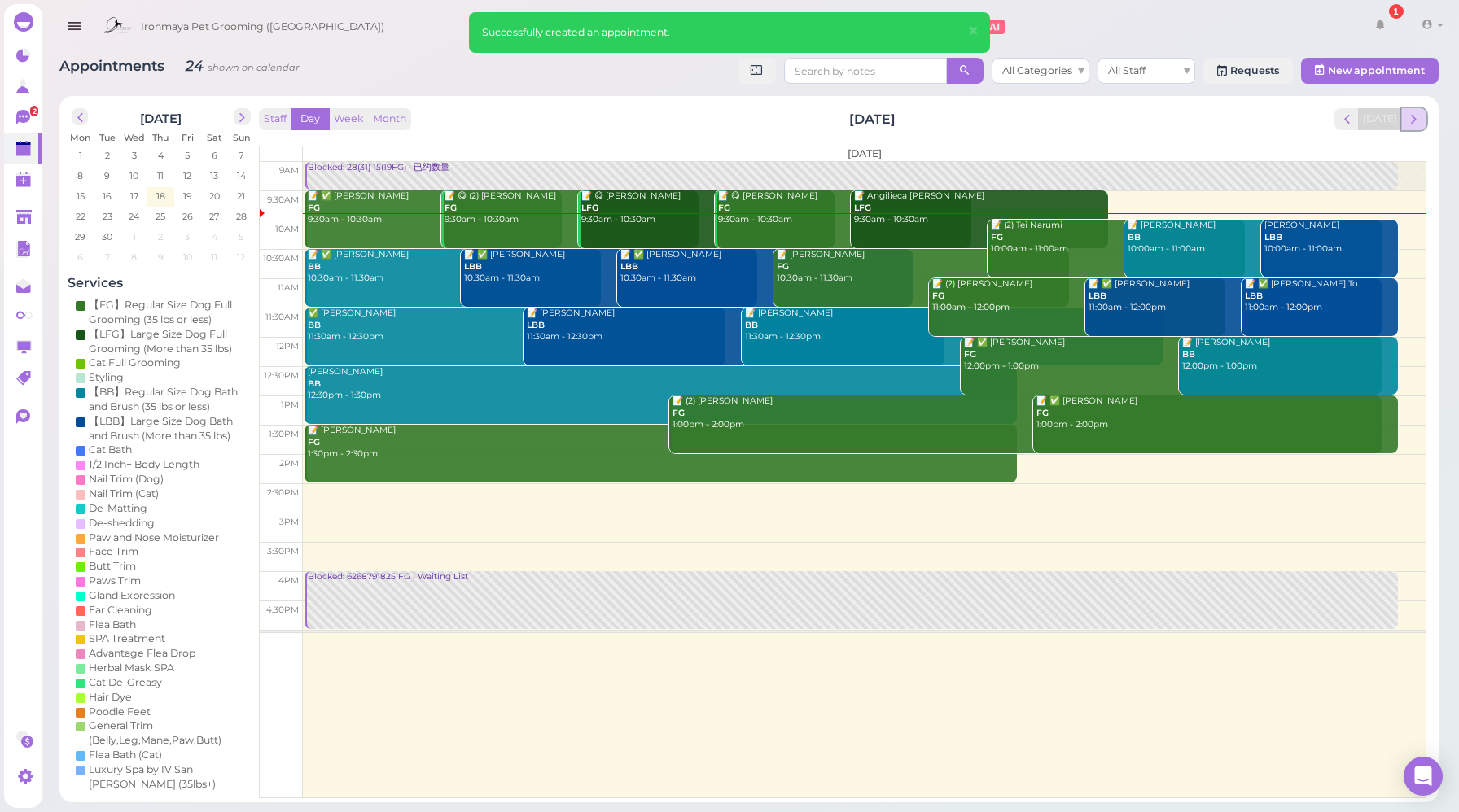
click at [1412, 120] on span "next" at bounding box center [1413, 119] width 16 height 16
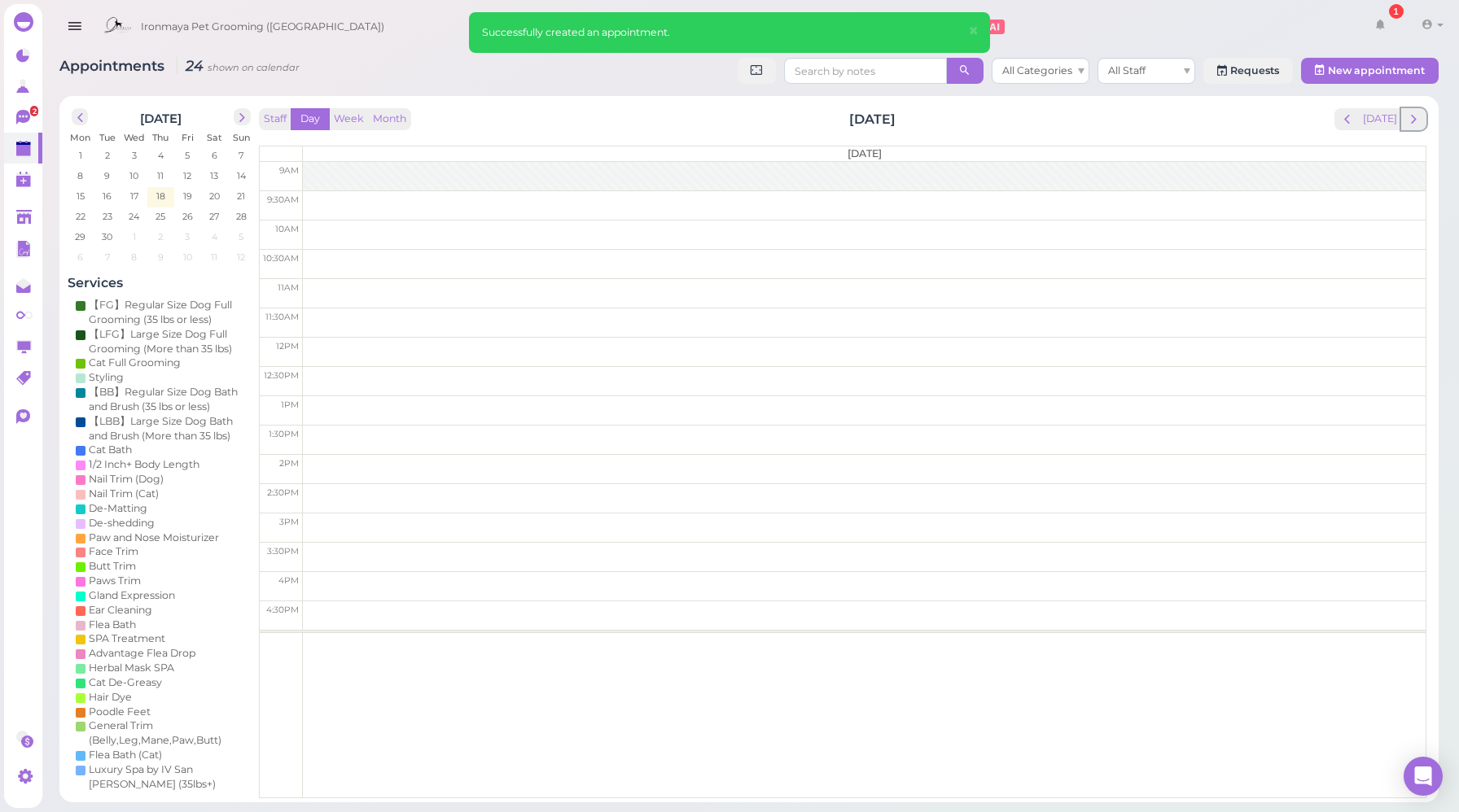
click at [1412, 120] on span "next" at bounding box center [1413, 119] width 16 height 16
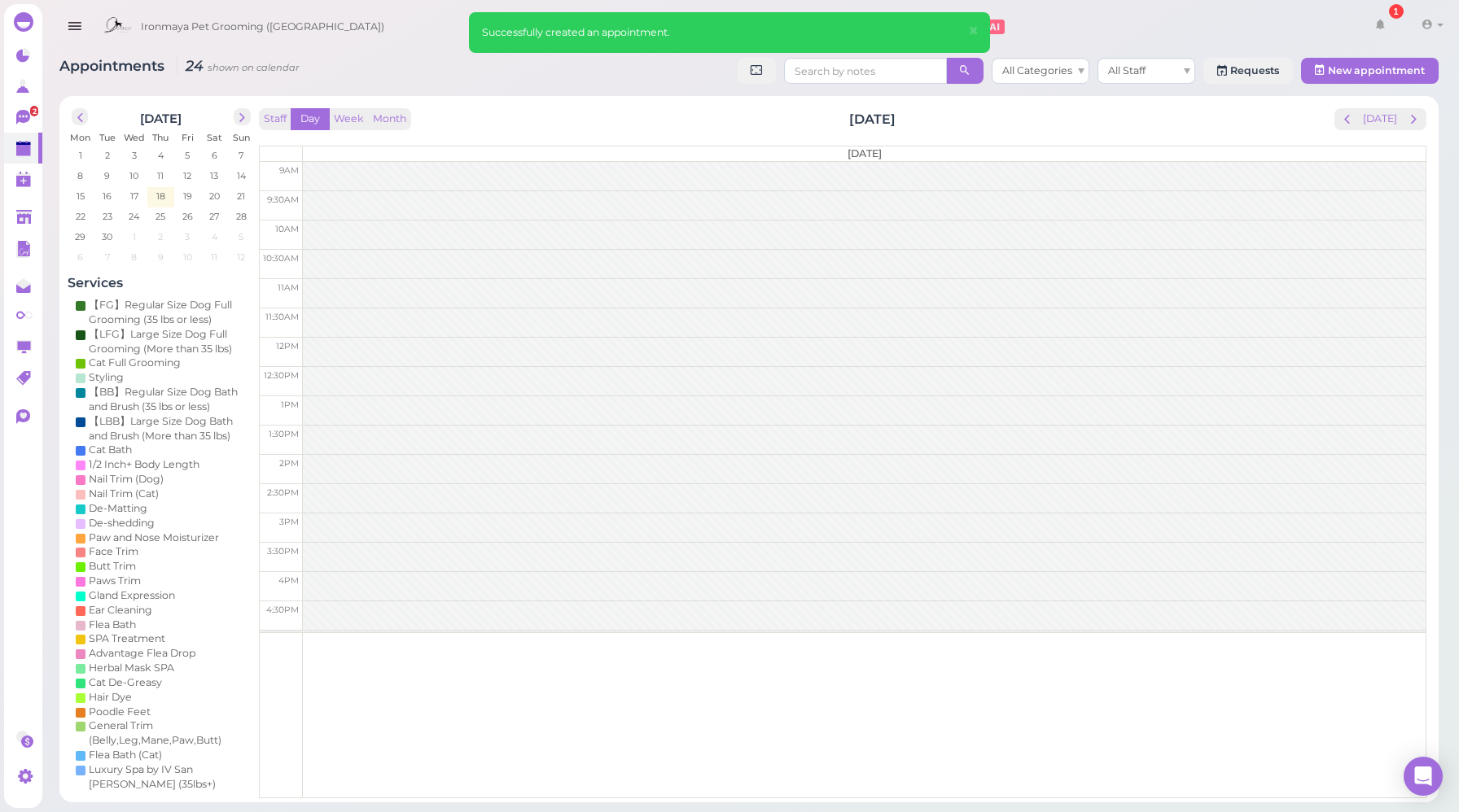
click at [1412, 120] on span "next" at bounding box center [1413, 119] width 16 height 16
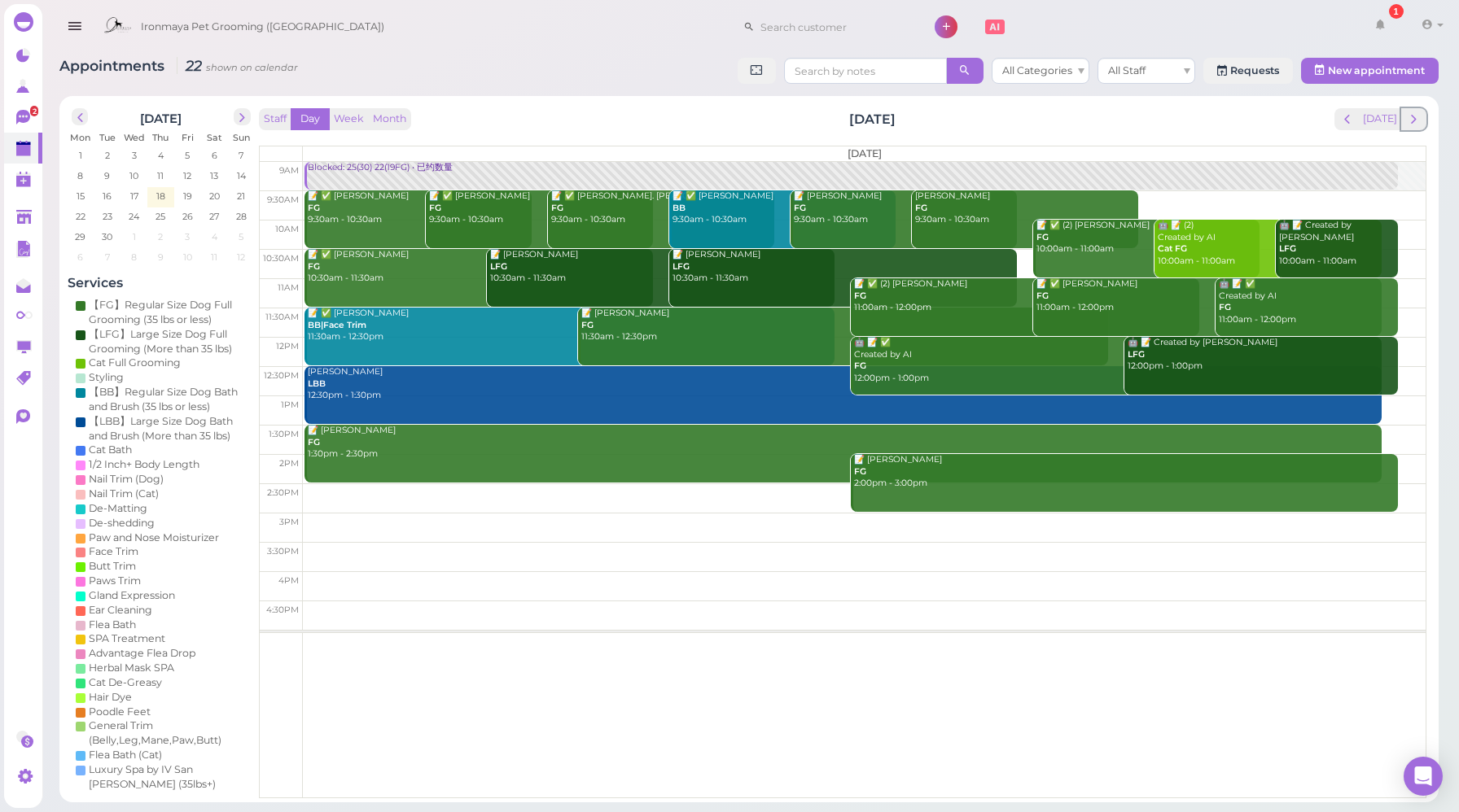
click at [1412, 120] on span "next" at bounding box center [1413, 119] width 16 height 16
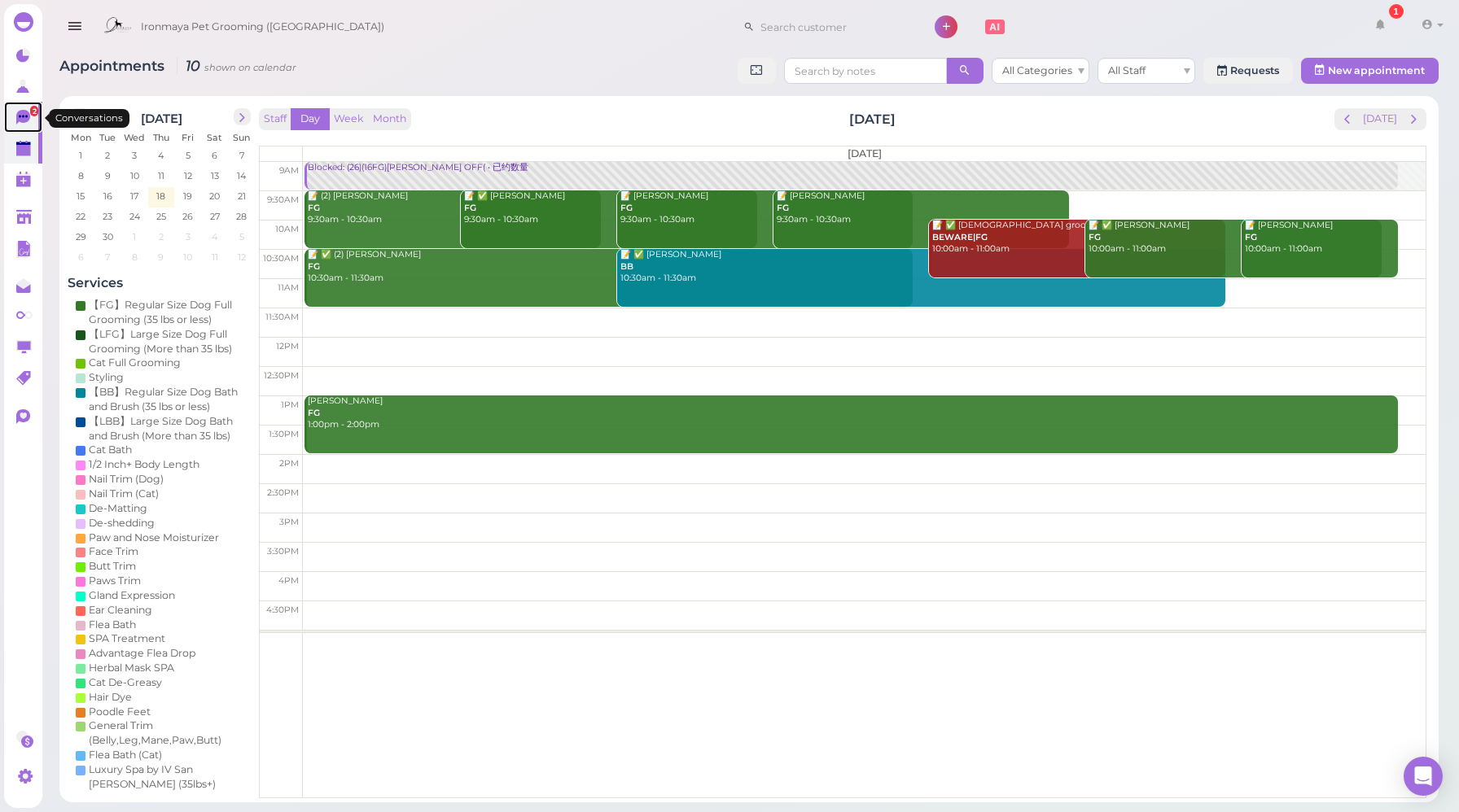
click at [25, 122] on icon at bounding box center [22, 117] width 14 height 15
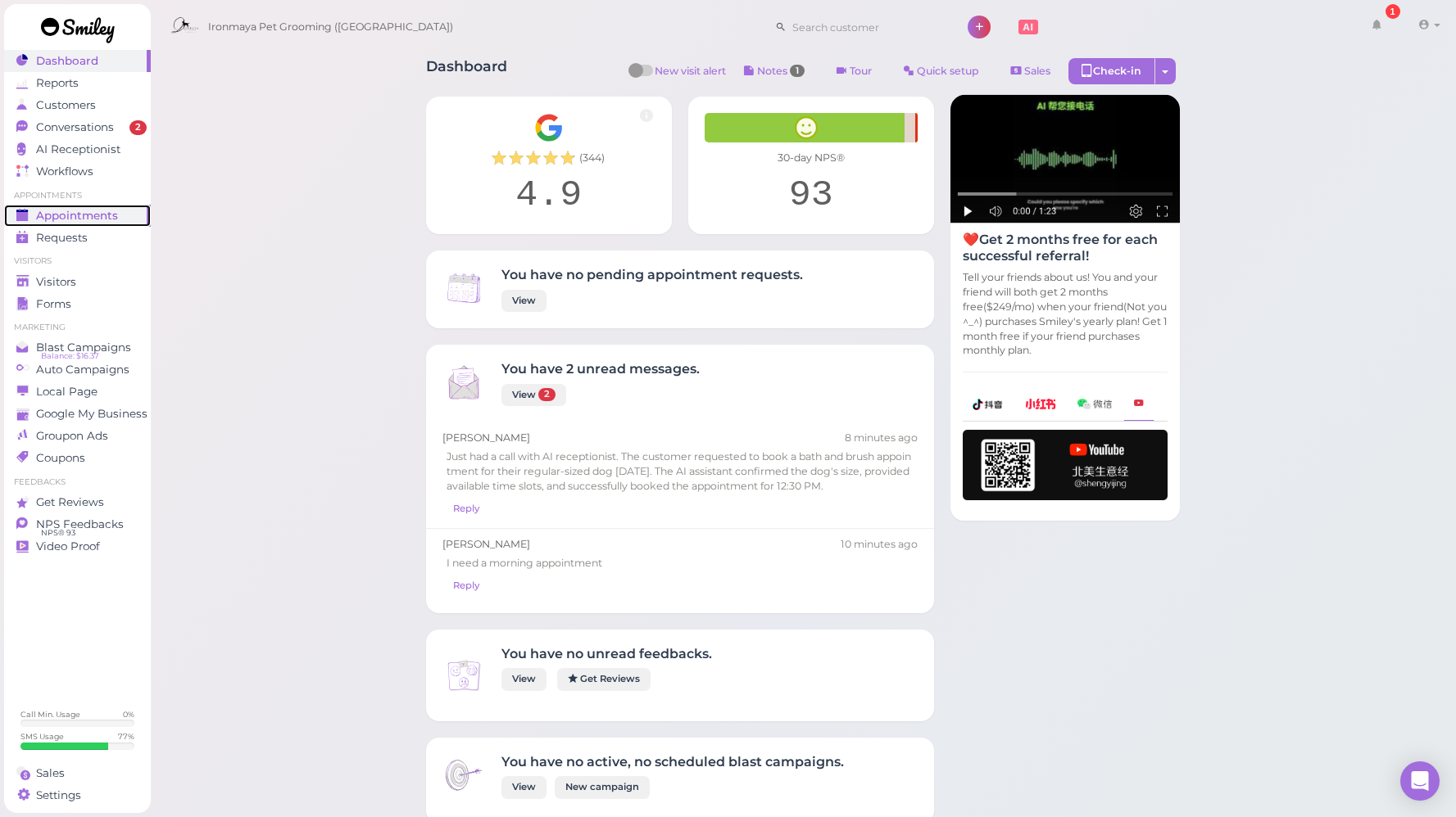
click at [92, 206] on link "Appointments" at bounding box center [77, 216] width 147 height 22
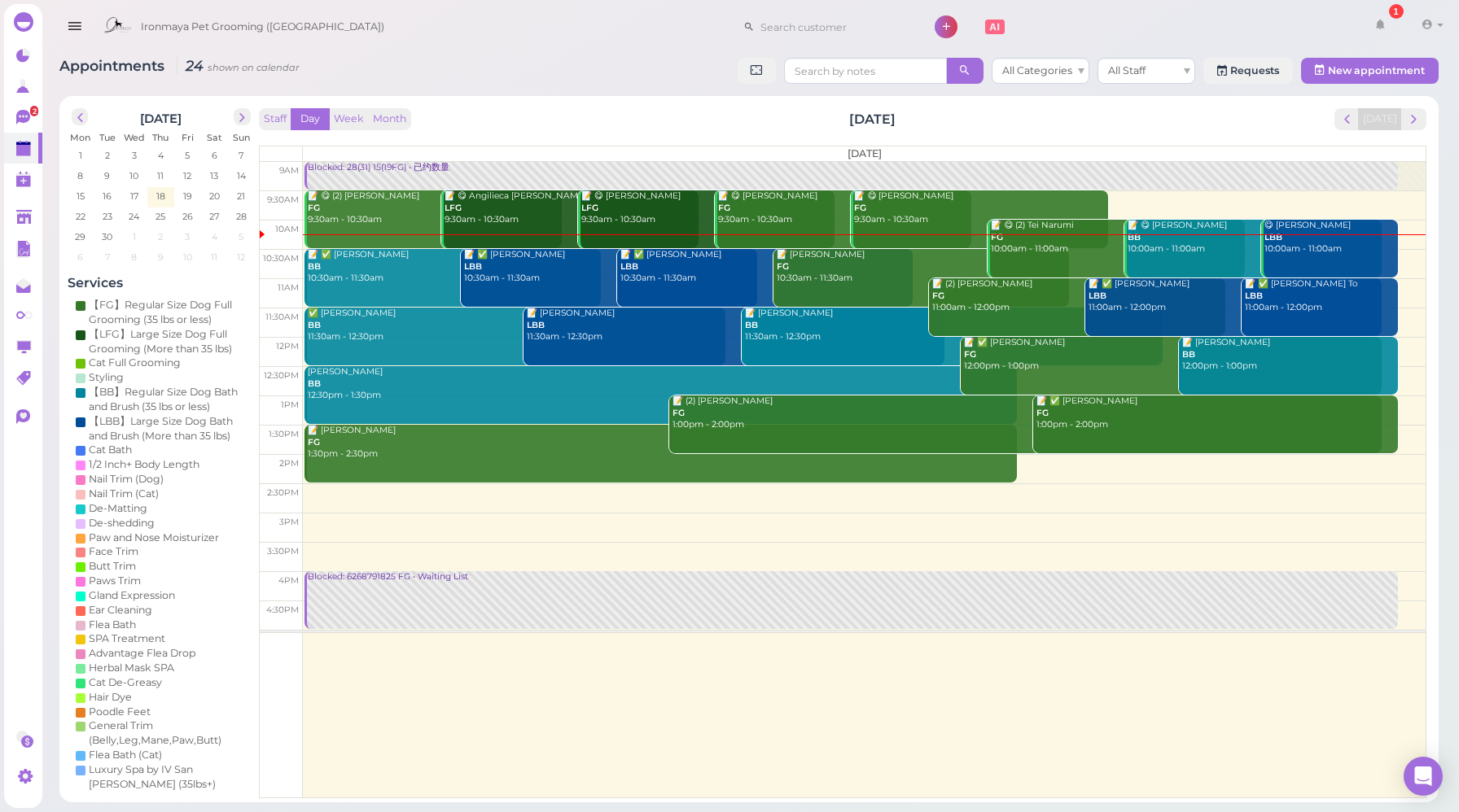
click at [557, 117] on div "Staff Day Week Month [DATE] [DATE]" at bounding box center [842, 119] width 1168 height 22
click at [555, 130] on div "Staff Day Week Month [DATE] [DATE] [DATE] 9am 9:30am 10am 10:30am 11am 11:30am …" at bounding box center [842, 453] width 1168 height 690
click at [357, 113] on button "Week" at bounding box center [348, 119] width 40 height 22
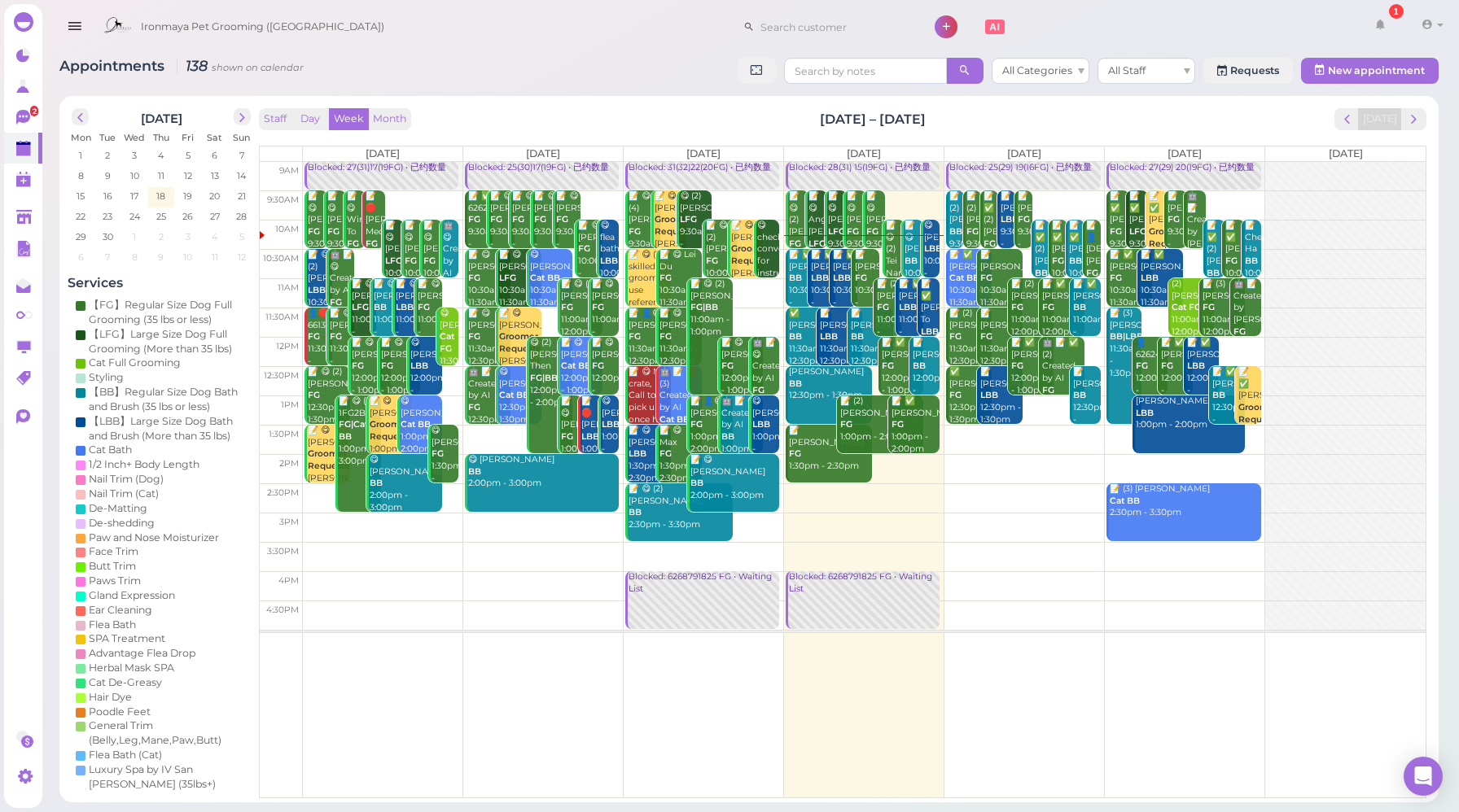
click at [1104, 132] on div "Staff Day Week Month [DATE] – [DATE] [DATE] [DATE] [DATE] [DATE] [DATE] [DATE] …" at bounding box center [842, 453] width 1168 height 690
click at [1419, 118] on span "next" at bounding box center [1413, 119] width 16 height 16
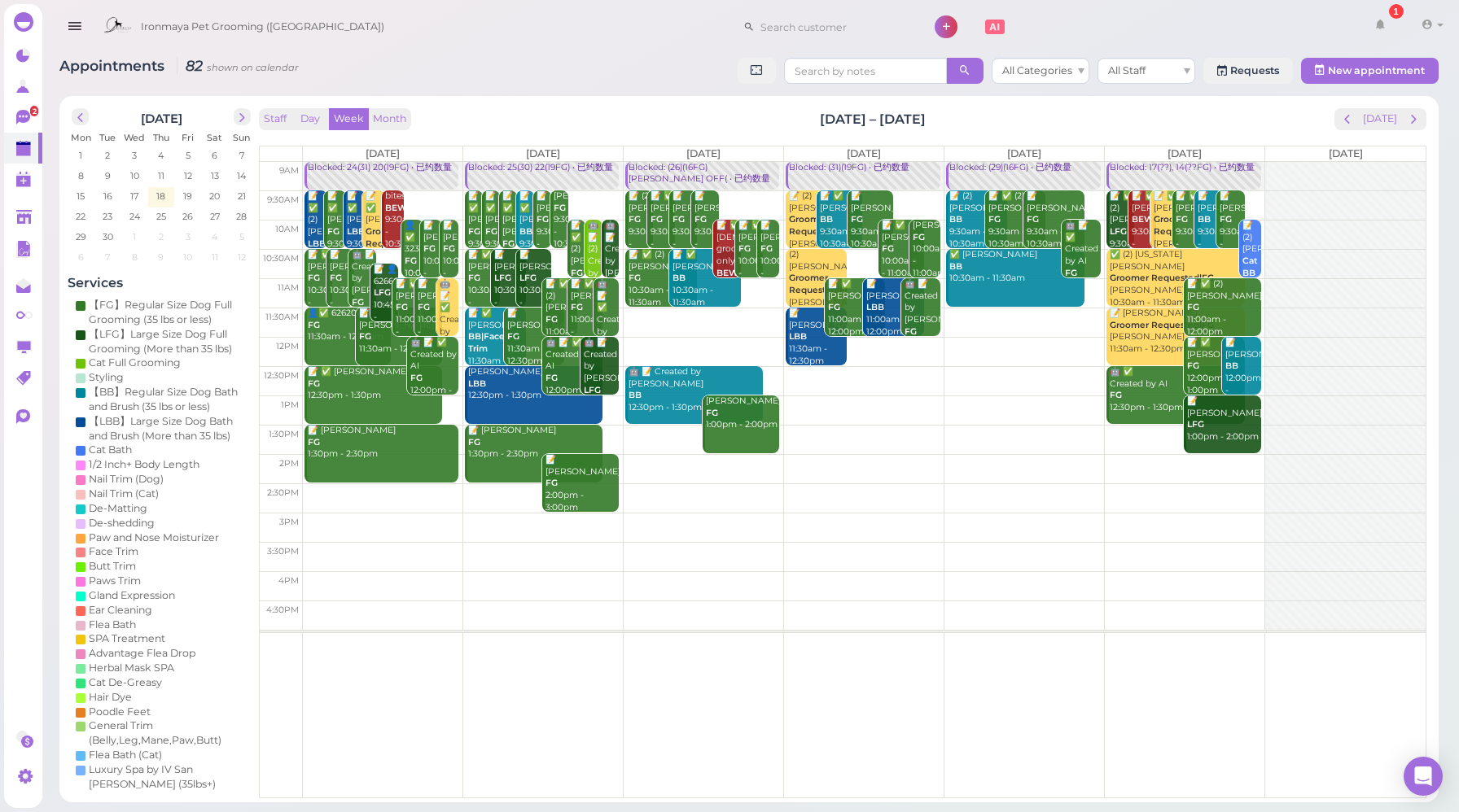
click at [1103, 137] on div "Staff Day Week Month [DATE] – [DATE] [DATE] [DATE] [DATE] [DATE] [DATE] [DATE] …" at bounding box center [842, 453] width 1168 height 690
click at [1104, 133] on div "Staff Day Week Month [DATE] – [DATE] [DATE] [DATE] [DATE] [DATE] [DATE] [DATE] …" at bounding box center [842, 453] width 1168 height 690
click at [593, 129] on div "Staff Day Week Month [DATE] – [DATE] [DATE]" at bounding box center [842, 119] width 1168 height 22
click at [623, 133] on div "Staff Day Week Month [DATE] – [DATE] [DATE] [DATE] [DATE] [DATE] [DATE] [DATE] …" at bounding box center [842, 453] width 1168 height 690
click at [1371, 121] on button "[DATE]" at bounding box center [1379, 119] width 44 height 22
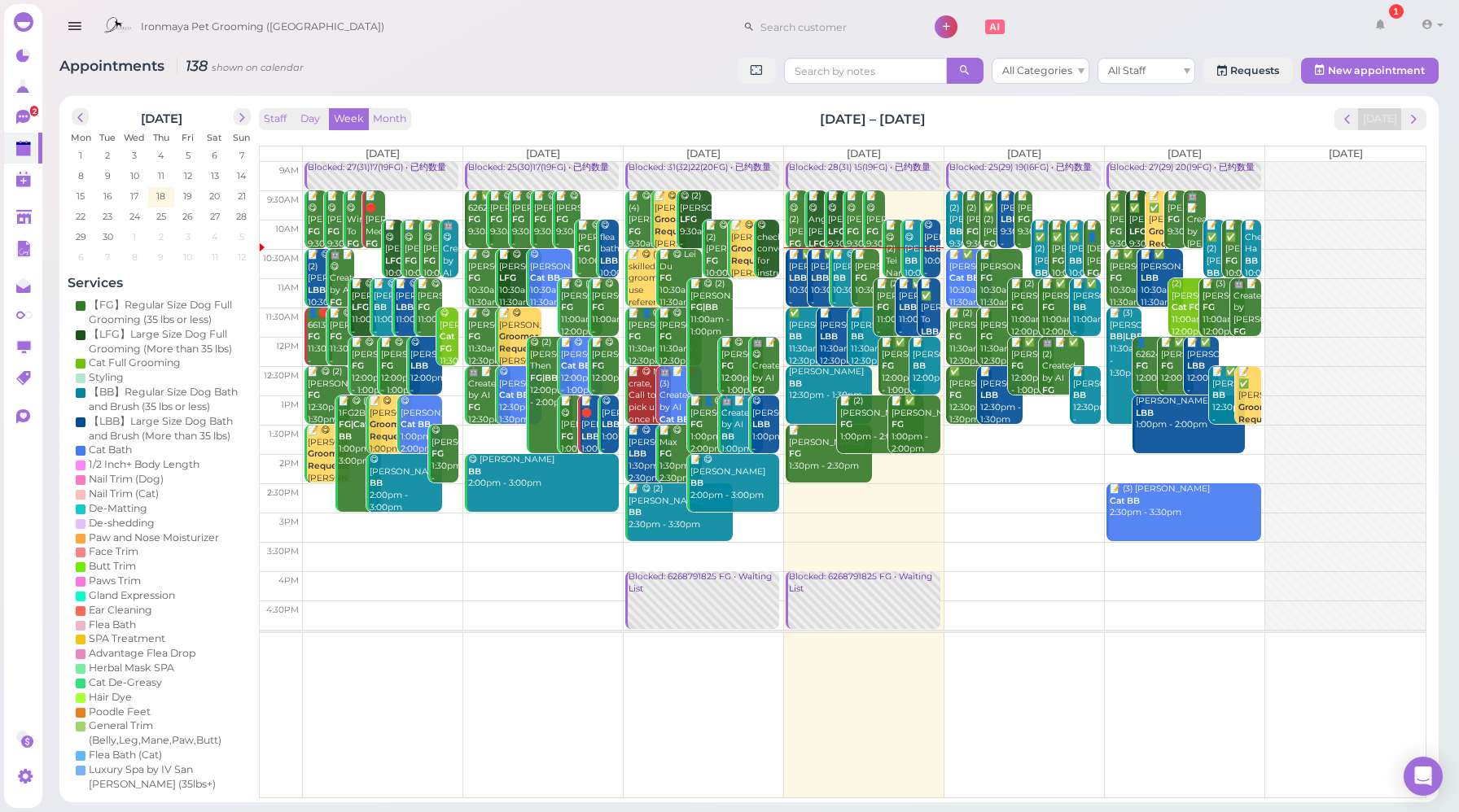
click at [624, 120] on div "Staff Day Week Month [DATE] – [DATE] [DATE]" at bounding box center [842, 119] width 1168 height 22
click at [489, 112] on div "Staff Day Week Month [DATE] – [DATE] [DATE]" at bounding box center [842, 119] width 1168 height 22
click at [946, 125] on div "Staff Day Week Month [DATE] – [DATE] [DATE]" at bounding box center [842, 119] width 1168 height 22
click at [1263, 124] on div "Staff Day Week Month [DATE] – [DATE] [DATE]" at bounding box center [842, 119] width 1168 height 22
click at [461, 120] on div "Staff Day Week Month [DATE] – [DATE] [DATE]" at bounding box center [842, 119] width 1168 height 22
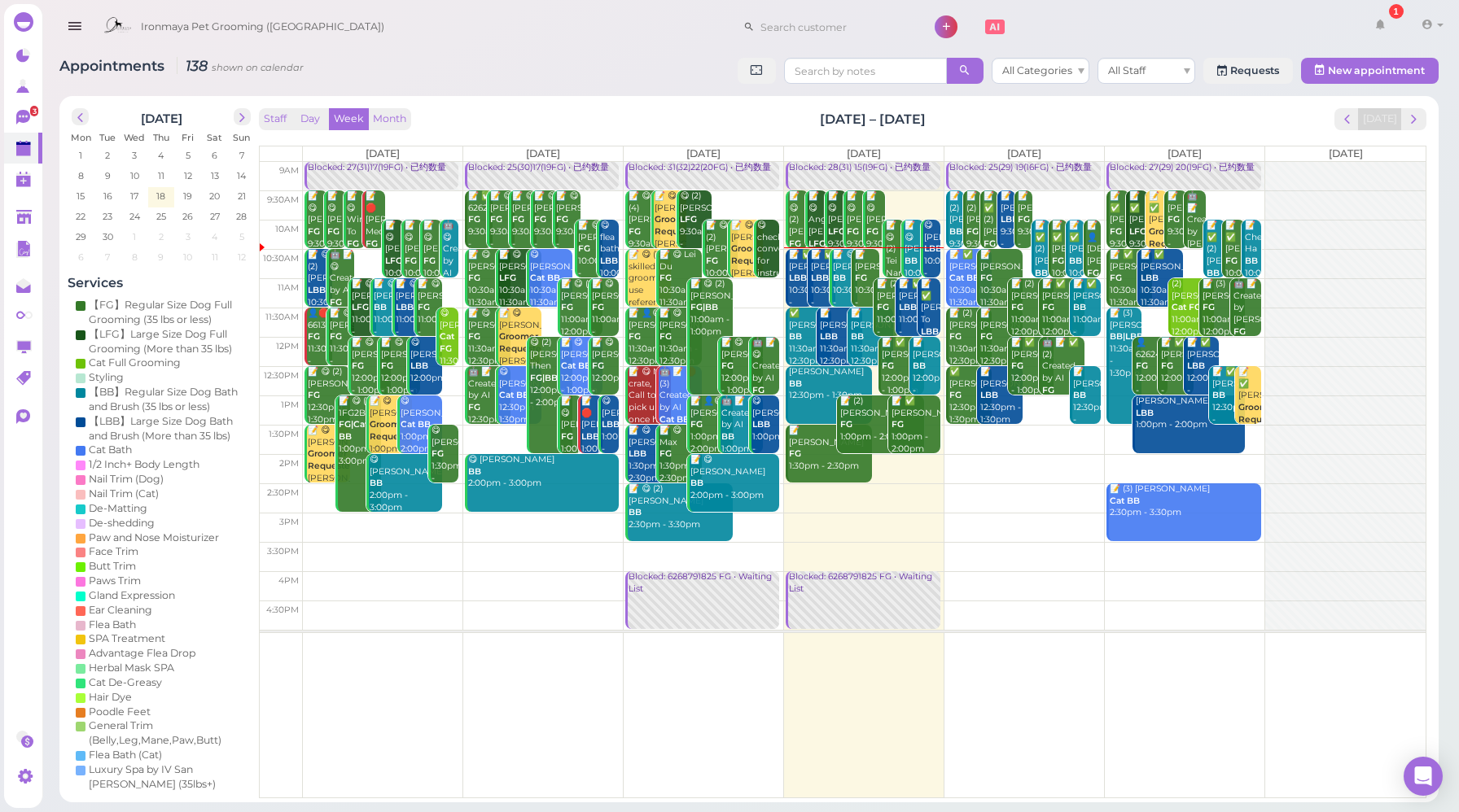
click at [623, 124] on div "Staff Day Week Month [DATE] – [DATE] [DATE]" at bounding box center [842, 119] width 1168 height 22
click at [622, 127] on div "Staff Day Week Month [DATE] – [DATE] [DATE]" at bounding box center [842, 119] width 1168 height 22
click at [783, 128] on div "Staff Day Week Month [DATE] – [DATE] [DATE]" at bounding box center [842, 119] width 1168 height 22
click at [937, 129] on div "Staff Day Week Month [DATE] – [DATE] [DATE]" at bounding box center [842, 119] width 1168 height 22
click at [944, 127] on div "Staff Day Week Month [DATE] – [DATE] [DATE]" at bounding box center [842, 119] width 1168 height 22
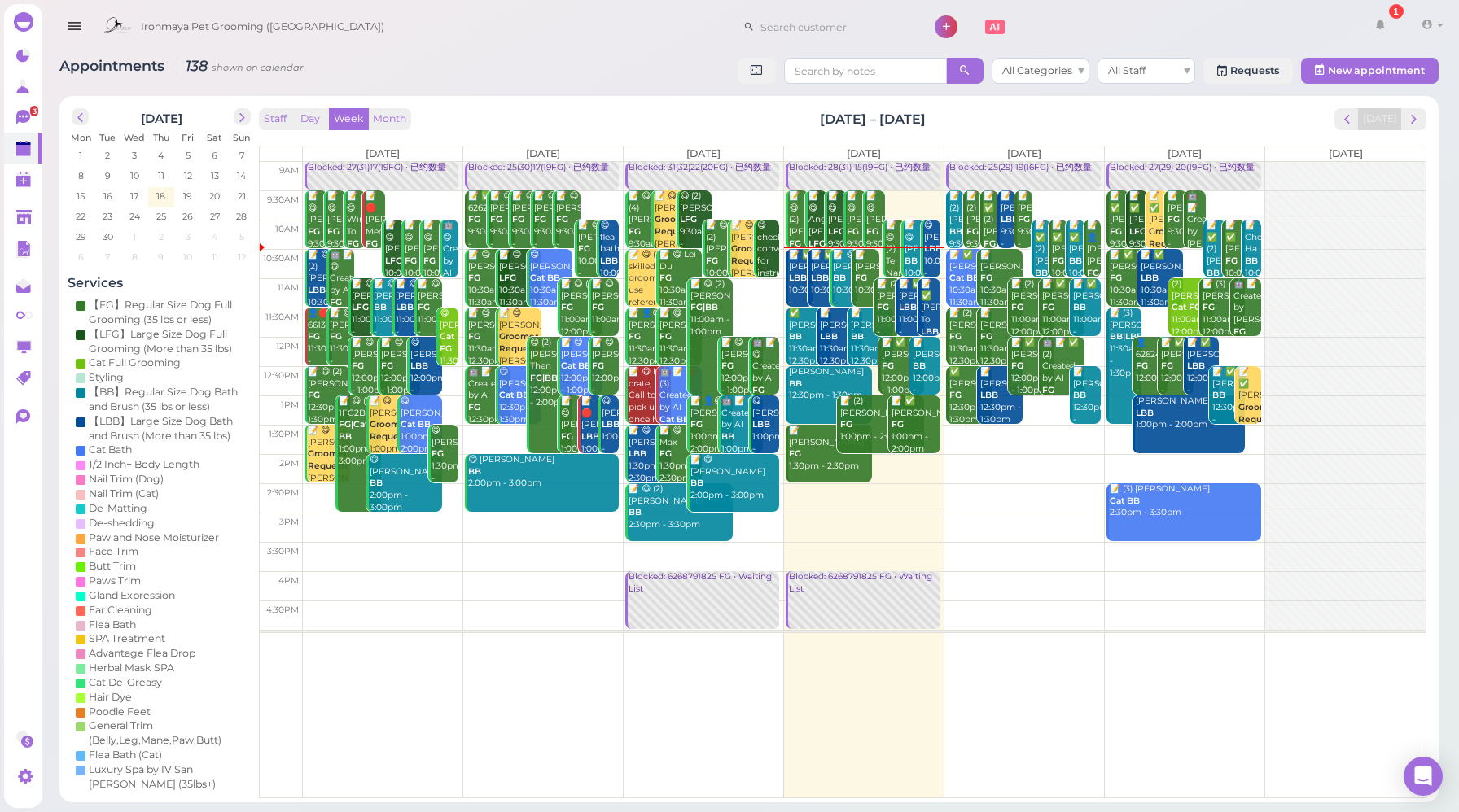
click at [1103, 127] on div "Staff Day Week Month [DATE] – [DATE] [DATE]" at bounding box center [842, 119] width 1168 height 22
click at [1269, 126] on div "Staff Day Week Month [DATE] – [DATE] [DATE]" at bounding box center [842, 119] width 1168 height 22
click at [19, 109] on link "3" at bounding box center [22, 116] width 38 height 31
